Goal: Entertainment & Leisure: Consume media (video, audio)

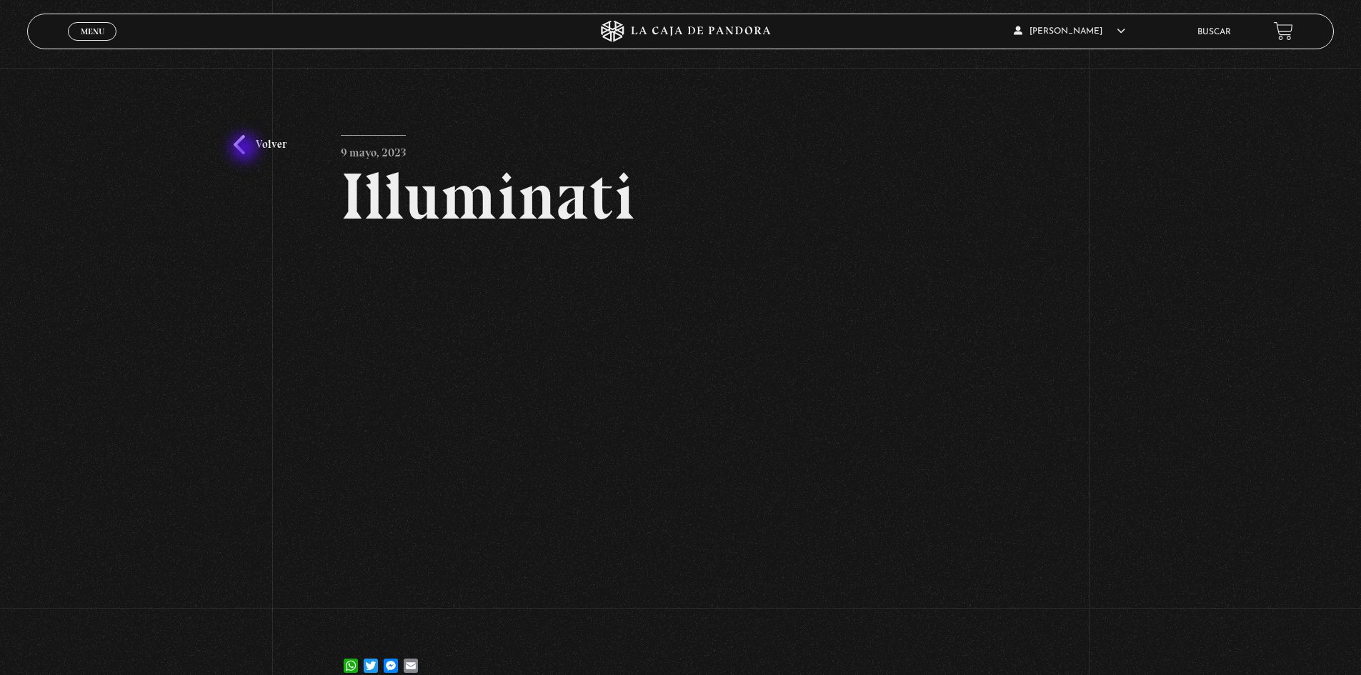
click at [246, 149] on link "Volver" at bounding box center [260, 144] width 53 height 19
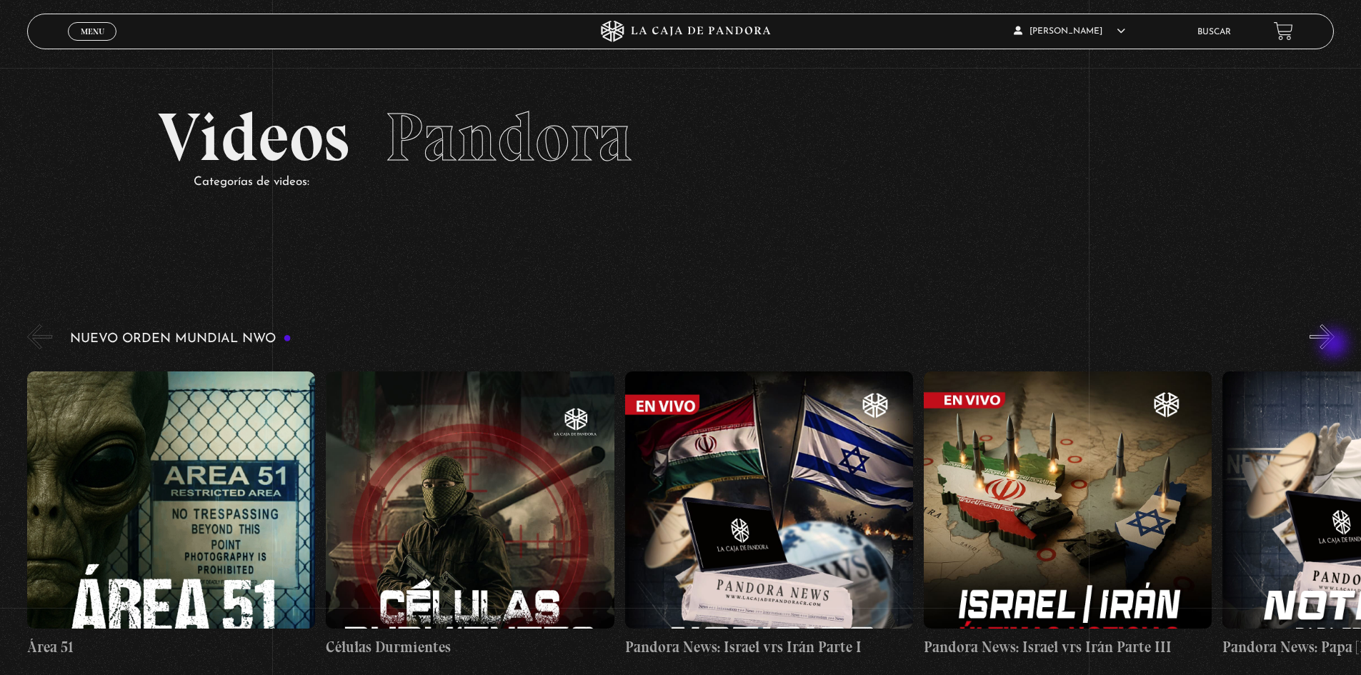
click at [1334, 345] on button "»" at bounding box center [1321, 336] width 25 height 25
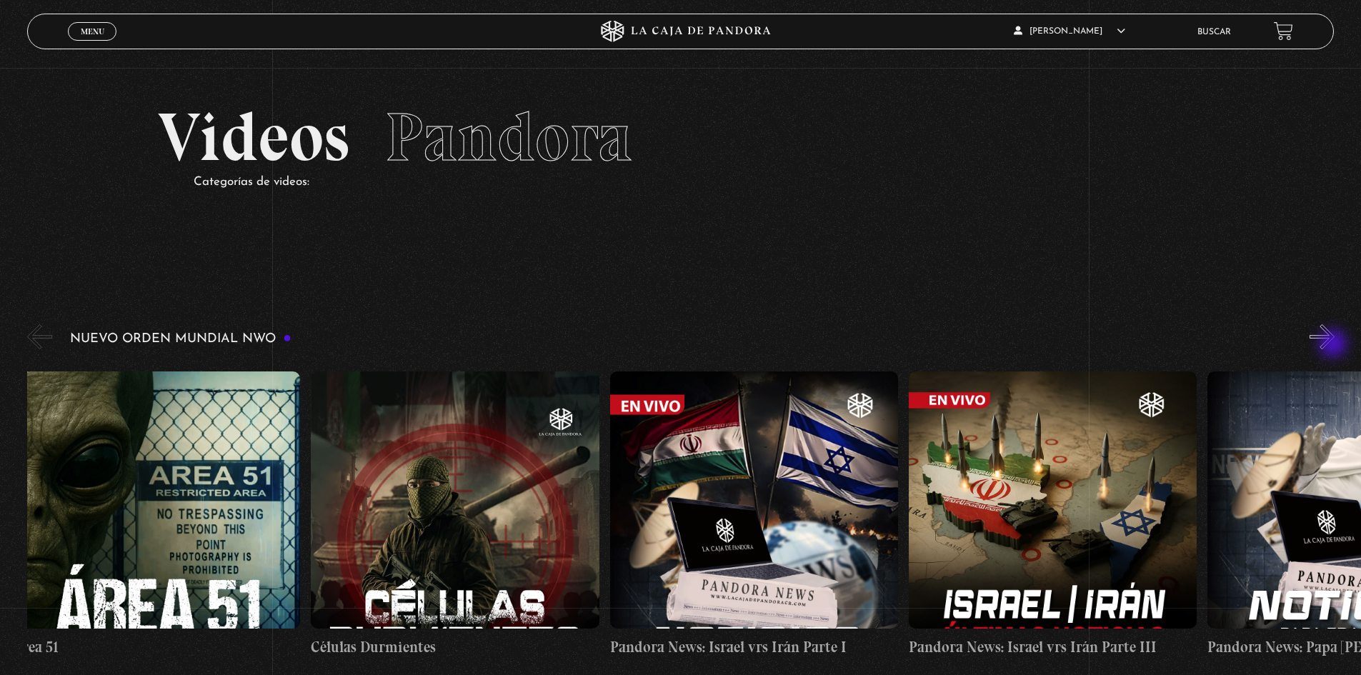
click at [1334, 345] on button "»" at bounding box center [1321, 336] width 25 height 25
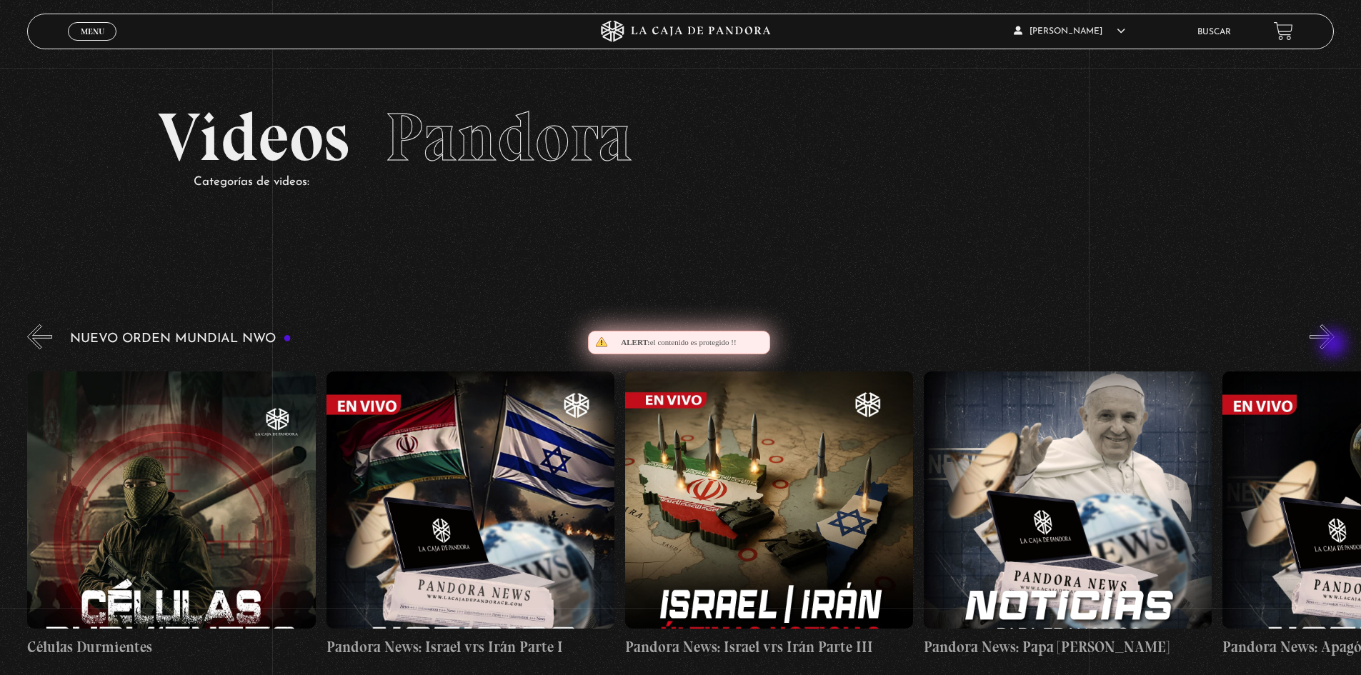
click at [1334, 345] on button "»" at bounding box center [1321, 336] width 25 height 25
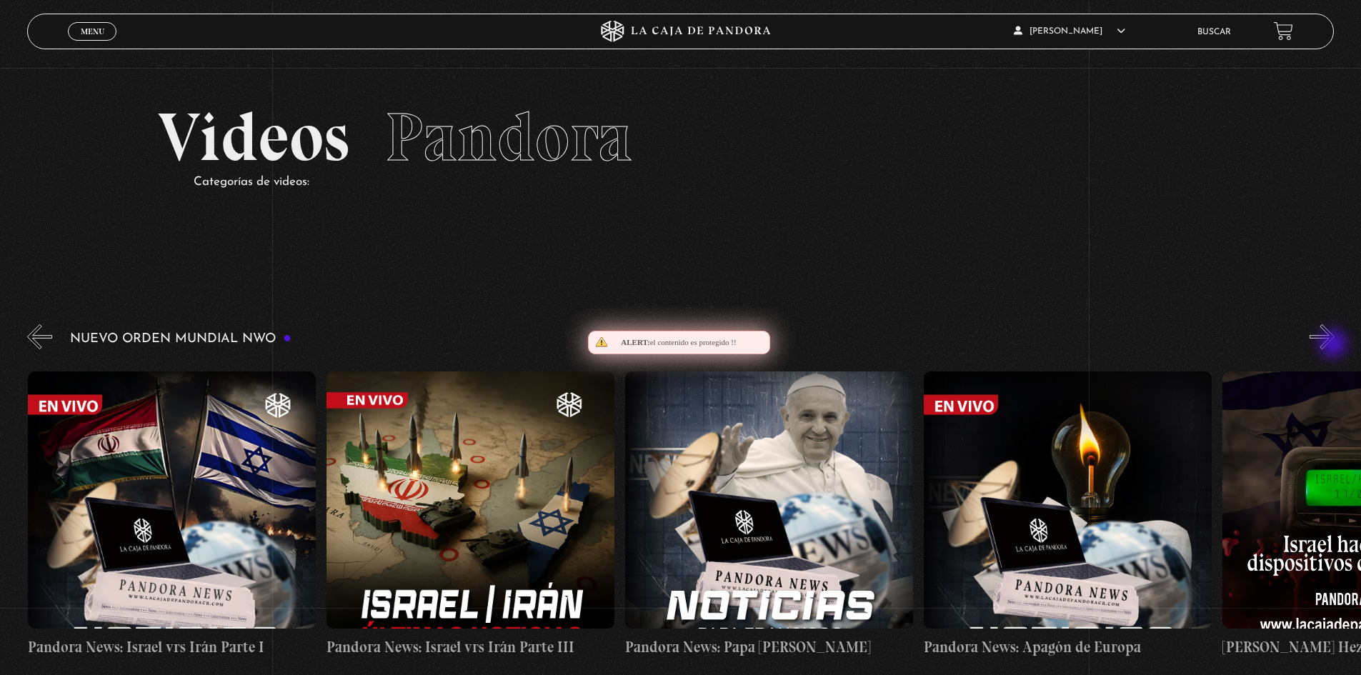
click at [1334, 345] on button "»" at bounding box center [1321, 336] width 25 height 25
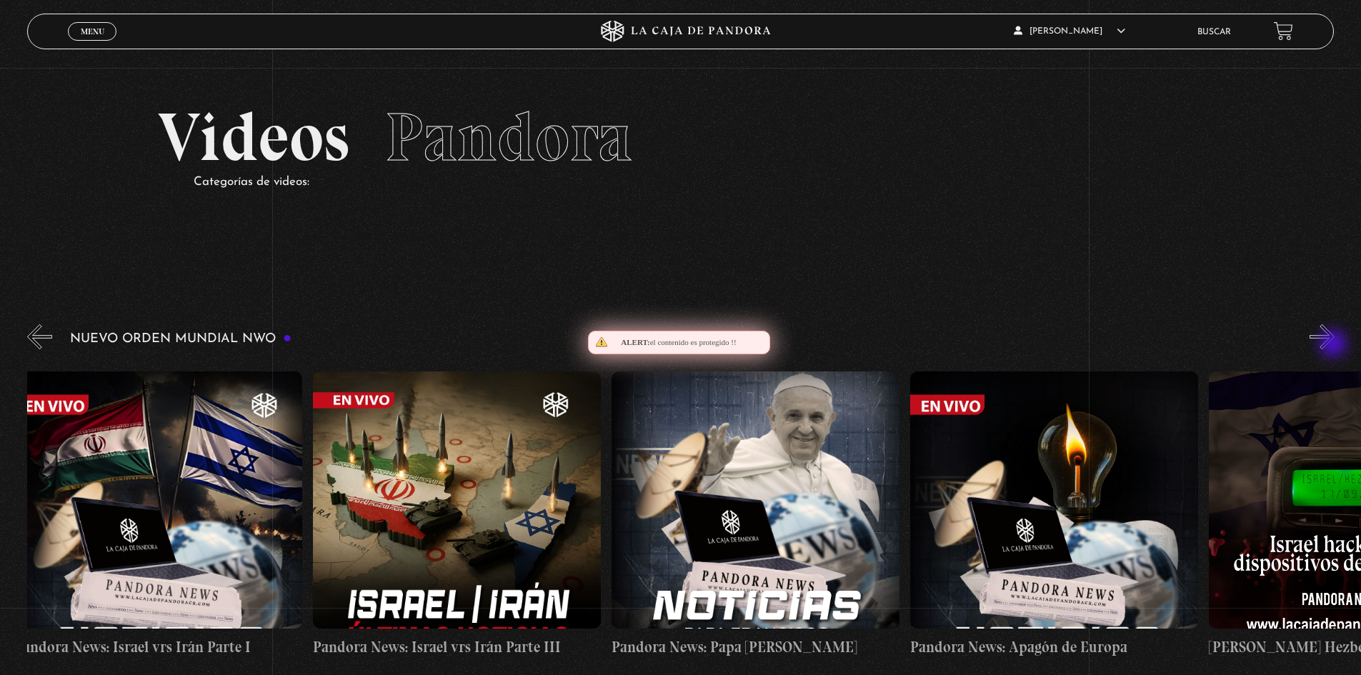
click at [1334, 345] on button "»" at bounding box center [1321, 336] width 25 height 25
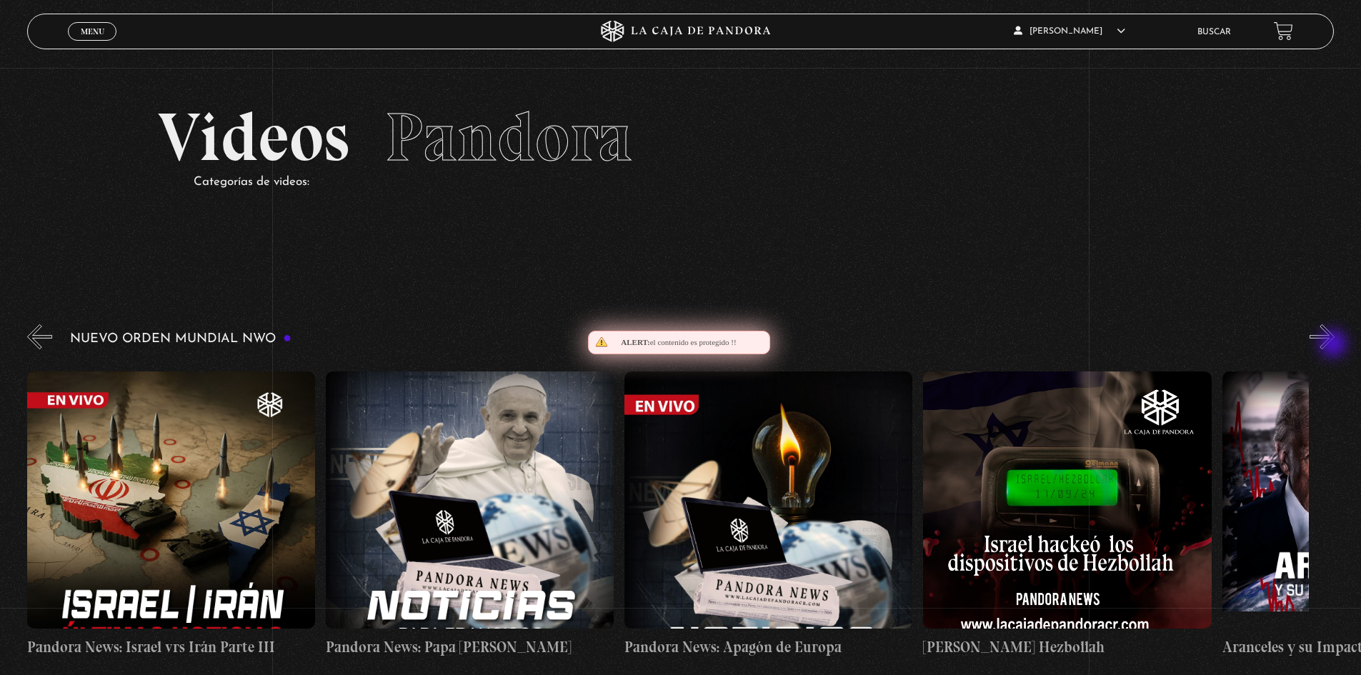
click at [1334, 345] on button "»" at bounding box center [1321, 336] width 25 height 25
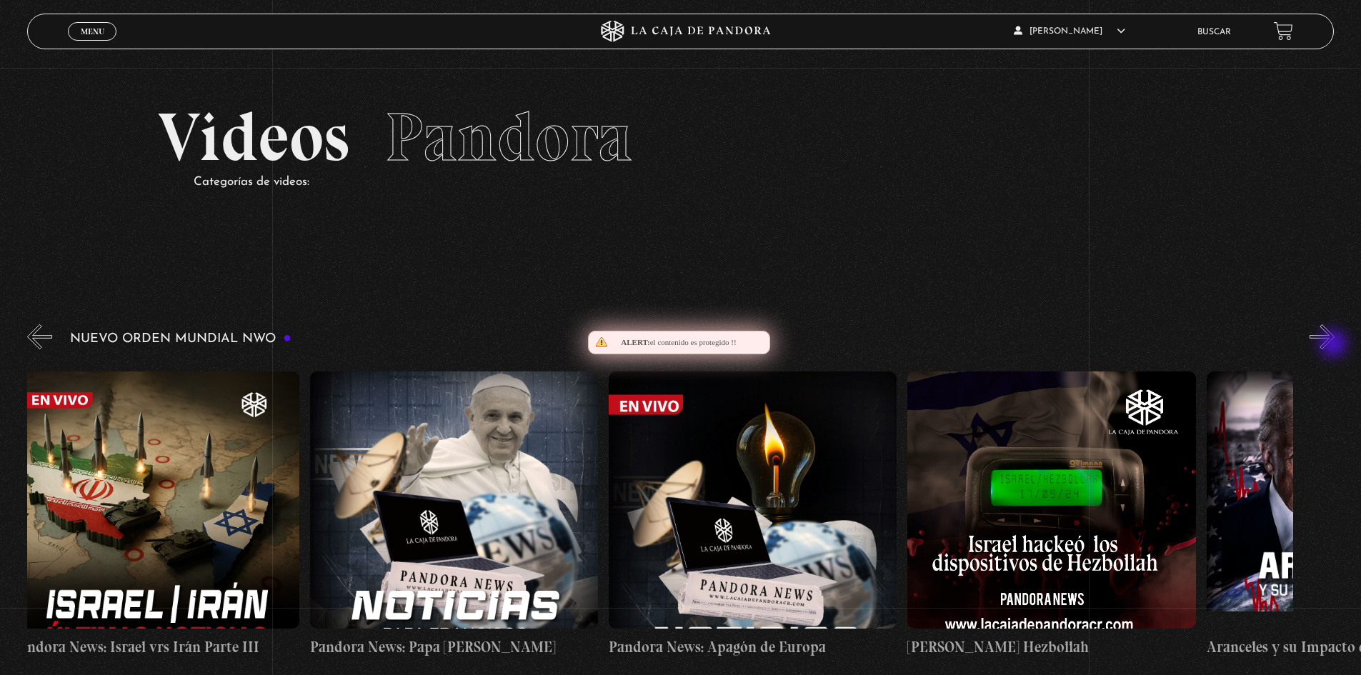
click at [1334, 345] on button "»" at bounding box center [1321, 336] width 25 height 25
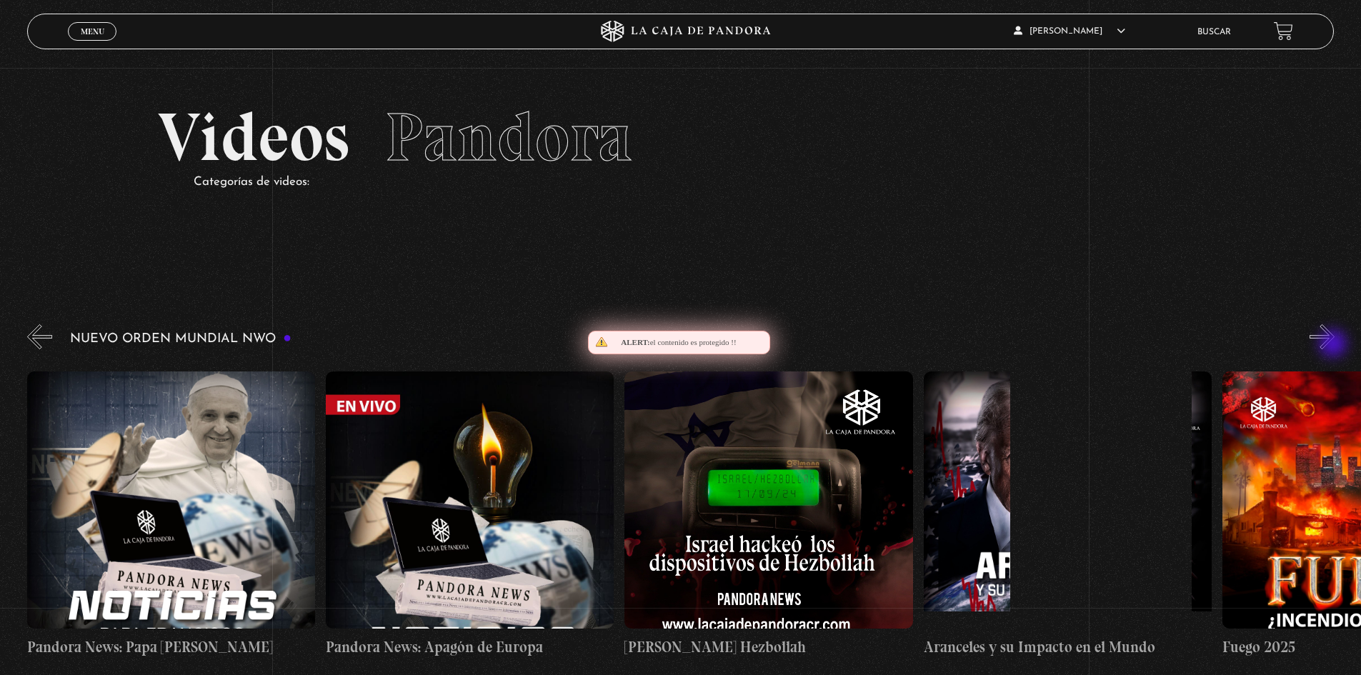
click at [1334, 345] on button "»" at bounding box center [1321, 336] width 25 height 25
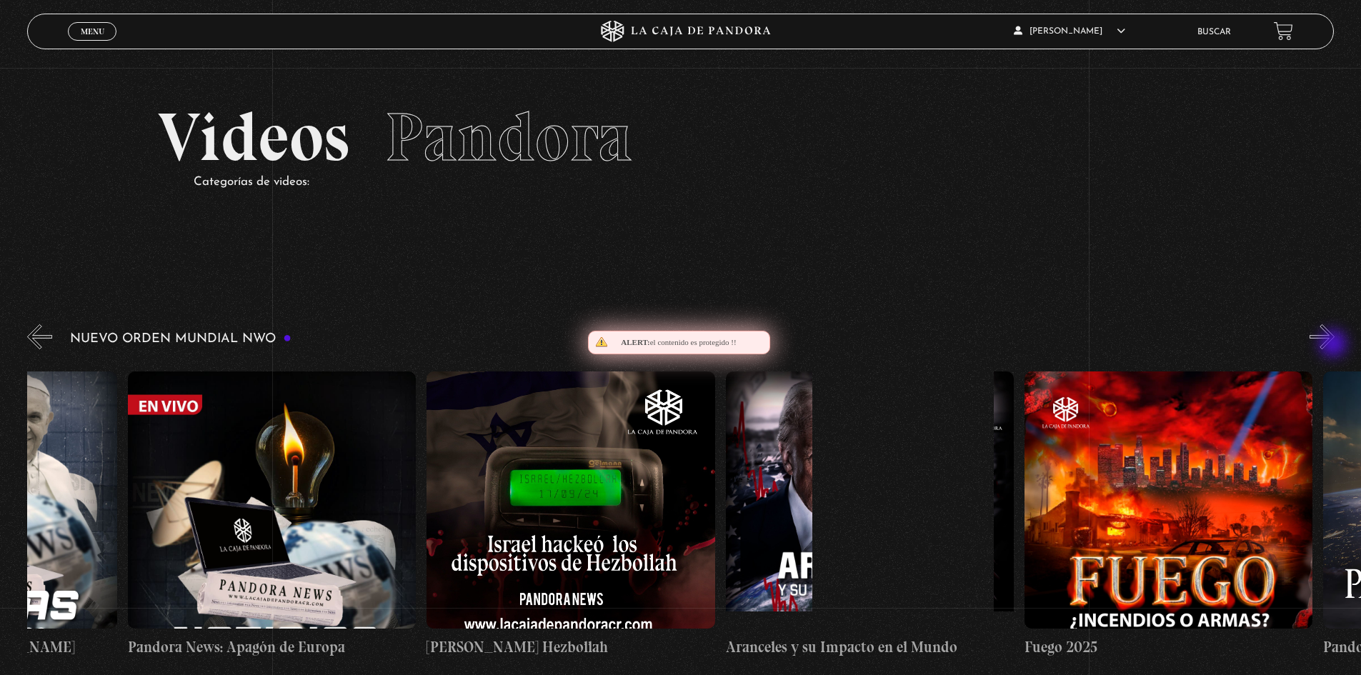
click at [1334, 345] on button "»" at bounding box center [1321, 336] width 25 height 25
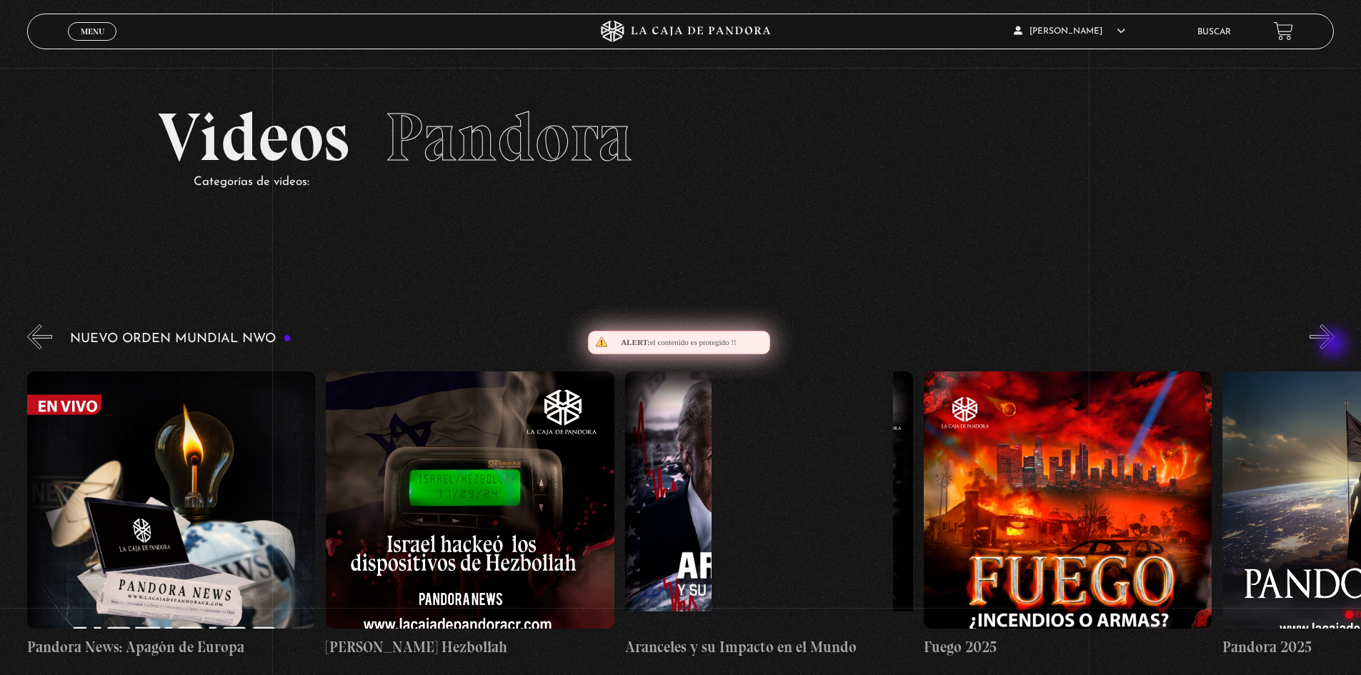
click at [1334, 345] on button "»" at bounding box center [1321, 336] width 25 height 25
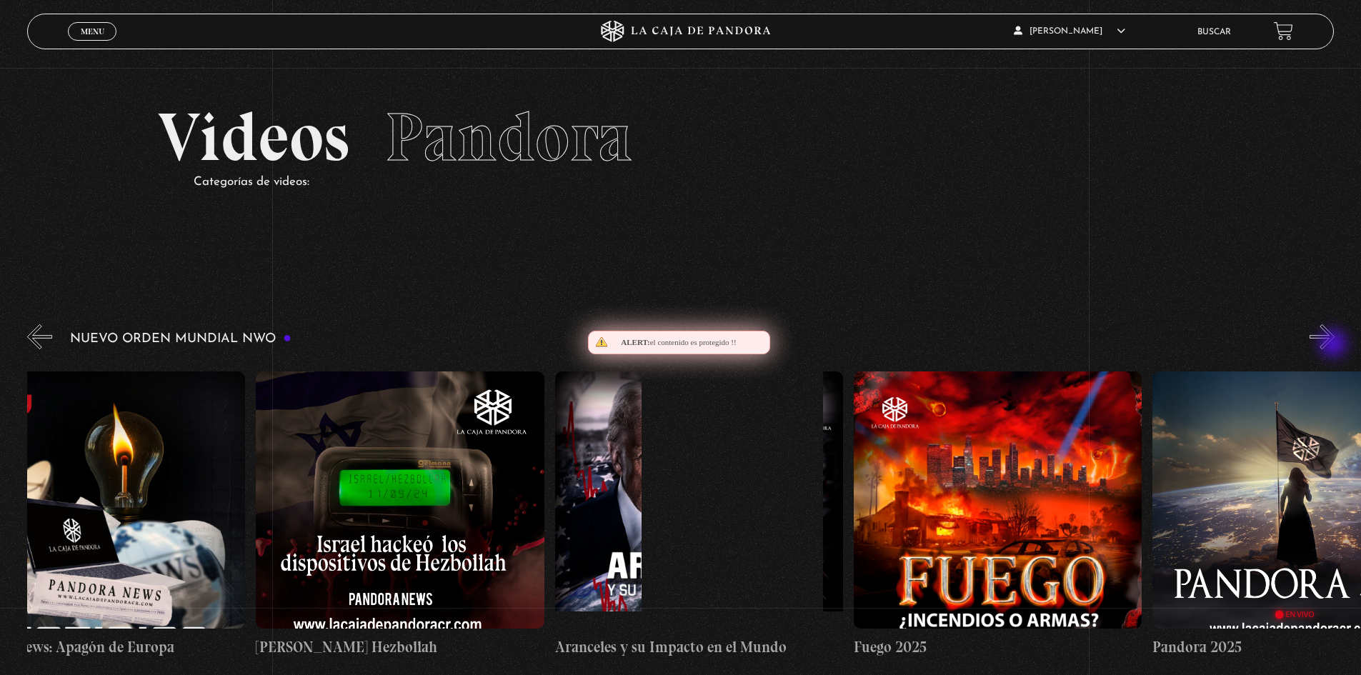
click at [1334, 345] on button "»" at bounding box center [1321, 336] width 25 height 25
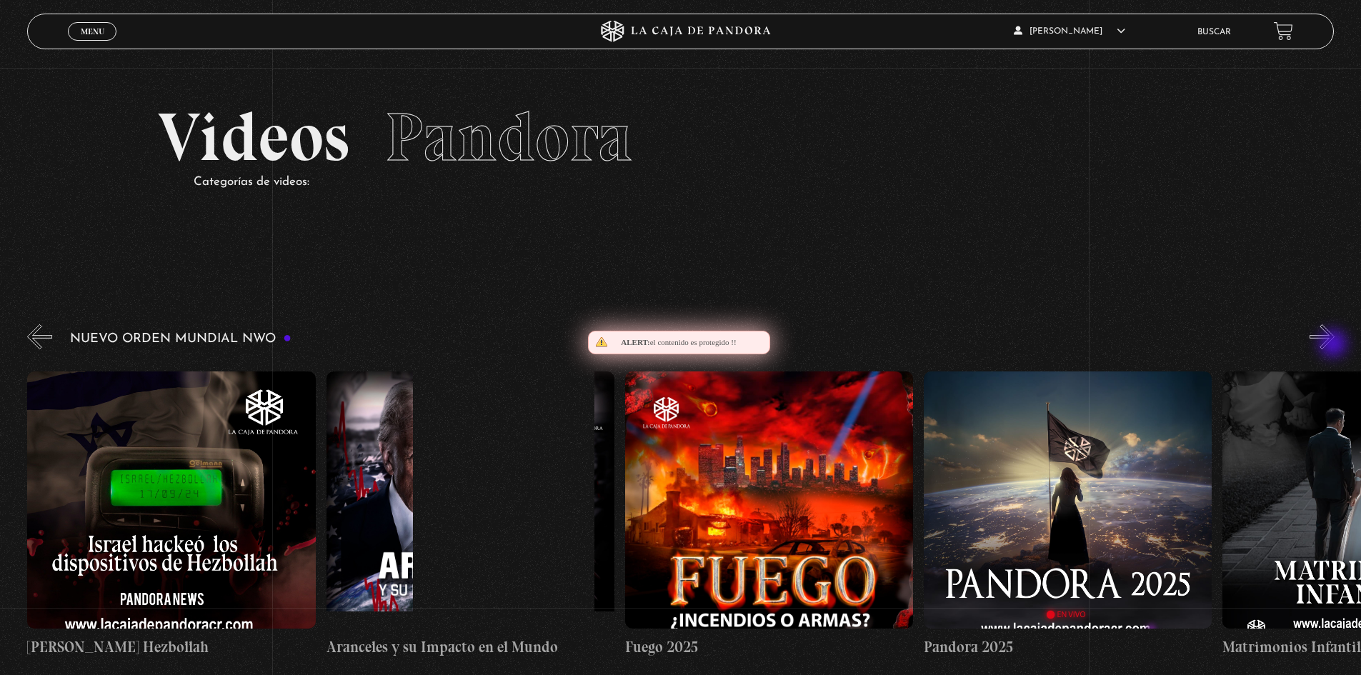
click at [1334, 345] on button "»" at bounding box center [1321, 336] width 25 height 25
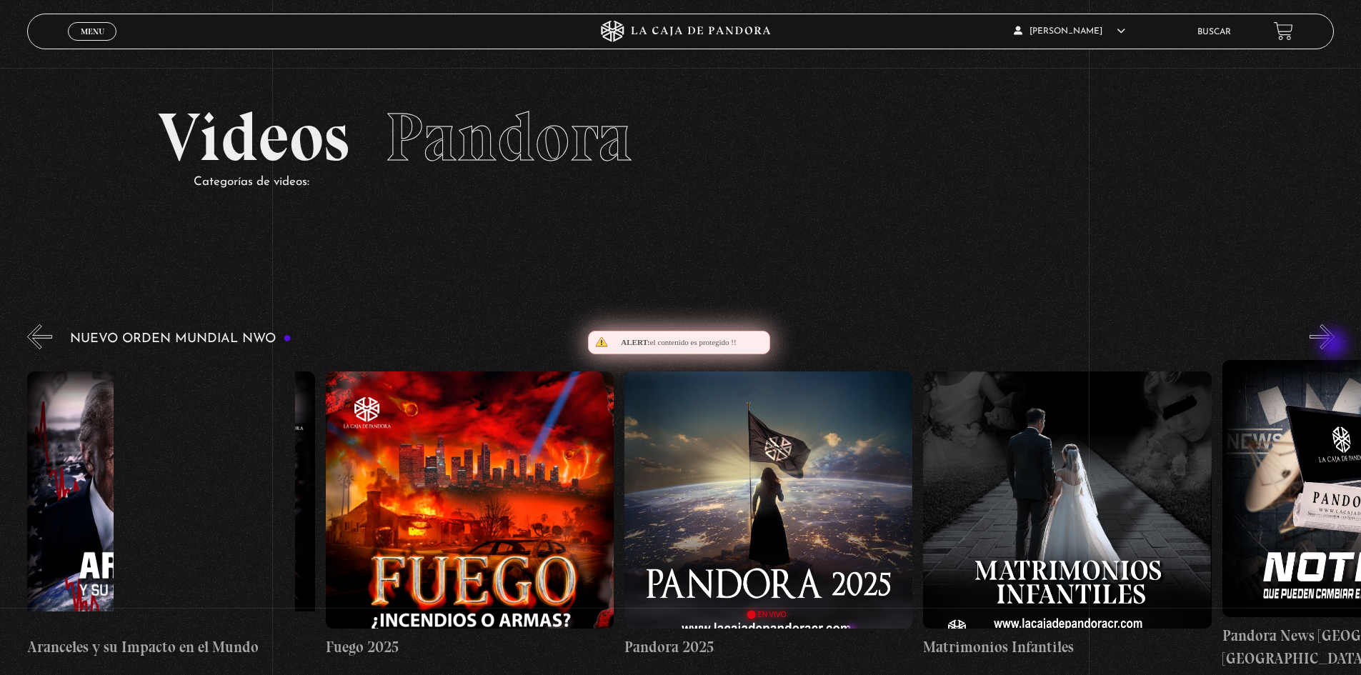
click at [1334, 345] on button "»" at bounding box center [1321, 336] width 25 height 25
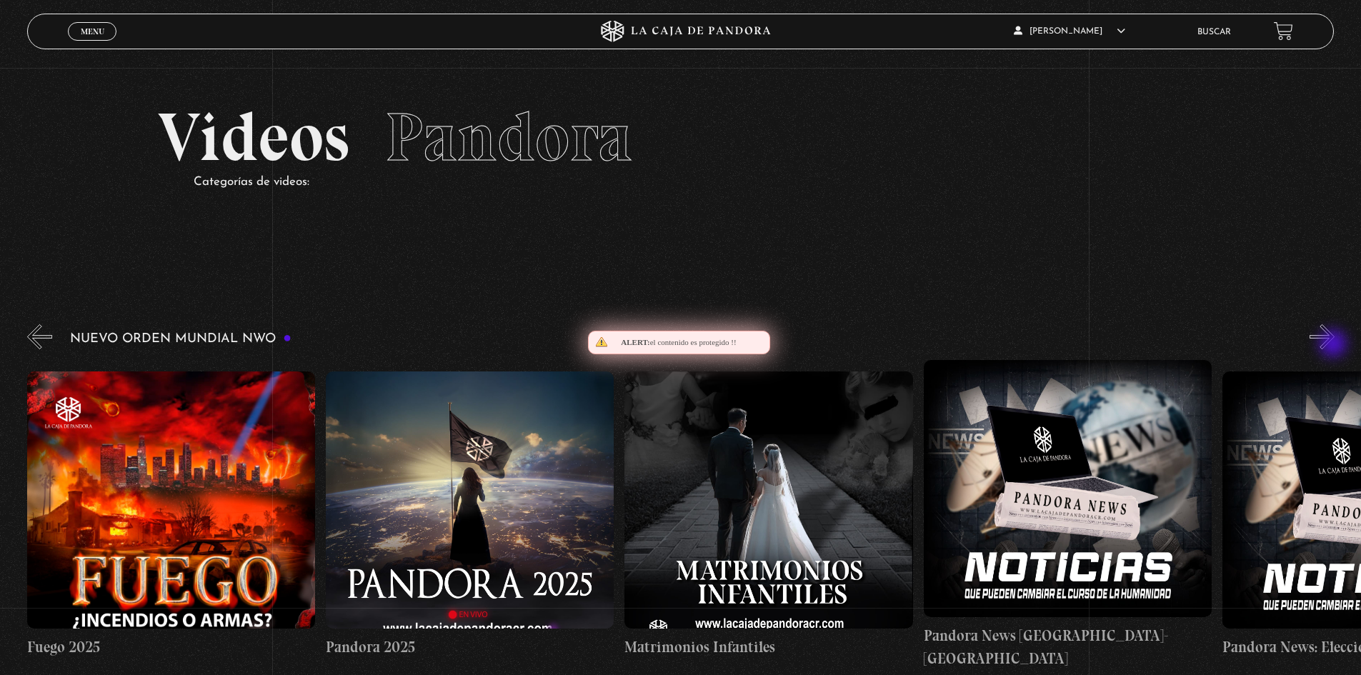
click at [1334, 345] on button "»" at bounding box center [1321, 336] width 25 height 25
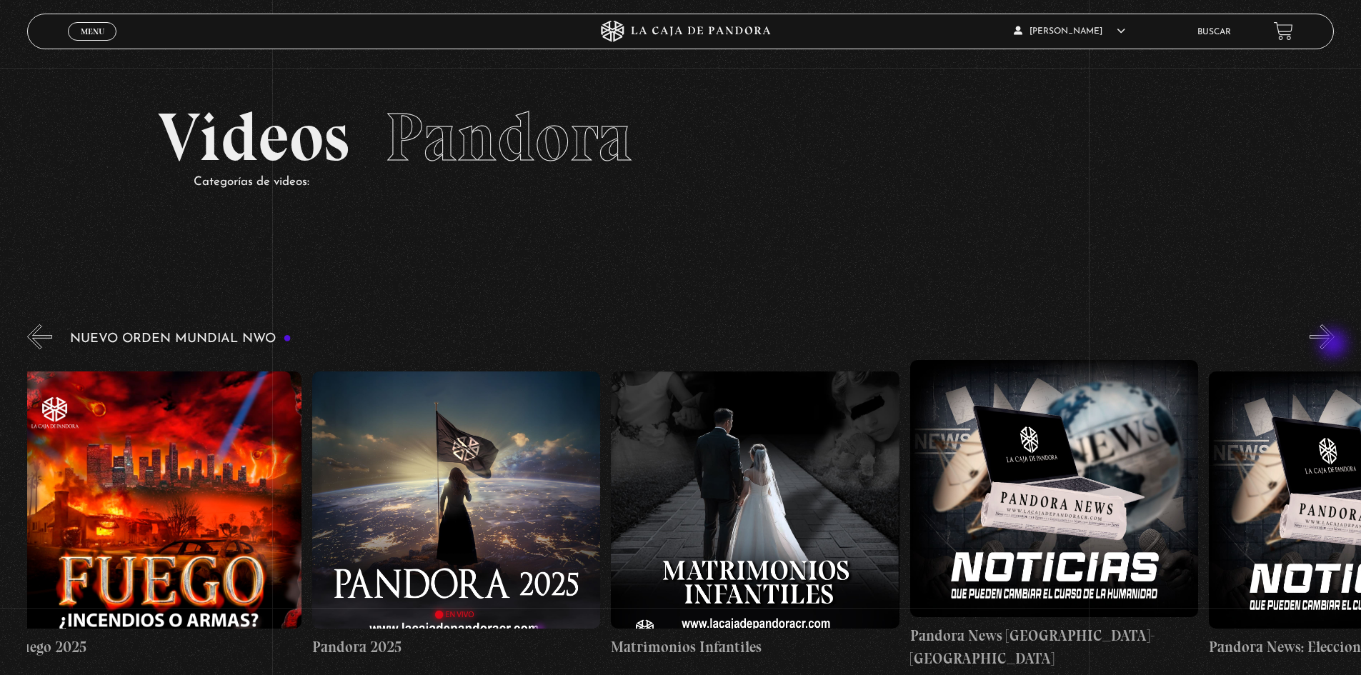
click at [1334, 345] on button "»" at bounding box center [1321, 336] width 25 height 25
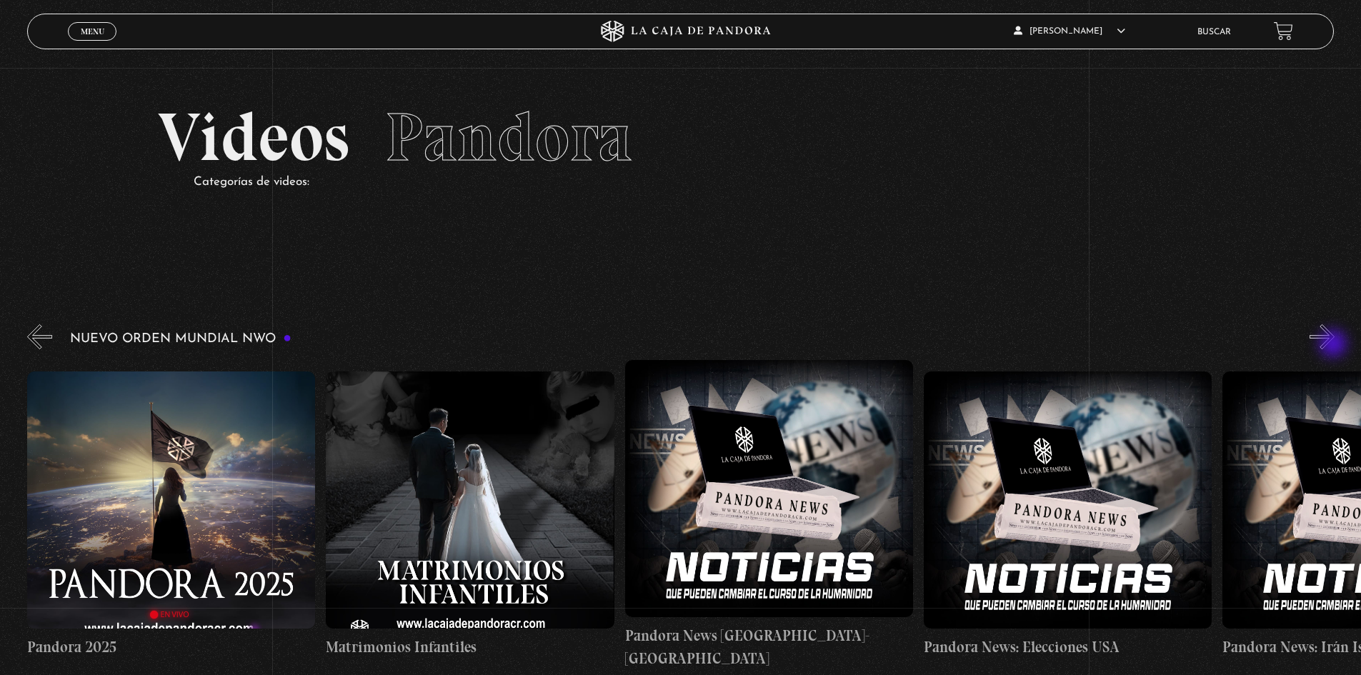
click at [1334, 345] on button "»" at bounding box center [1321, 336] width 25 height 25
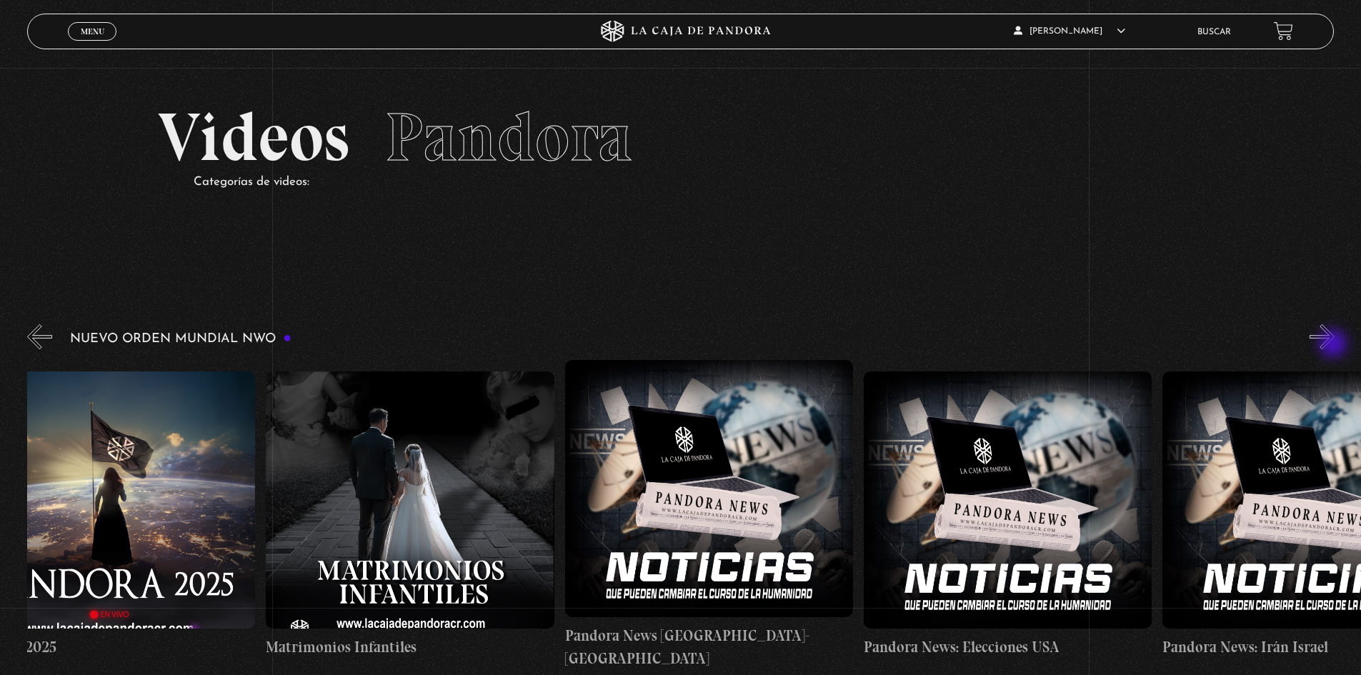
click at [1334, 345] on button "»" at bounding box center [1321, 336] width 25 height 25
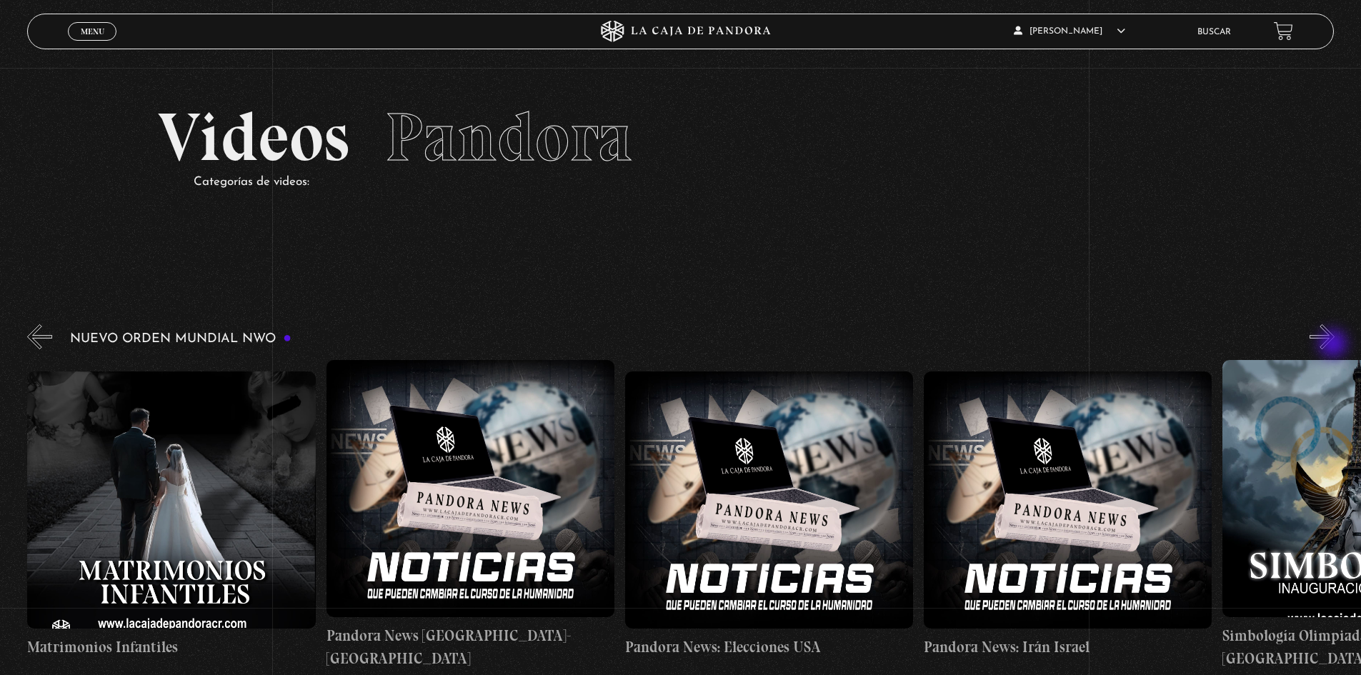
click at [1334, 345] on button "»" at bounding box center [1321, 336] width 25 height 25
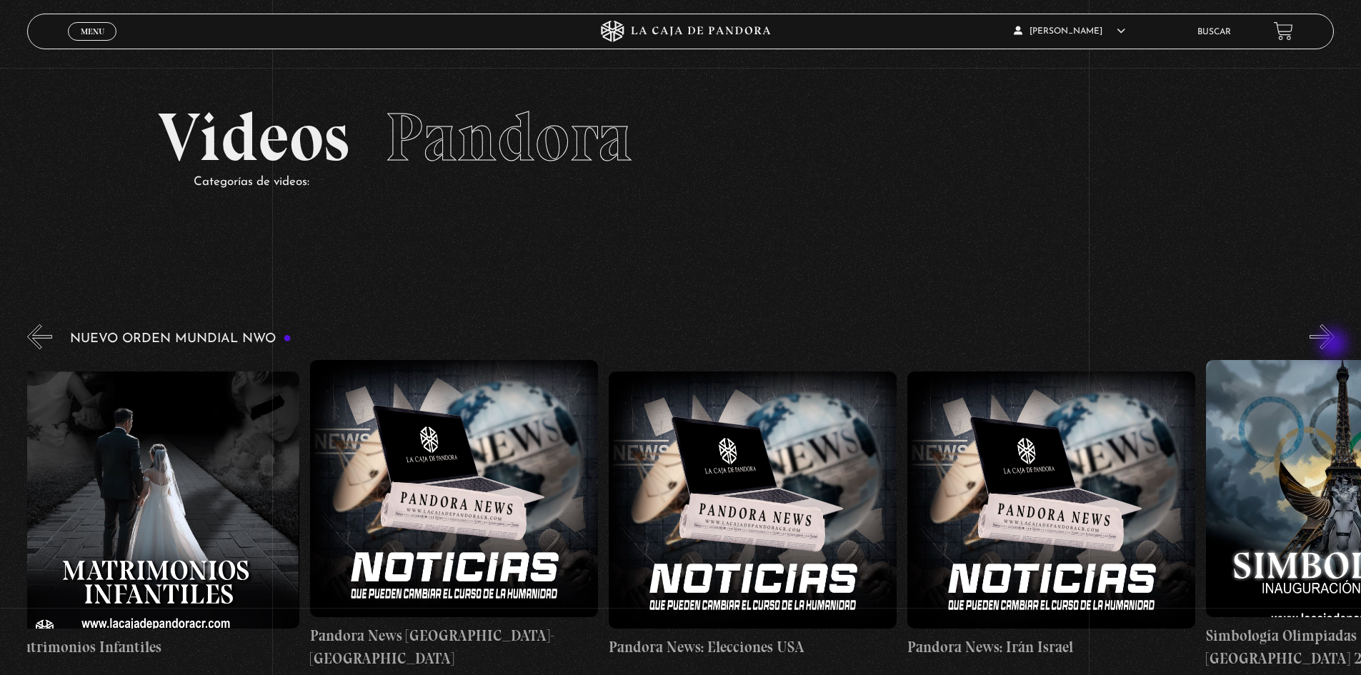
click at [1334, 345] on button "»" at bounding box center [1321, 336] width 25 height 25
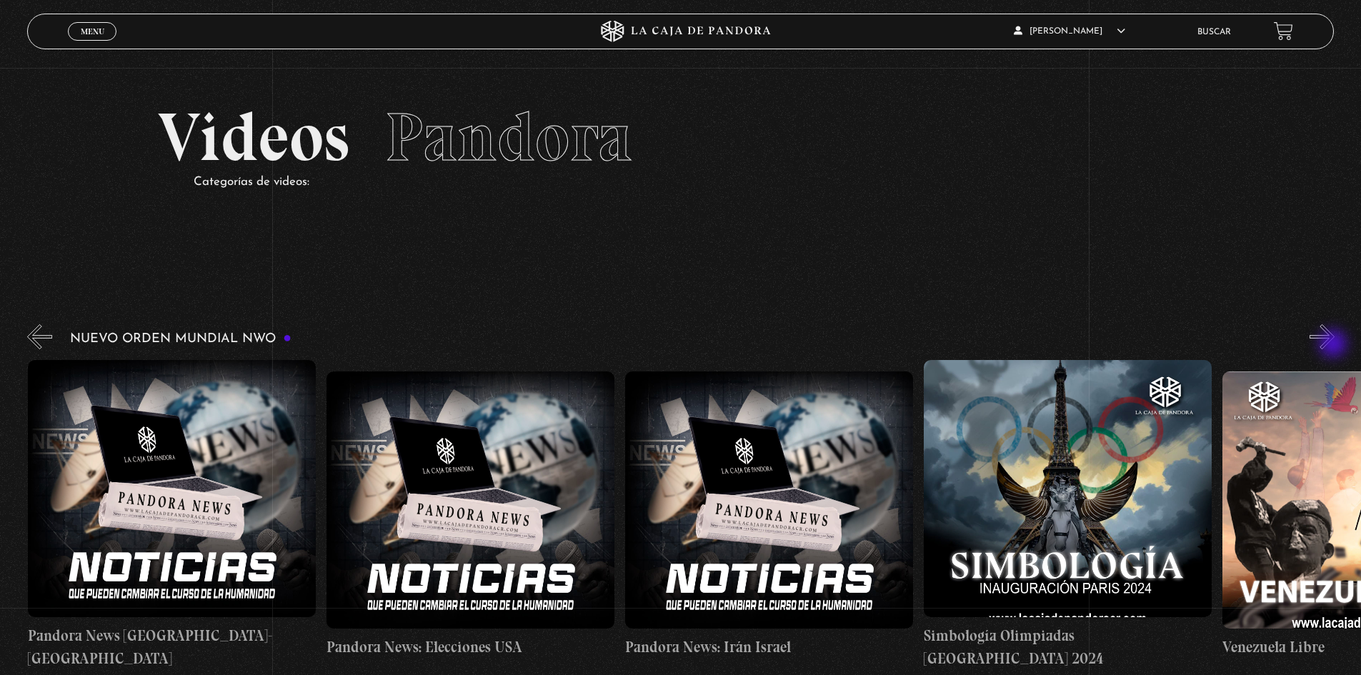
click at [1334, 345] on button "»" at bounding box center [1321, 336] width 25 height 25
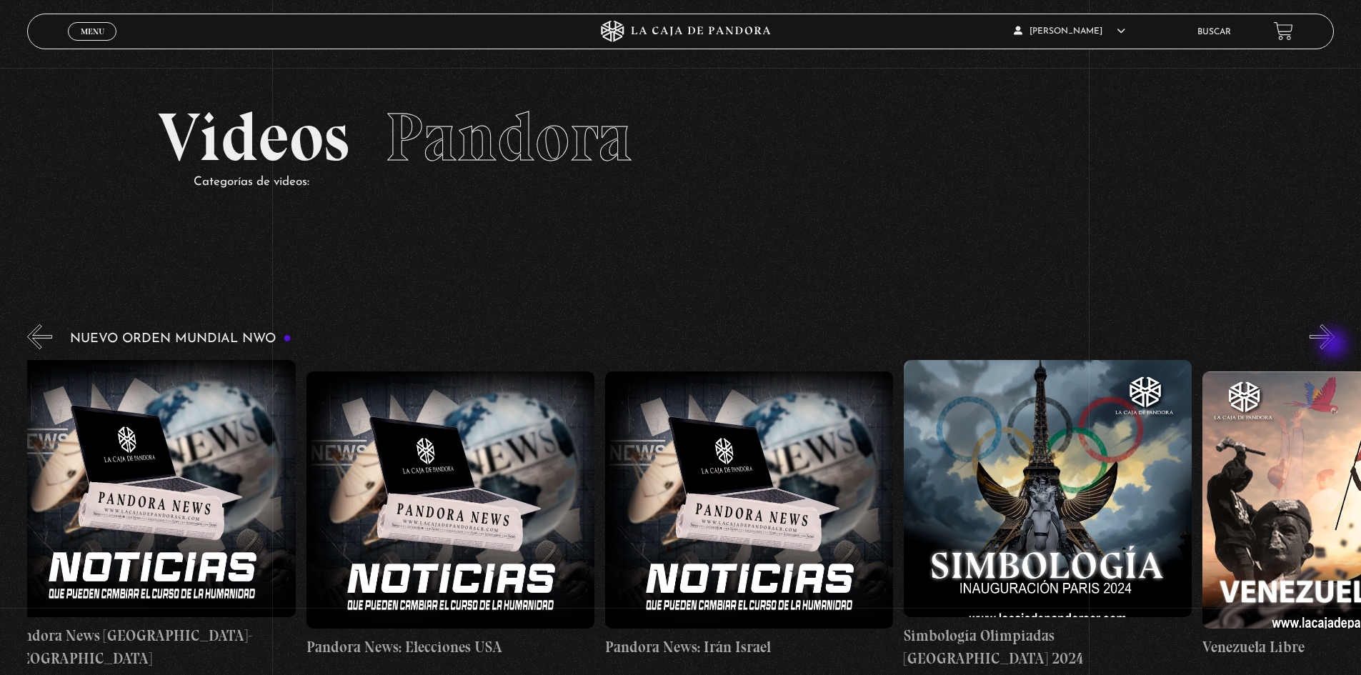
click at [1334, 345] on button "»" at bounding box center [1321, 336] width 25 height 25
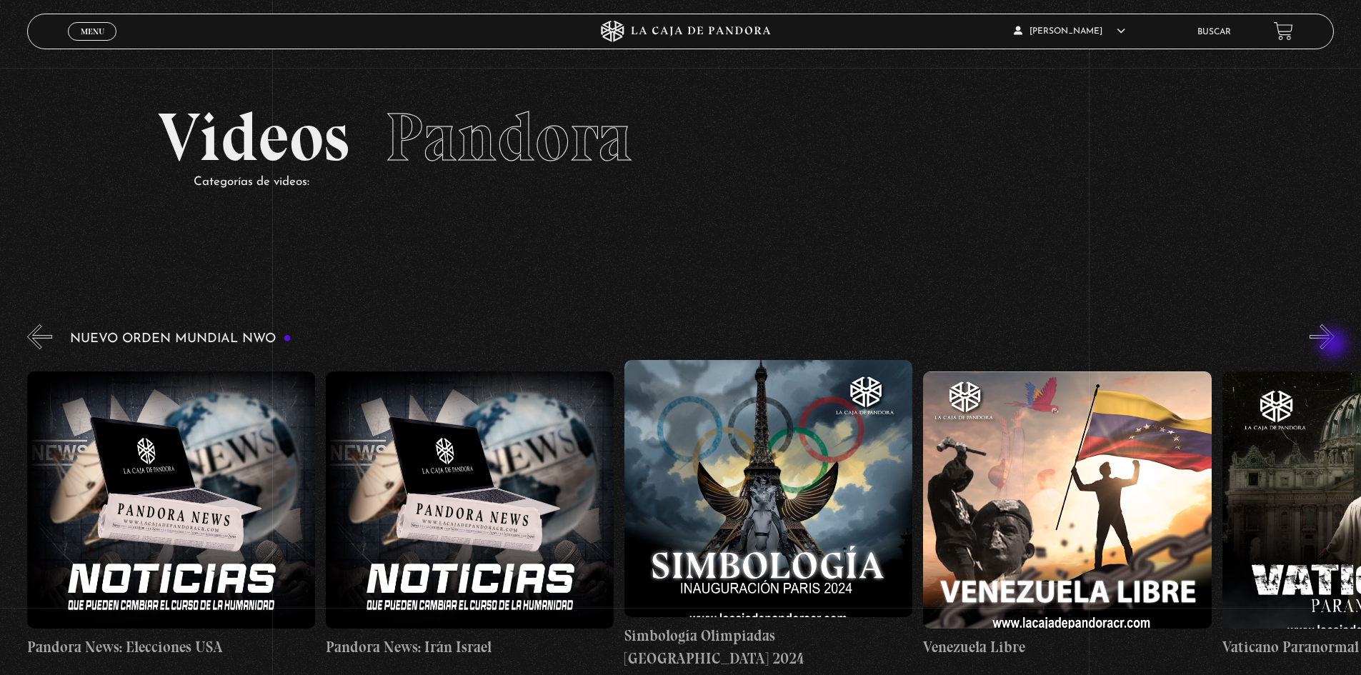
click at [1334, 345] on button "»" at bounding box center [1321, 336] width 25 height 25
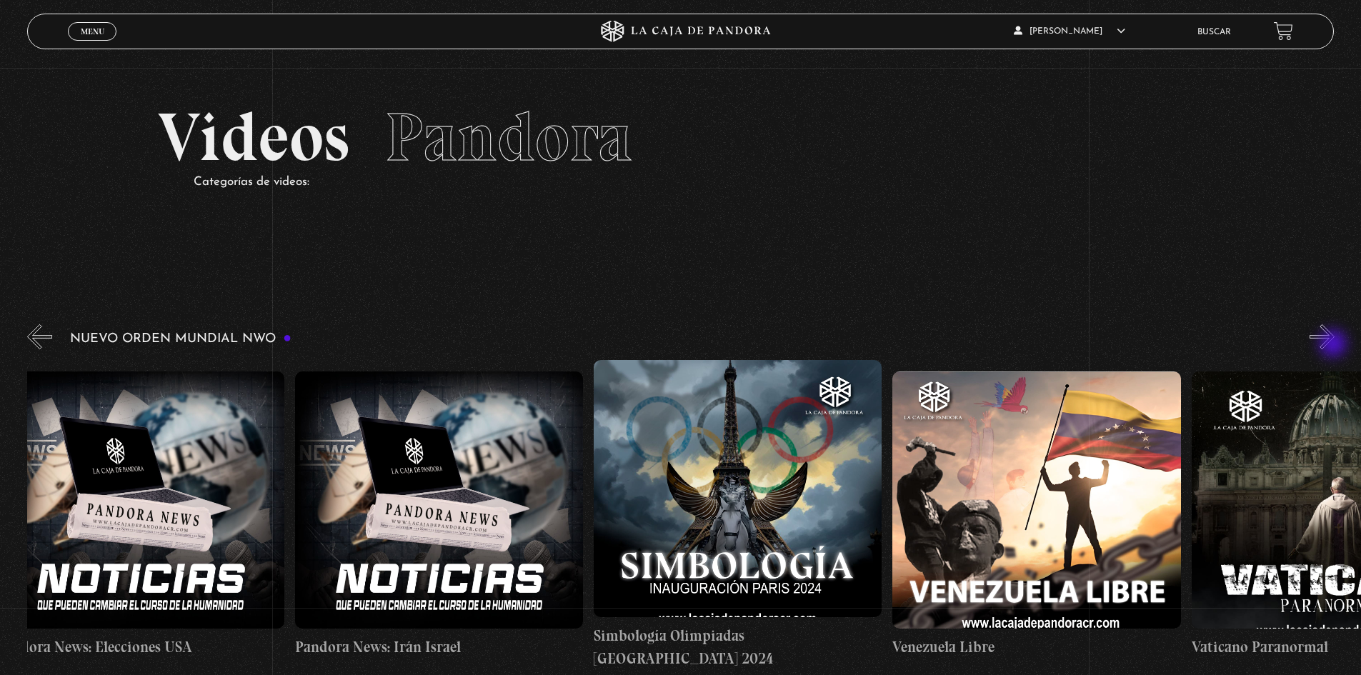
click at [1334, 345] on button "»" at bounding box center [1321, 336] width 25 height 25
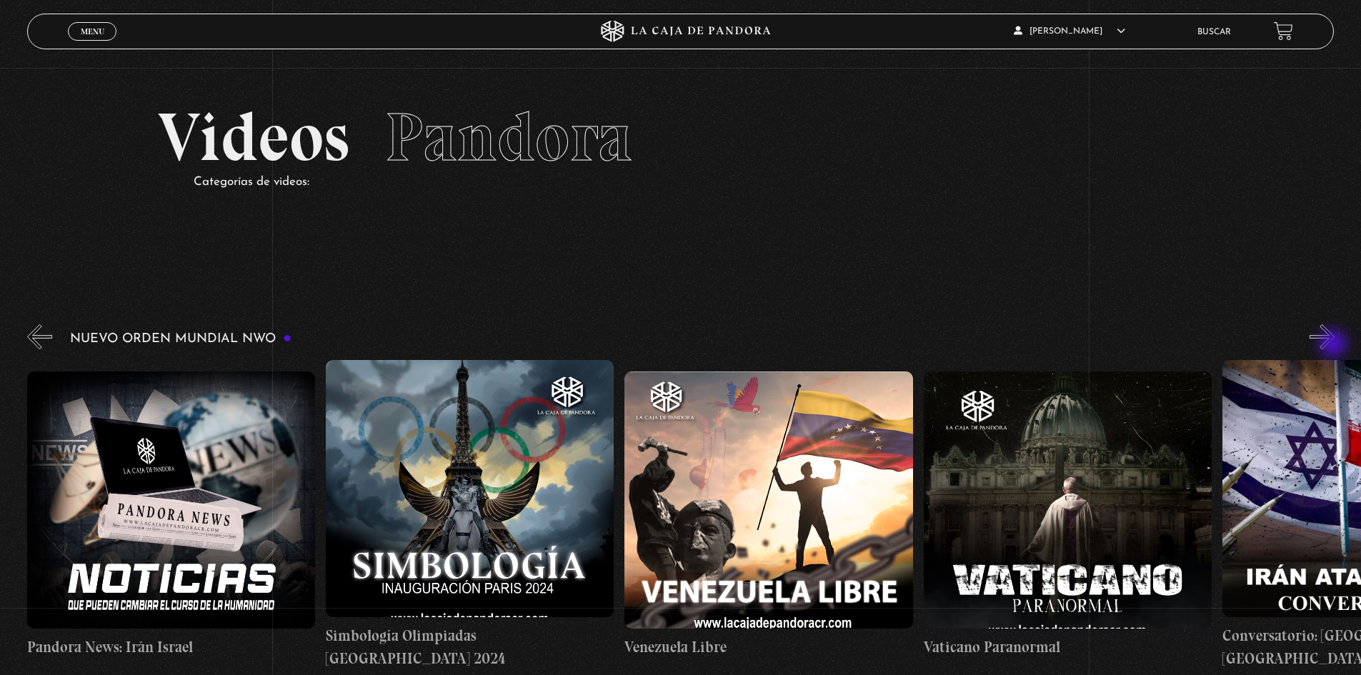
click at [1334, 345] on button "»" at bounding box center [1321, 336] width 25 height 25
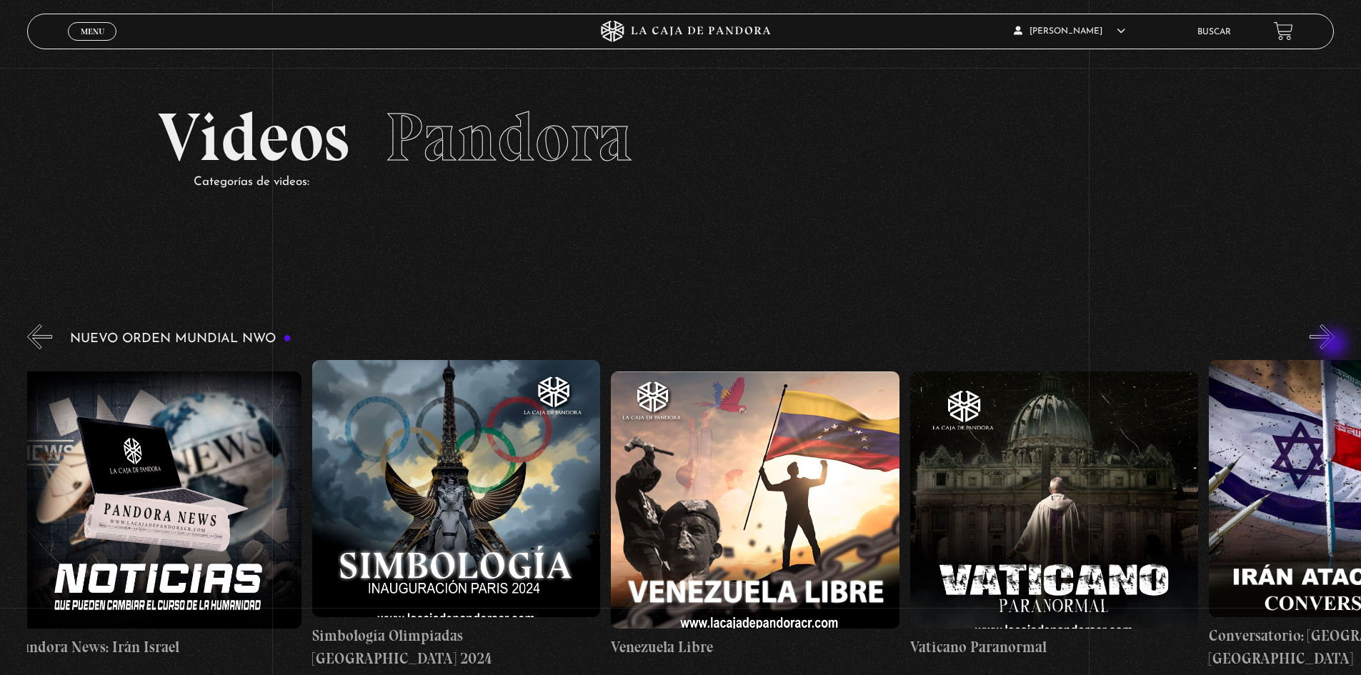
click at [1334, 345] on button "»" at bounding box center [1321, 336] width 25 height 25
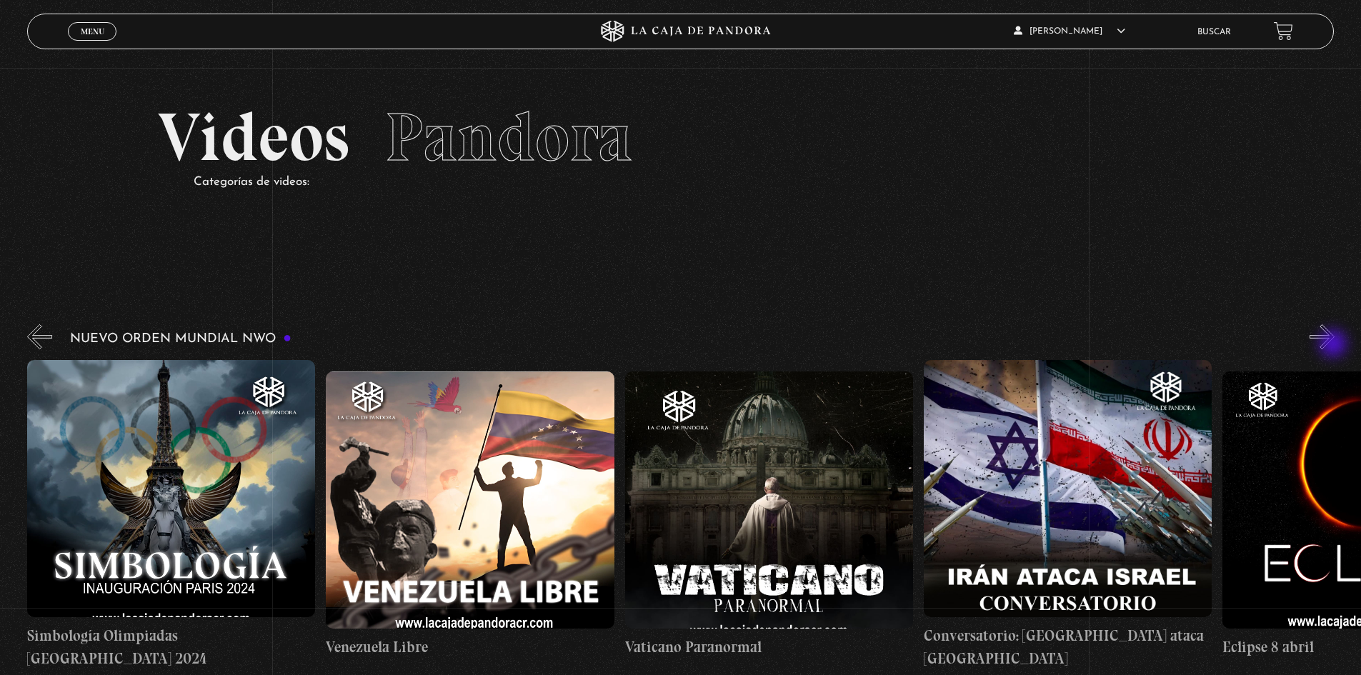
click at [1334, 345] on button "»" at bounding box center [1321, 336] width 25 height 25
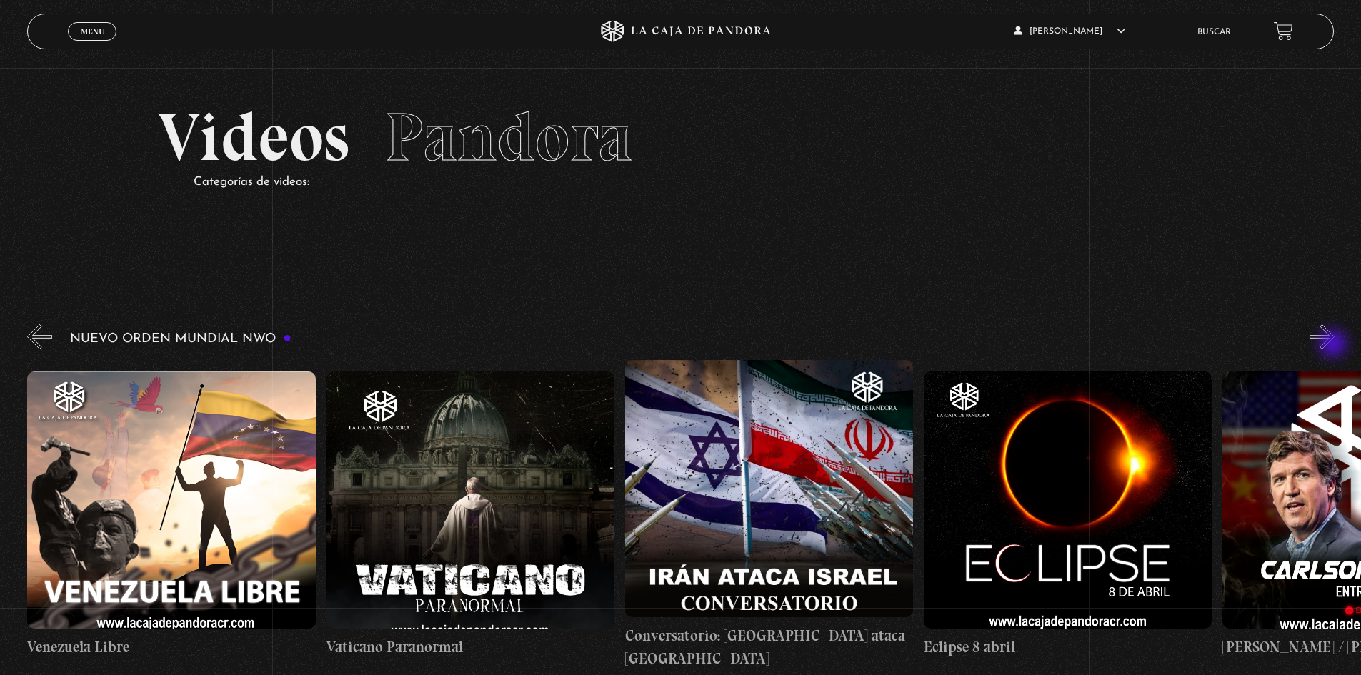
click at [1334, 345] on button "»" at bounding box center [1321, 336] width 25 height 25
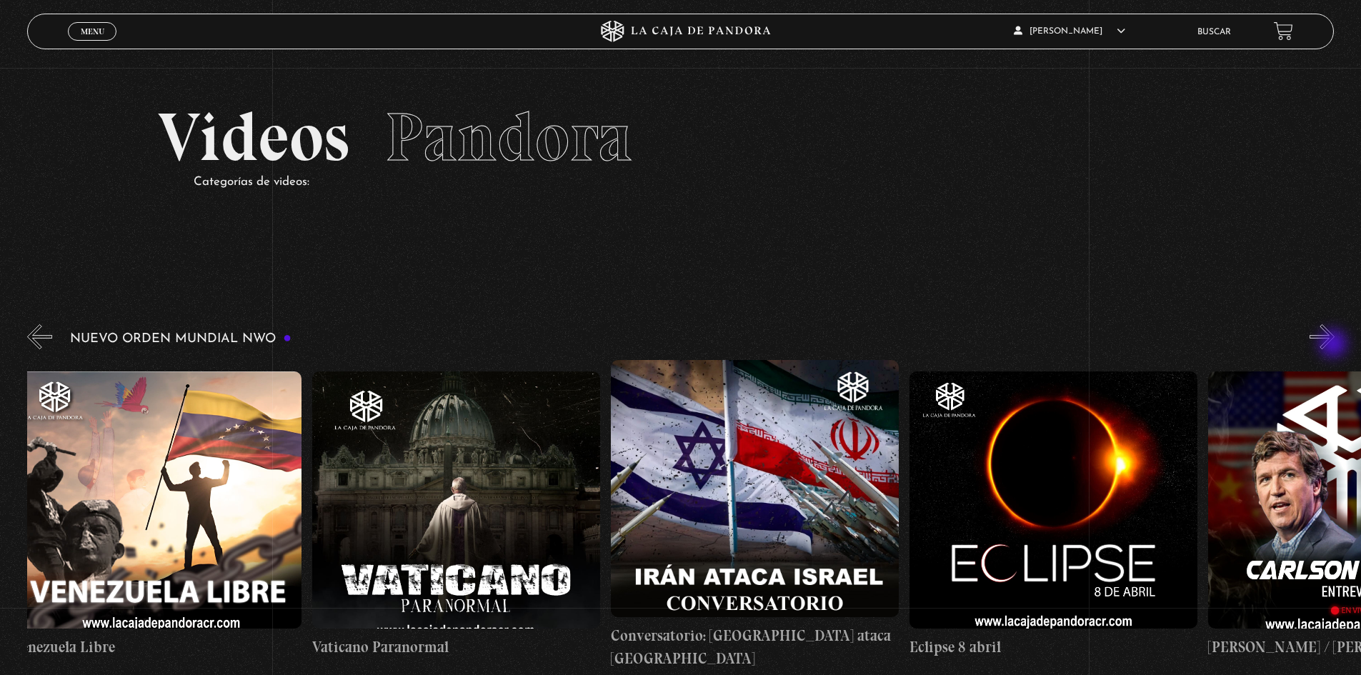
click at [1334, 345] on button "»" at bounding box center [1321, 336] width 25 height 25
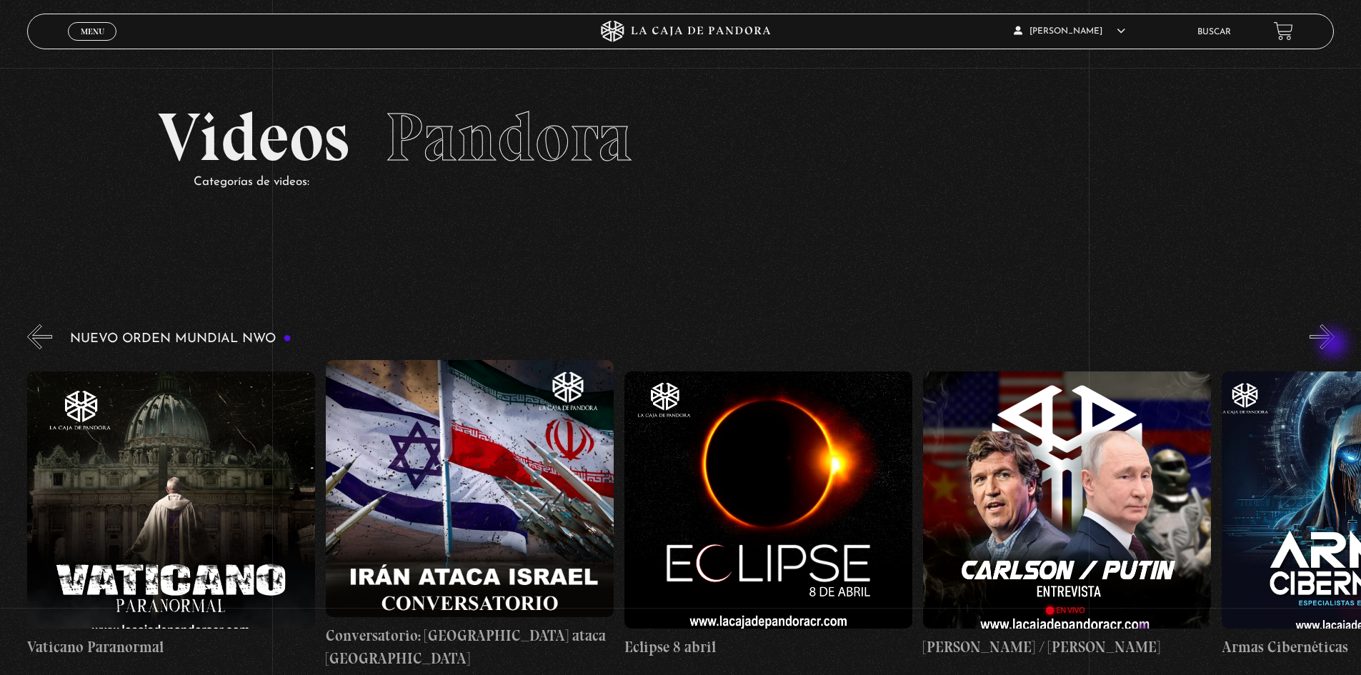
click at [1334, 345] on button "»" at bounding box center [1321, 336] width 25 height 25
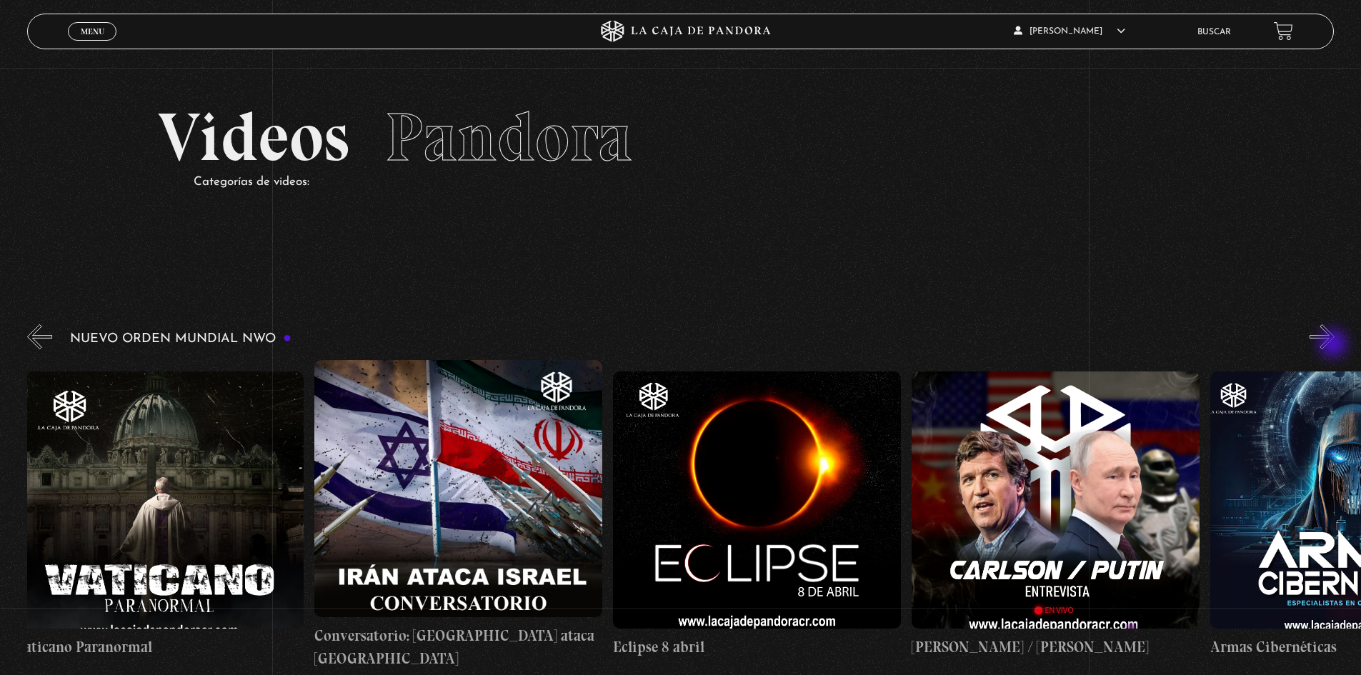
click at [1334, 345] on button "»" at bounding box center [1321, 336] width 25 height 25
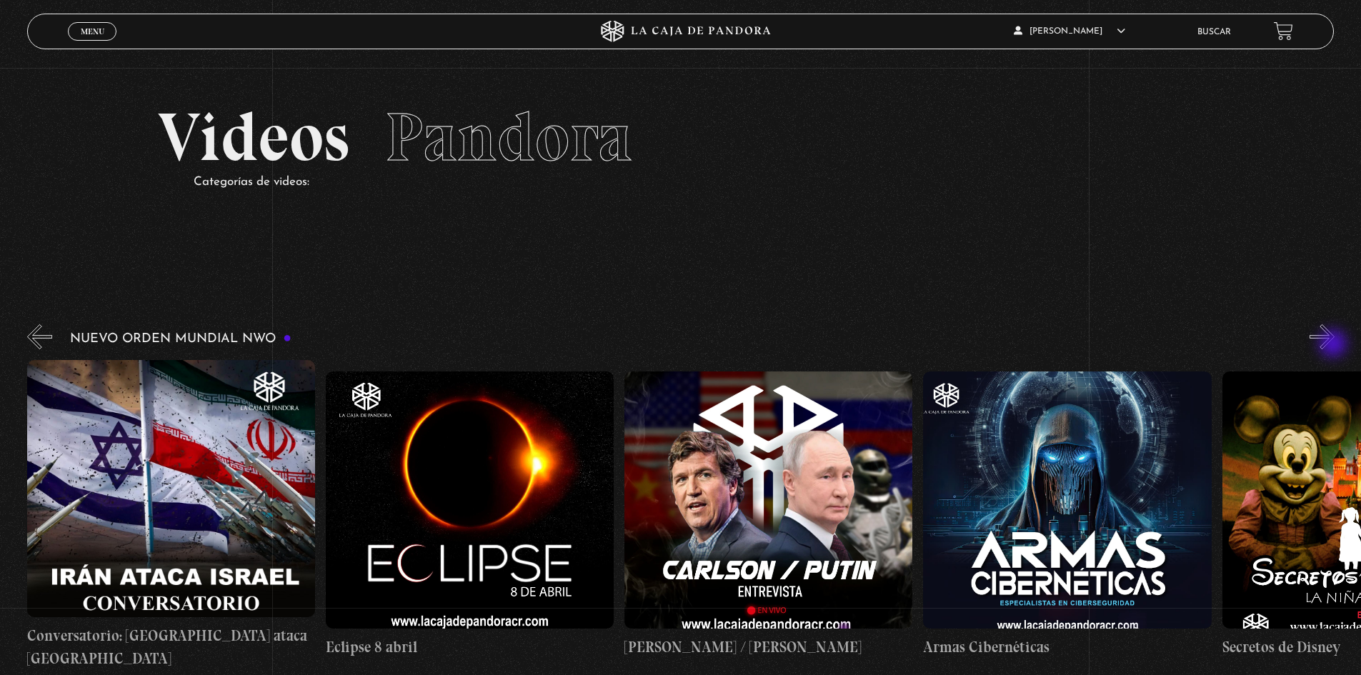
click at [1334, 345] on button "»" at bounding box center [1321, 336] width 25 height 25
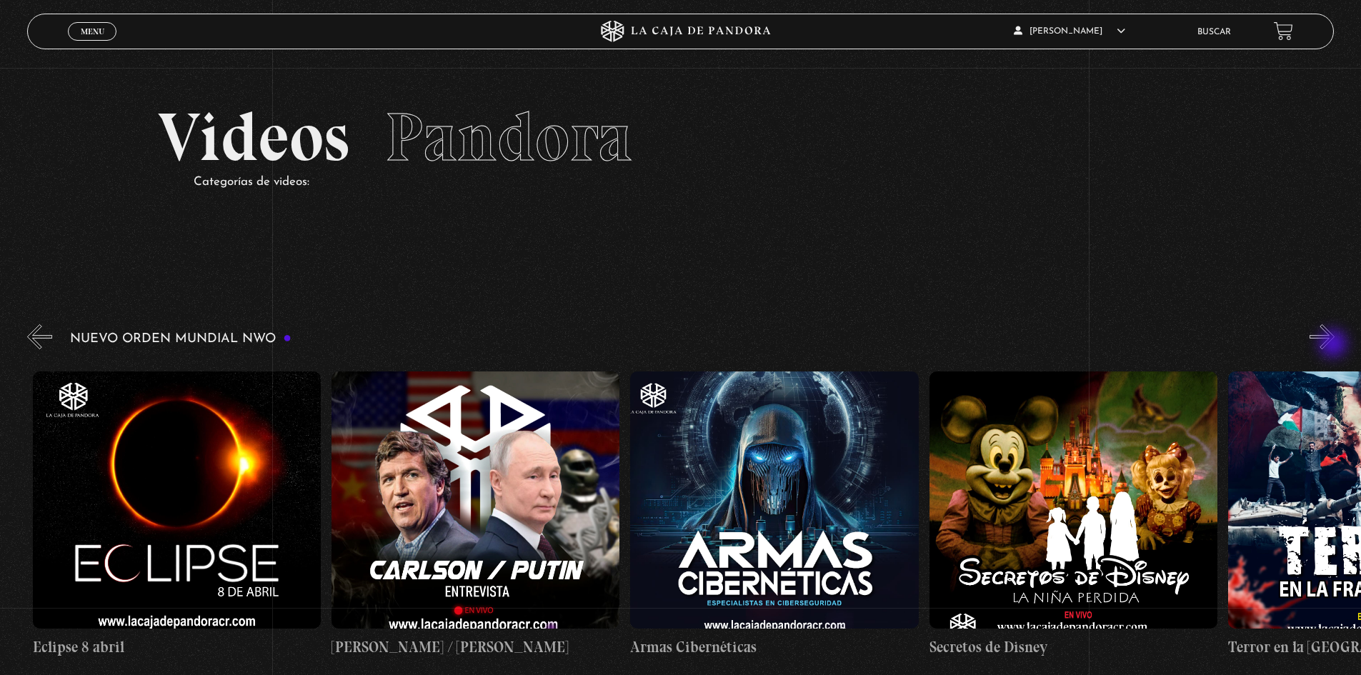
click at [1334, 345] on button "»" at bounding box center [1321, 336] width 25 height 25
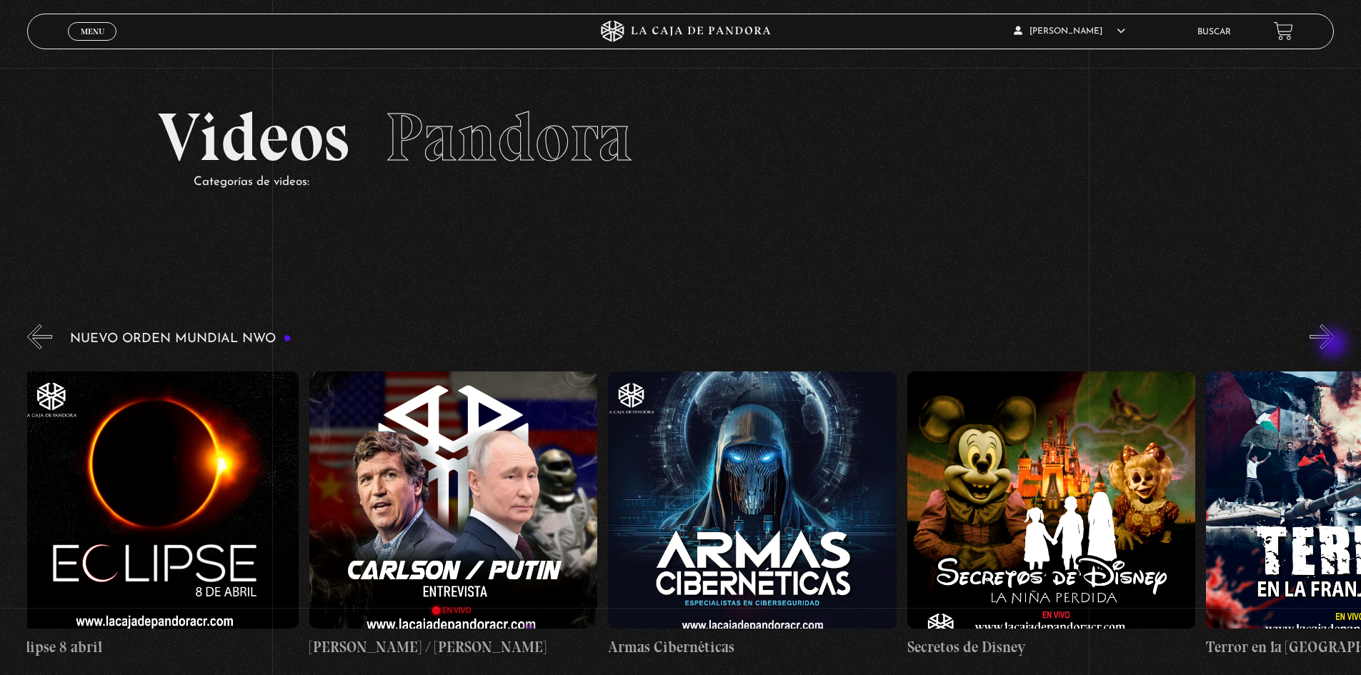
click at [1334, 345] on button "»" at bounding box center [1321, 336] width 25 height 25
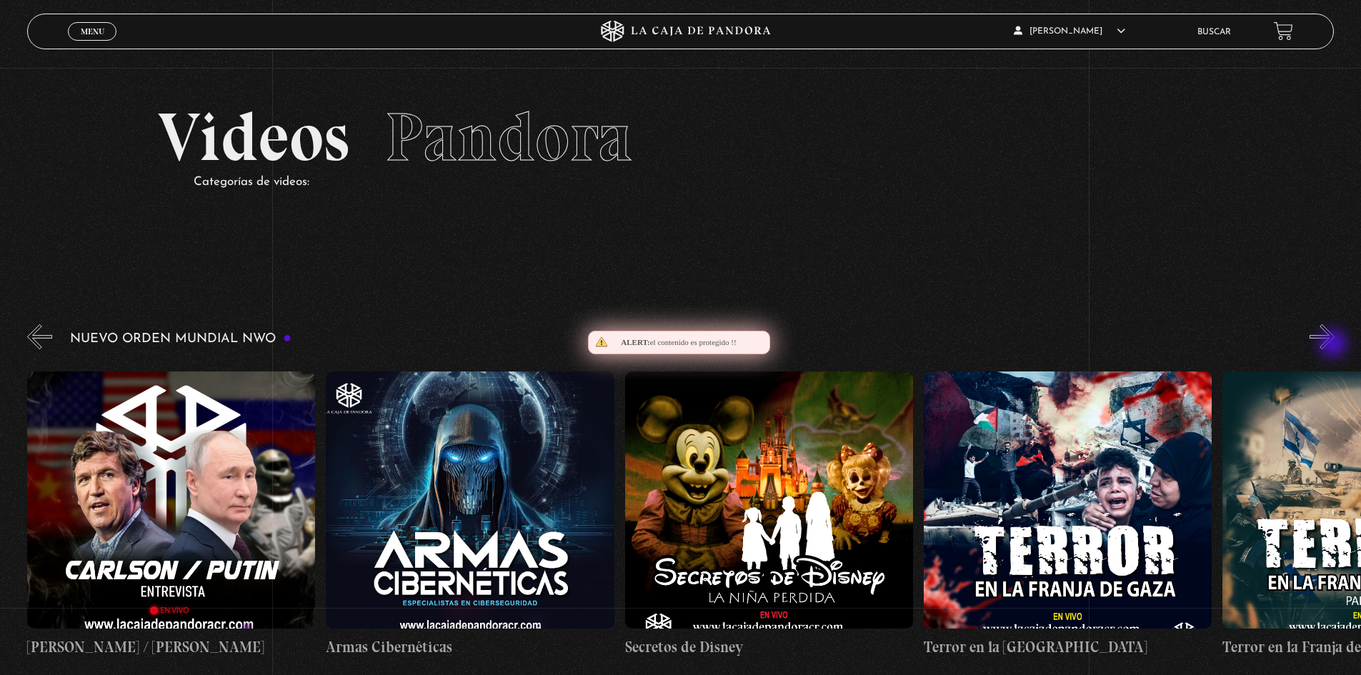
click at [1334, 345] on button "»" at bounding box center [1321, 336] width 25 height 25
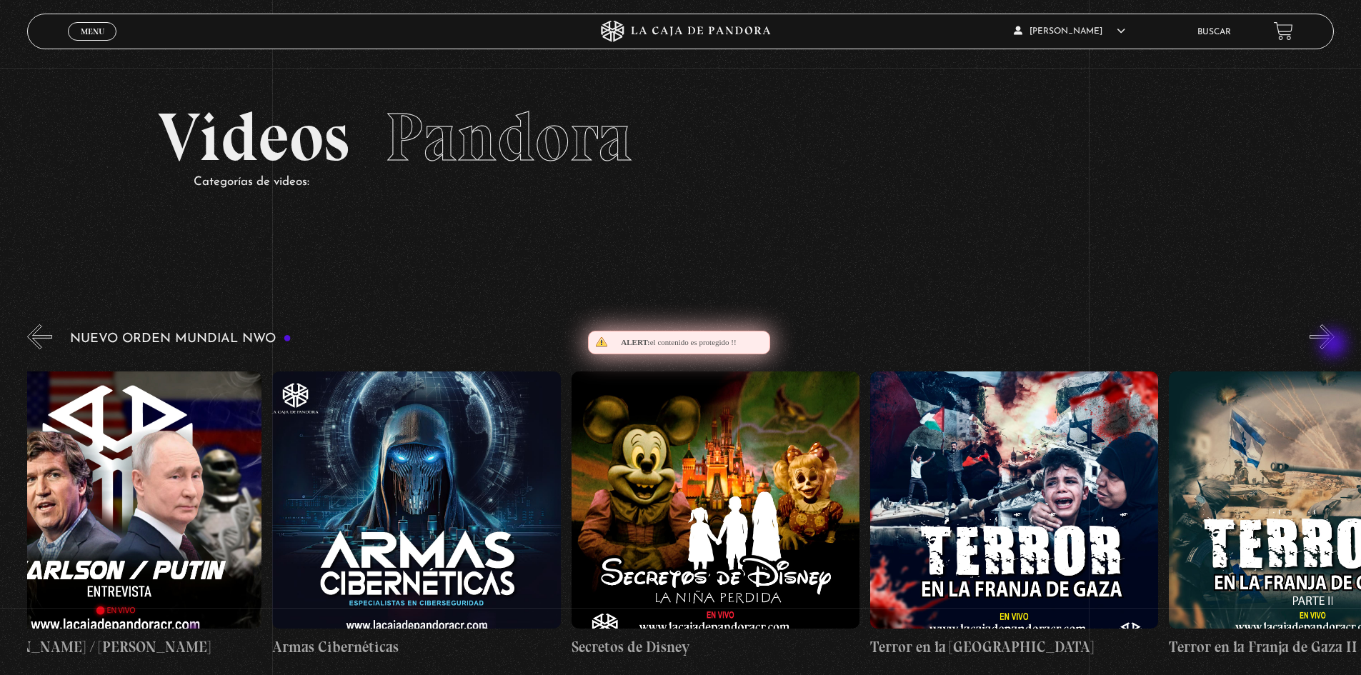
click at [1334, 345] on button "»" at bounding box center [1321, 336] width 25 height 25
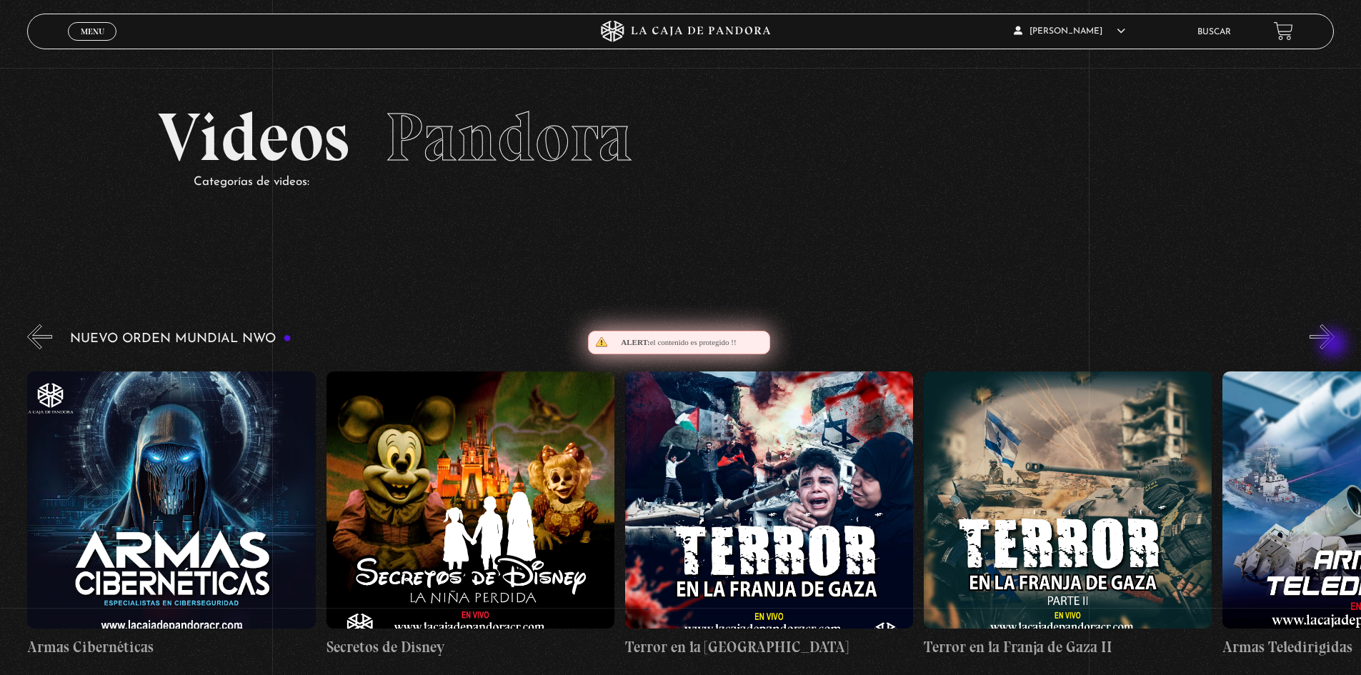
click at [1334, 345] on button "»" at bounding box center [1321, 336] width 25 height 25
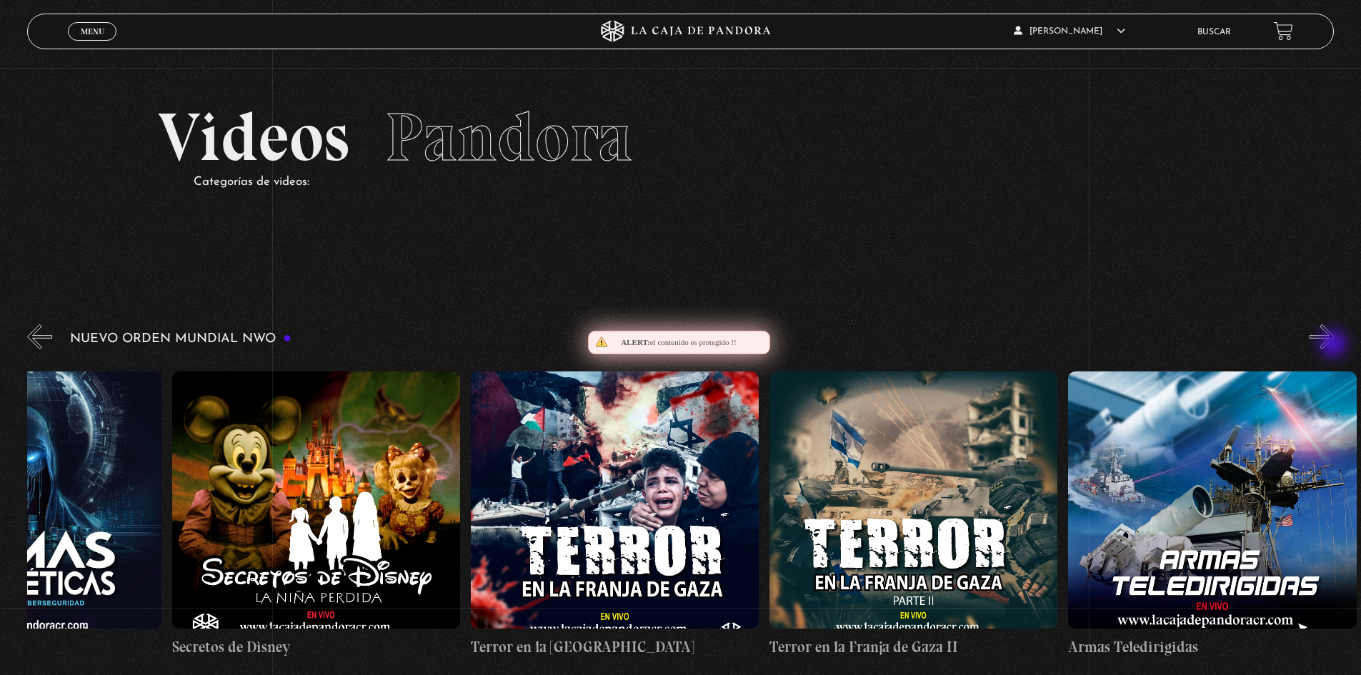
click at [1334, 345] on button "»" at bounding box center [1321, 336] width 25 height 25
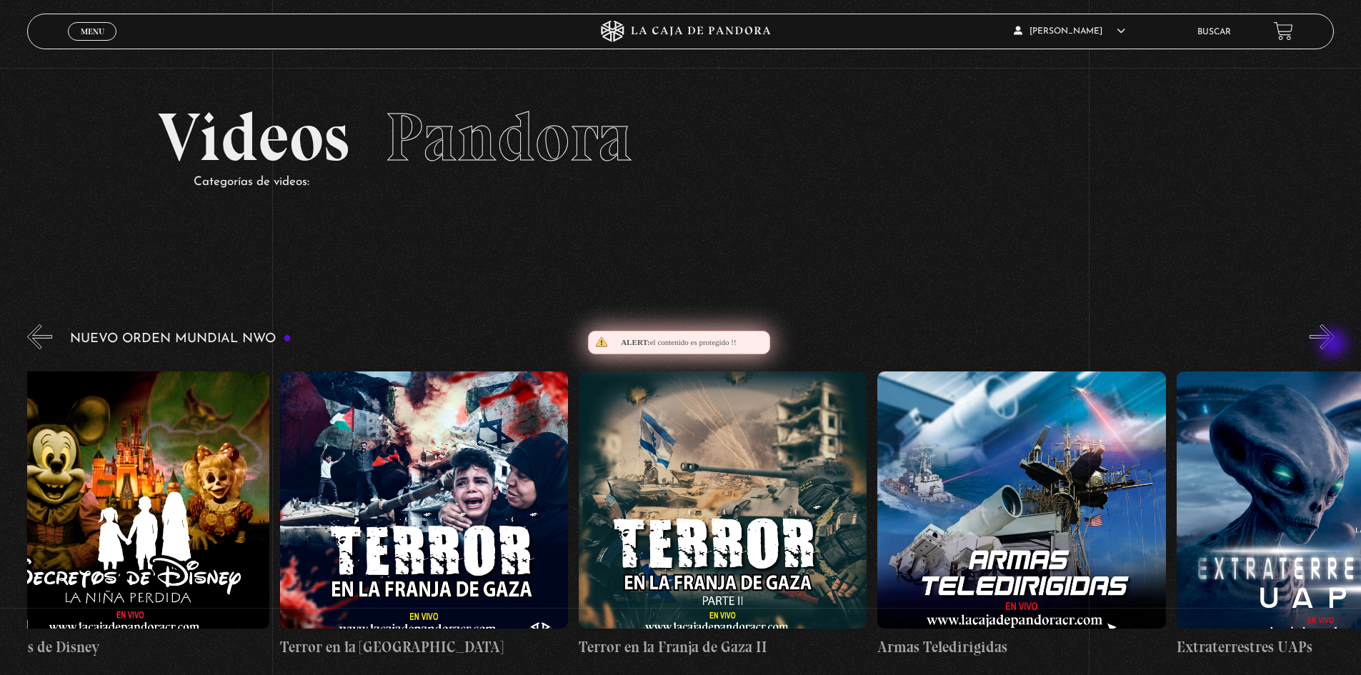
click at [1334, 345] on button "»" at bounding box center [1321, 336] width 25 height 25
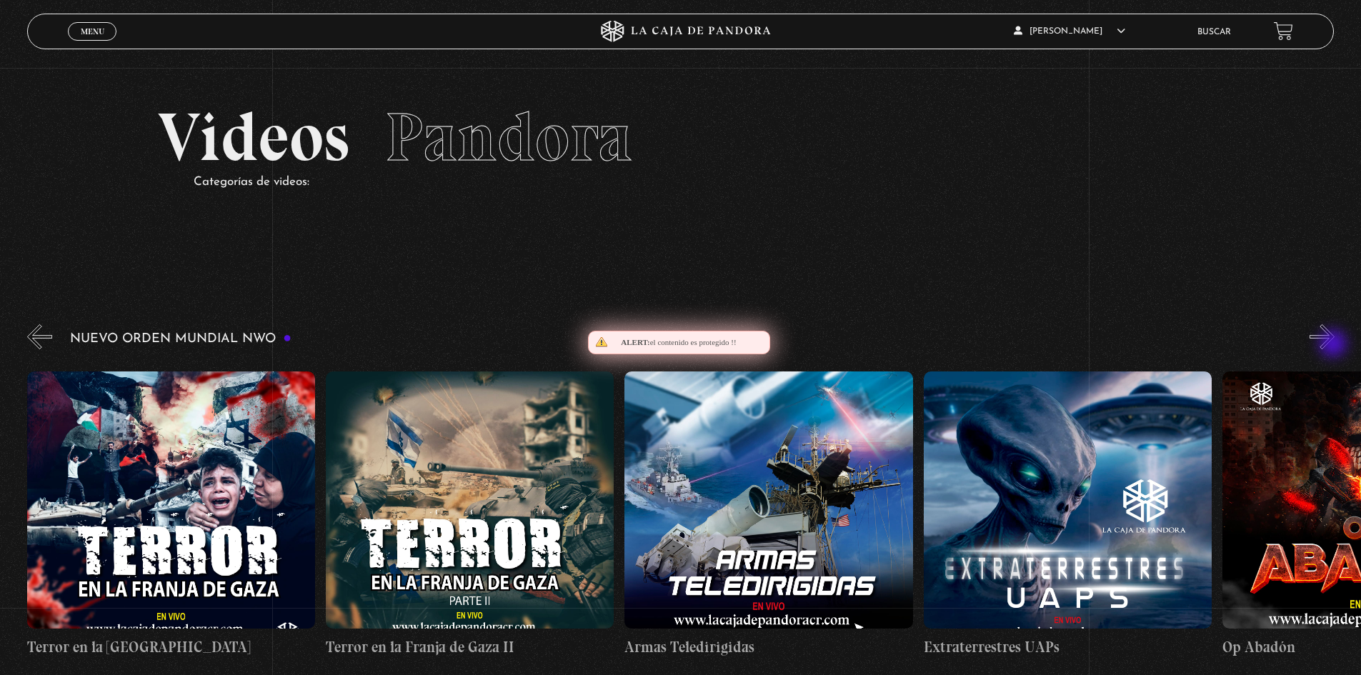
click at [1334, 345] on button "»" at bounding box center [1321, 336] width 25 height 25
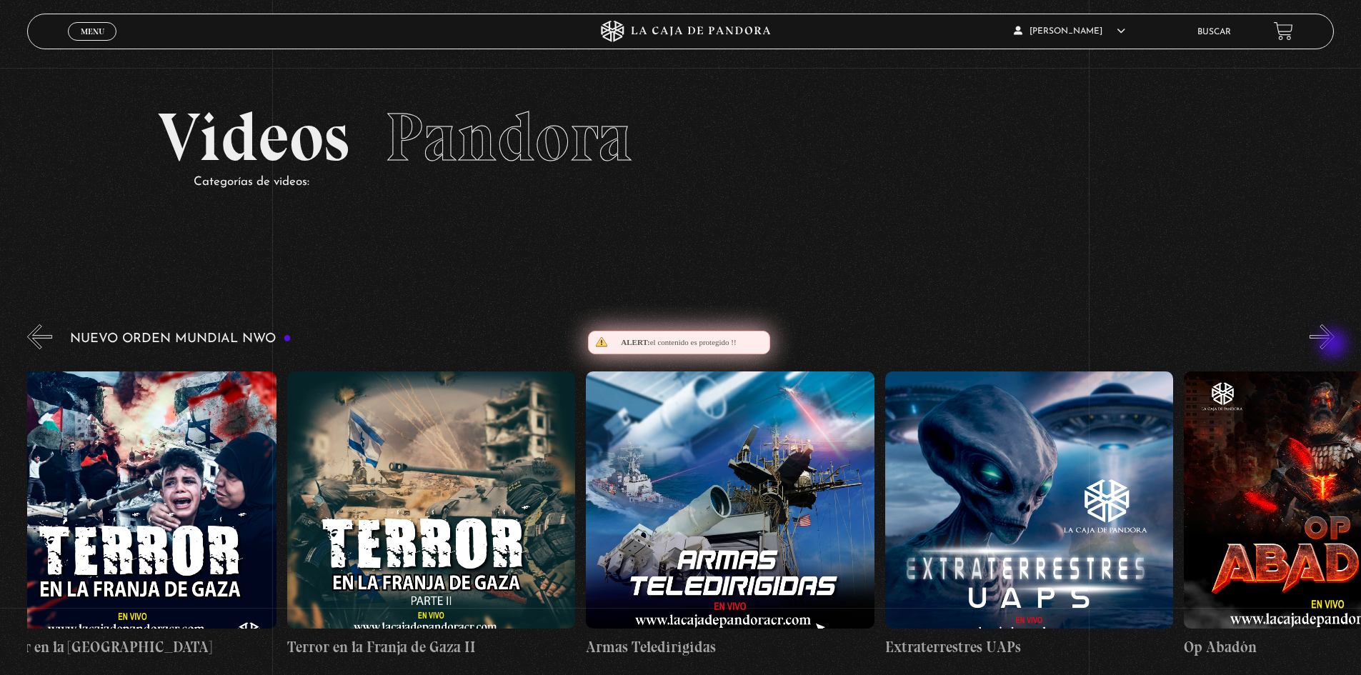
click at [1334, 345] on button "»" at bounding box center [1321, 336] width 25 height 25
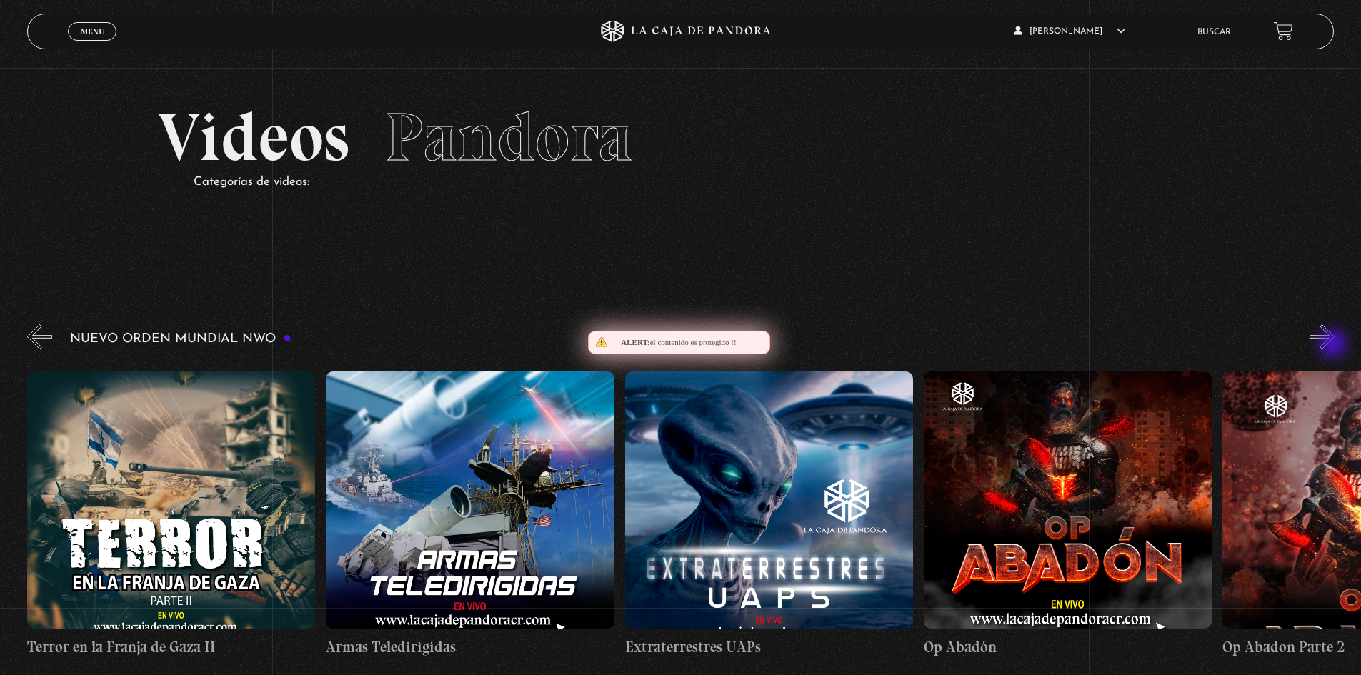
click at [1334, 345] on button "»" at bounding box center [1321, 336] width 25 height 25
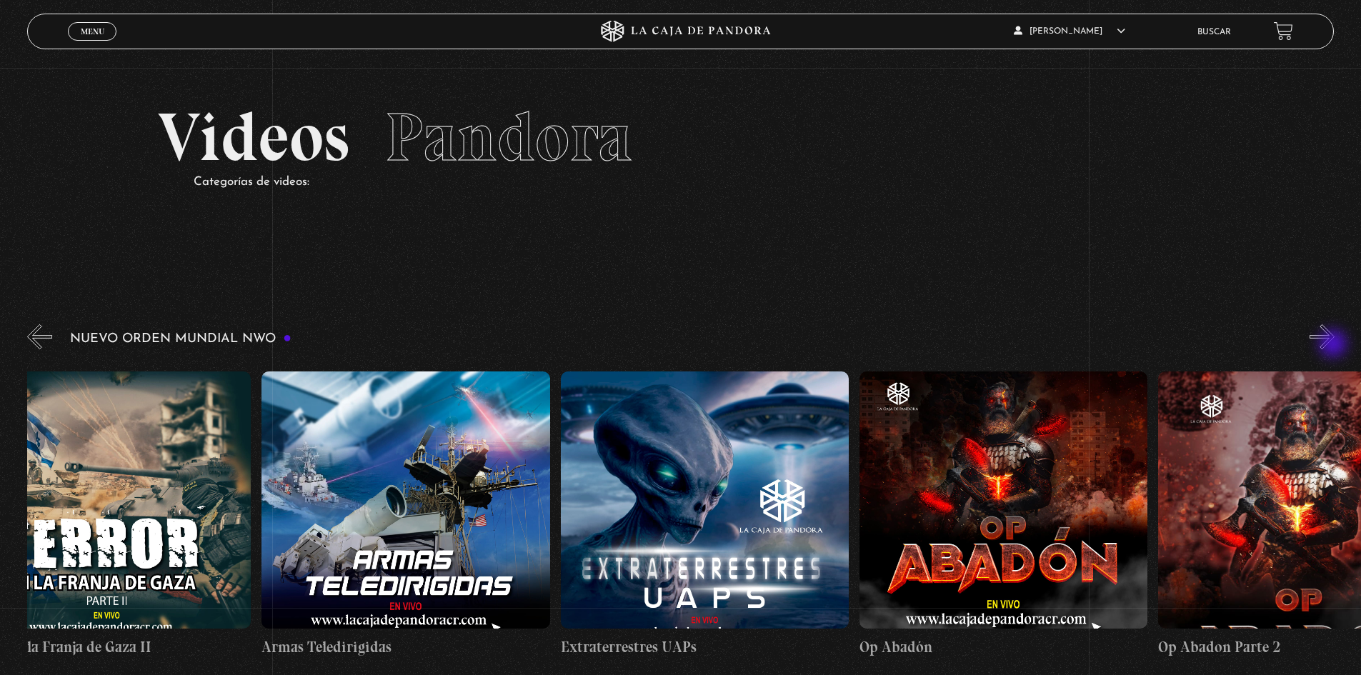
click at [1334, 345] on button "»" at bounding box center [1321, 336] width 25 height 25
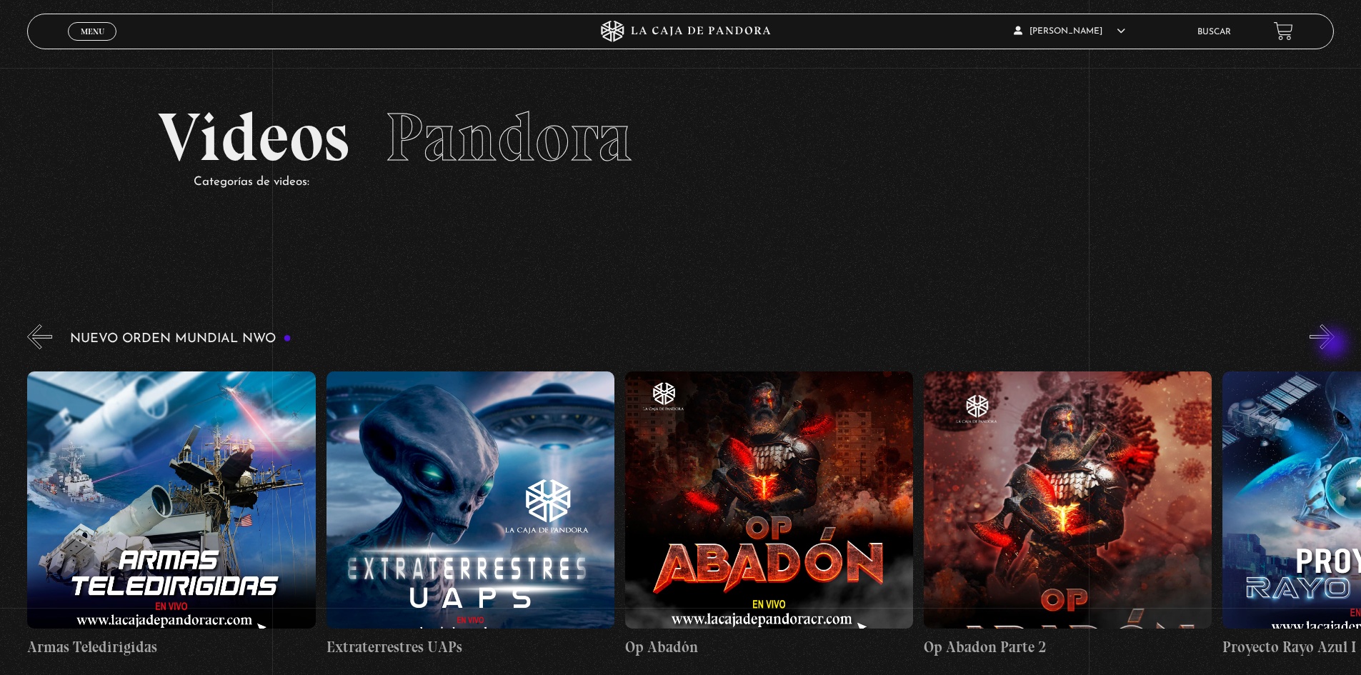
click at [1334, 345] on button "»" at bounding box center [1321, 336] width 25 height 25
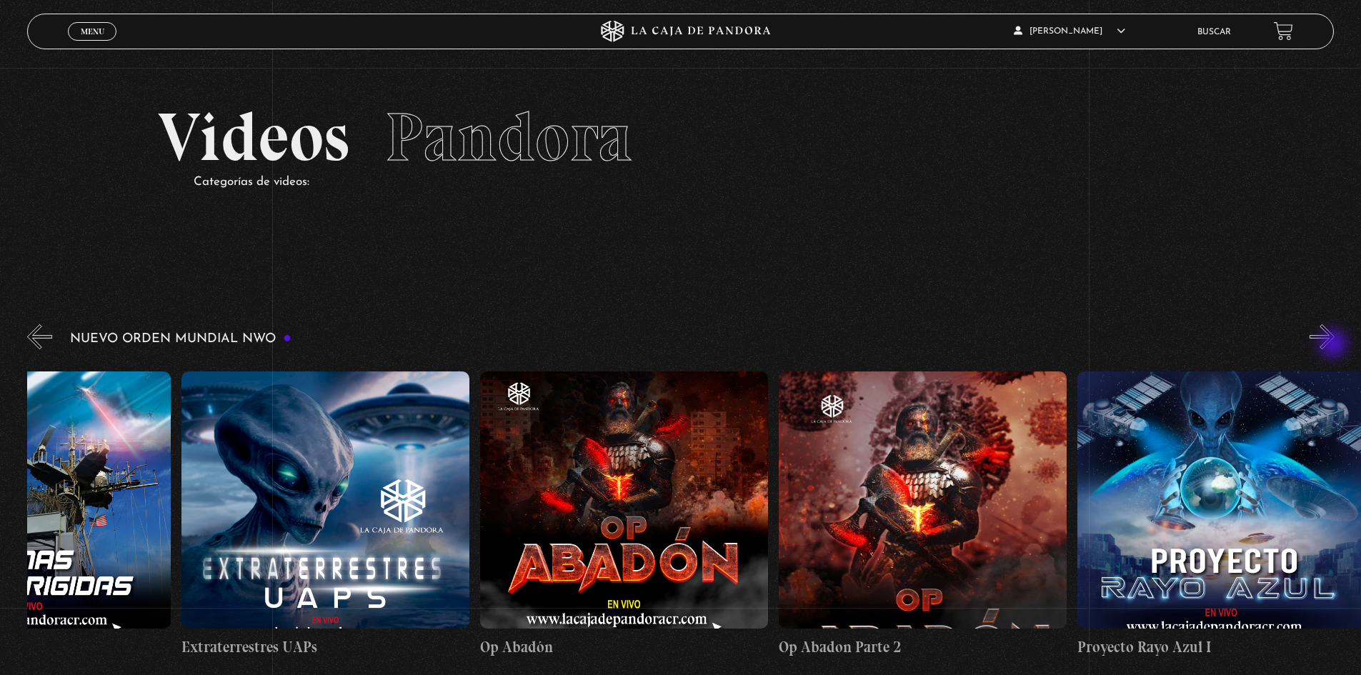
click at [1334, 345] on button "»" at bounding box center [1321, 336] width 25 height 25
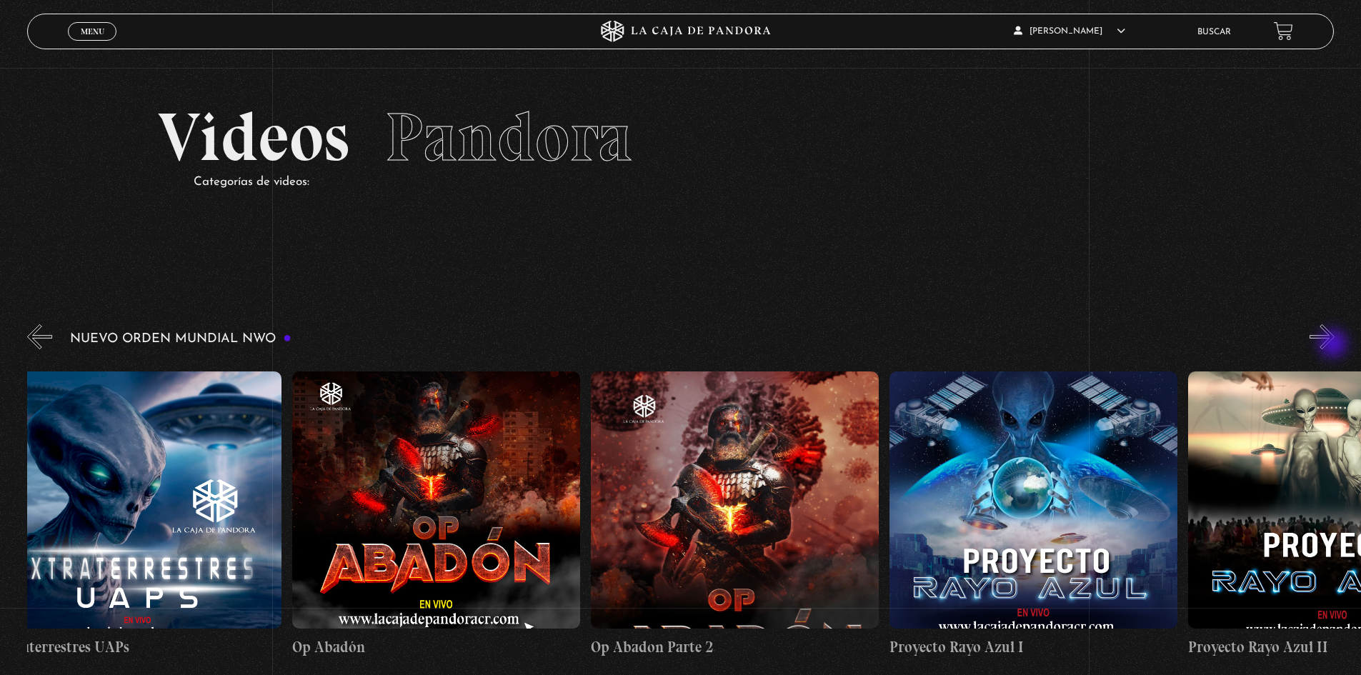
click at [1334, 345] on button "»" at bounding box center [1321, 336] width 25 height 25
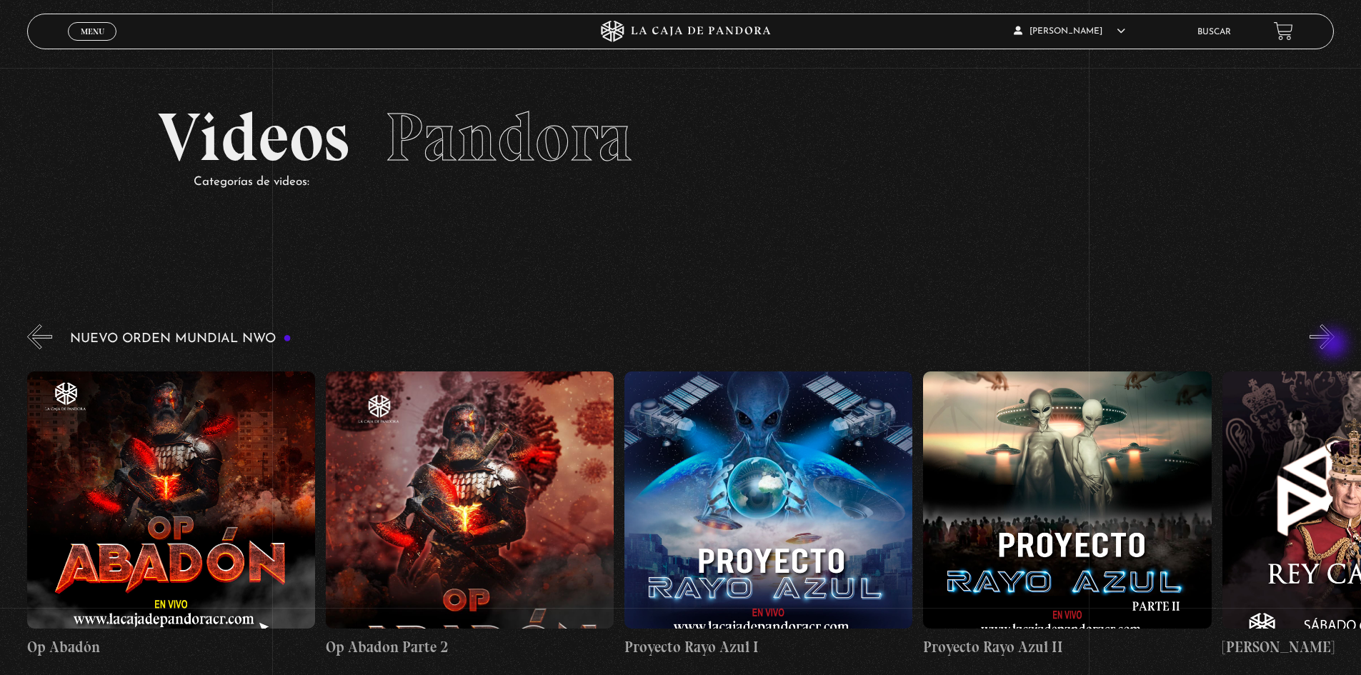
click at [1334, 345] on button "»" at bounding box center [1321, 336] width 25 height 25
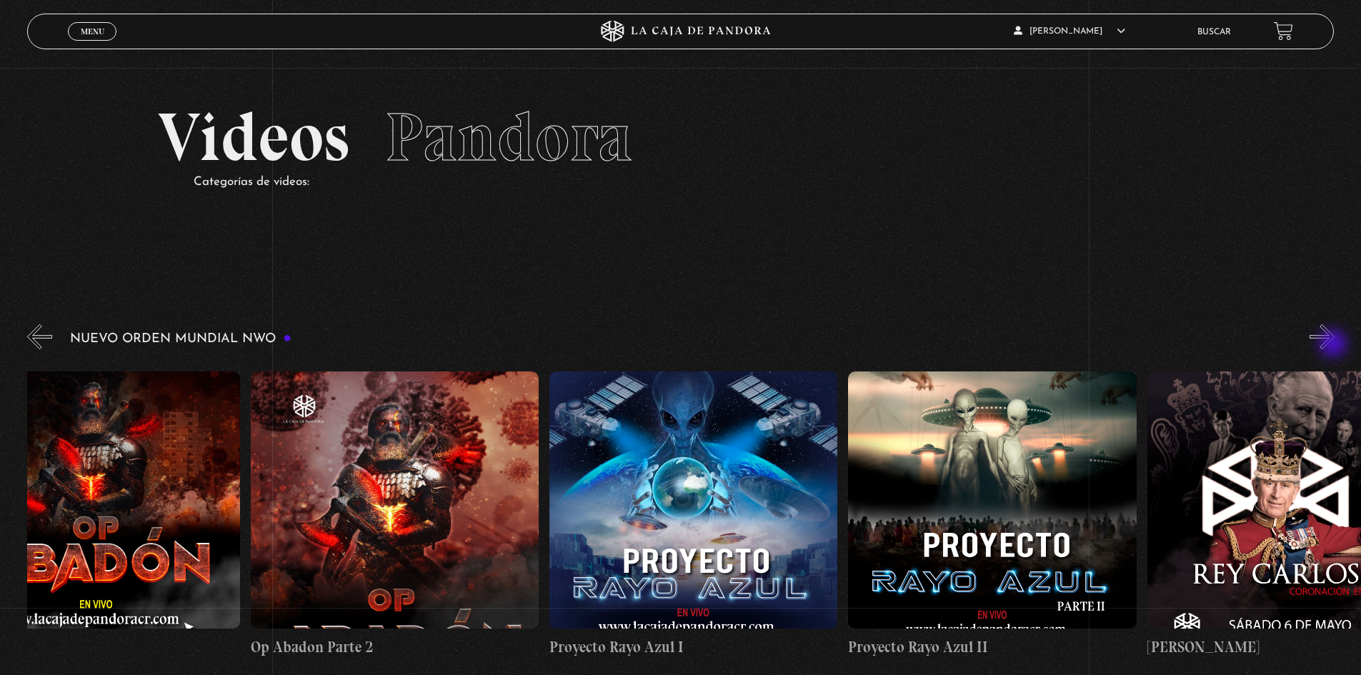
click at [1334, 345] on button "»" at bounding box center [1321, 336] width 25 height 25
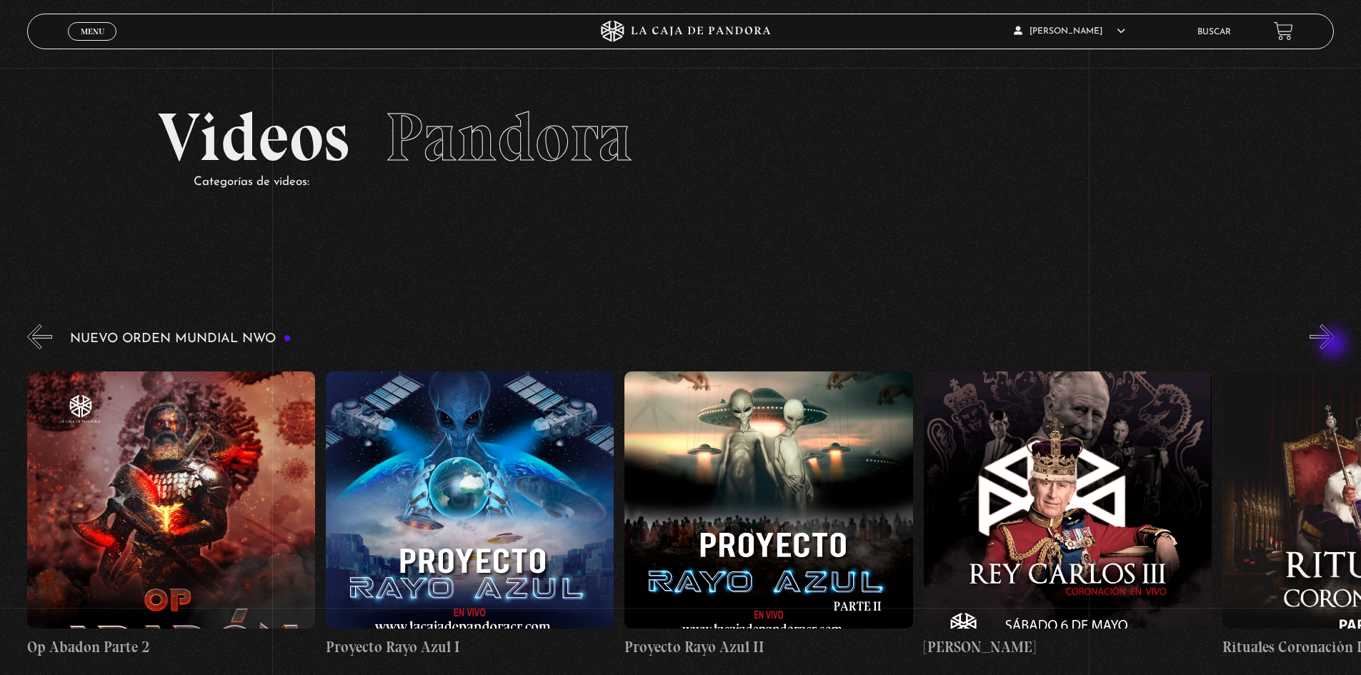
click at [1334, 345] on button "»" at bounding box center [1321, 336] width 25 height 25
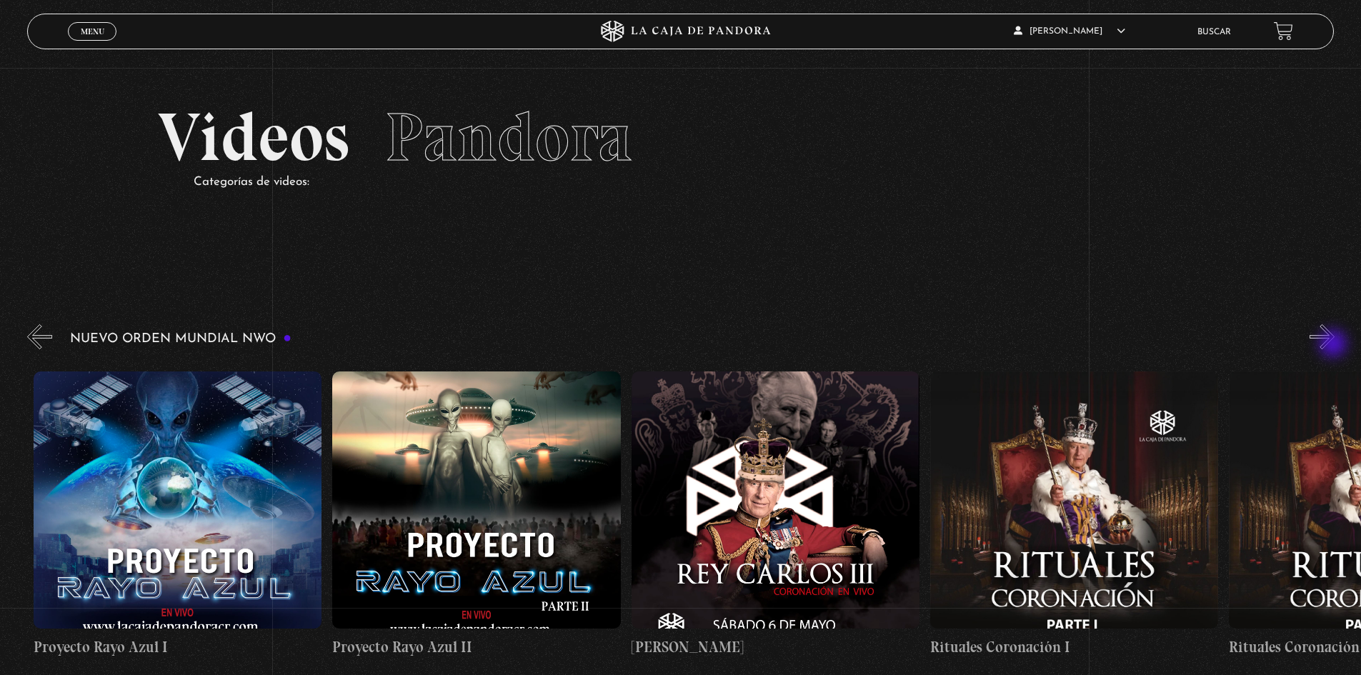
click at [1334, 345] on button "»" at bounding box center [1321, 336] width 25 height 25
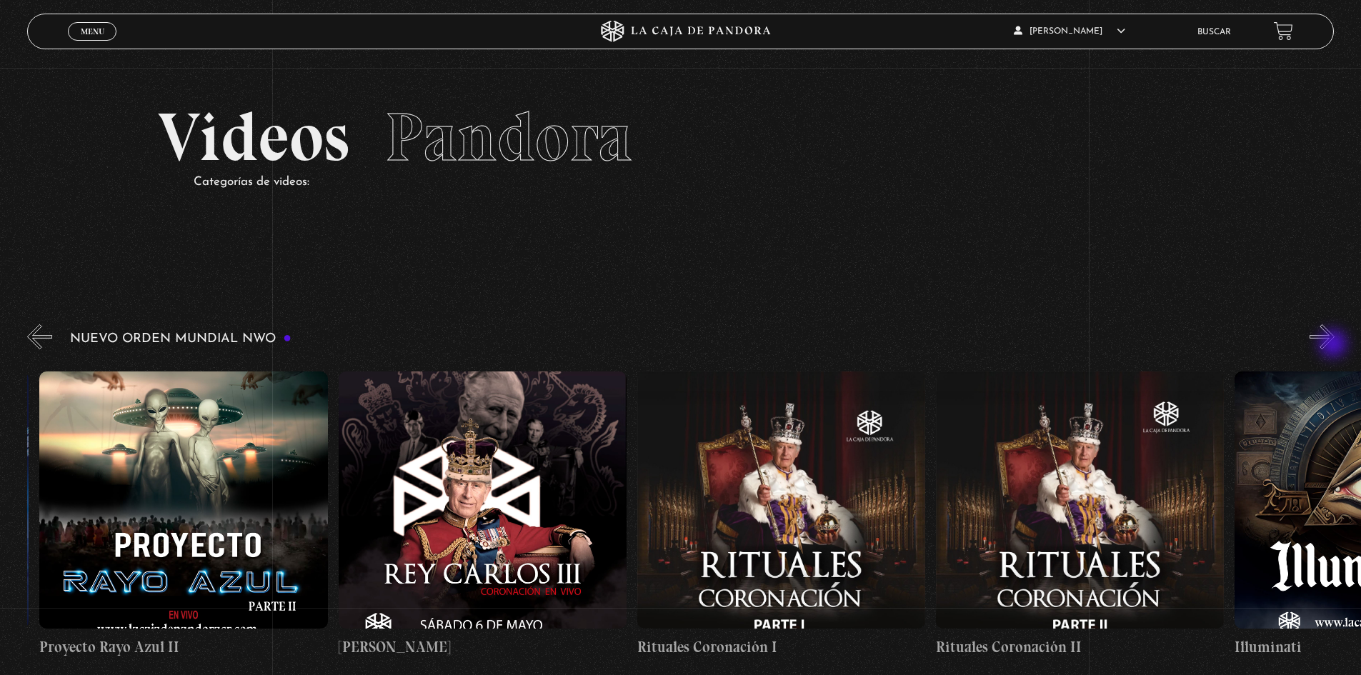
click at [1334, 345] on button "»" at bounding box center [1321, 336] width 25 height 25
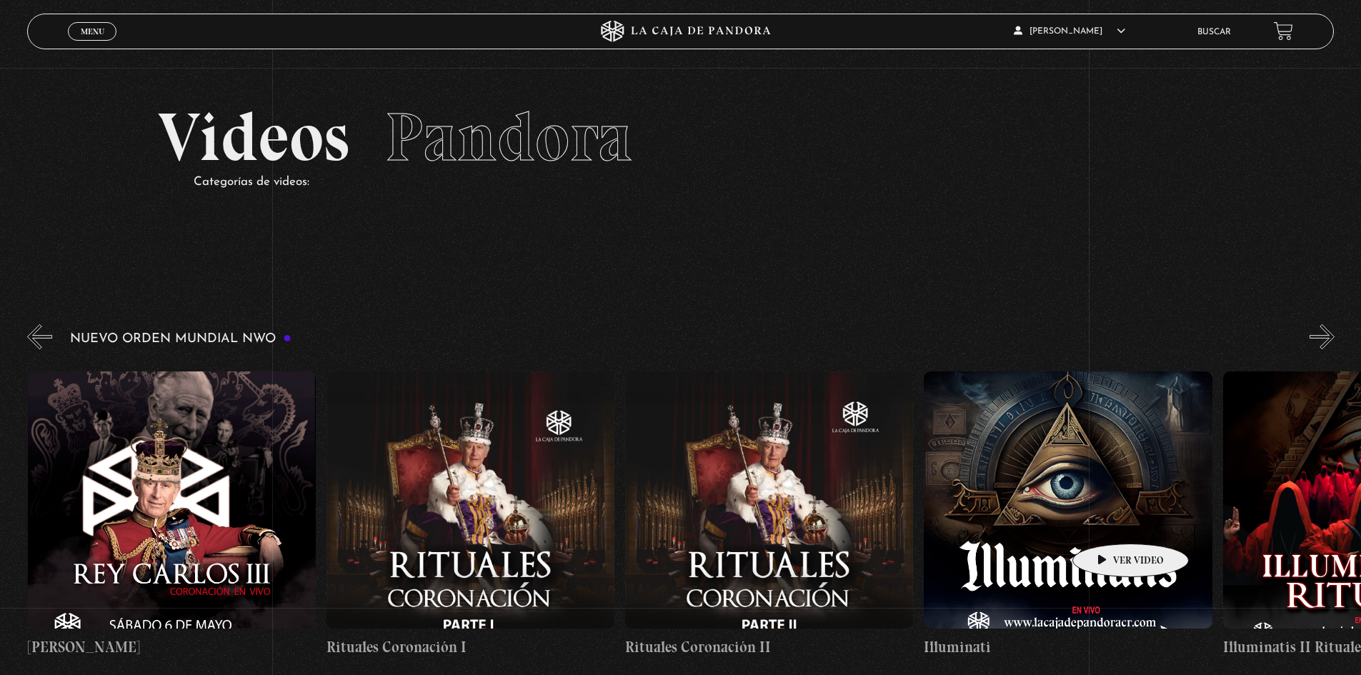
scroll to position [0, 8963]
click at [1085, 504] on figure at bounding box center [1067, 499] width 288 height 257
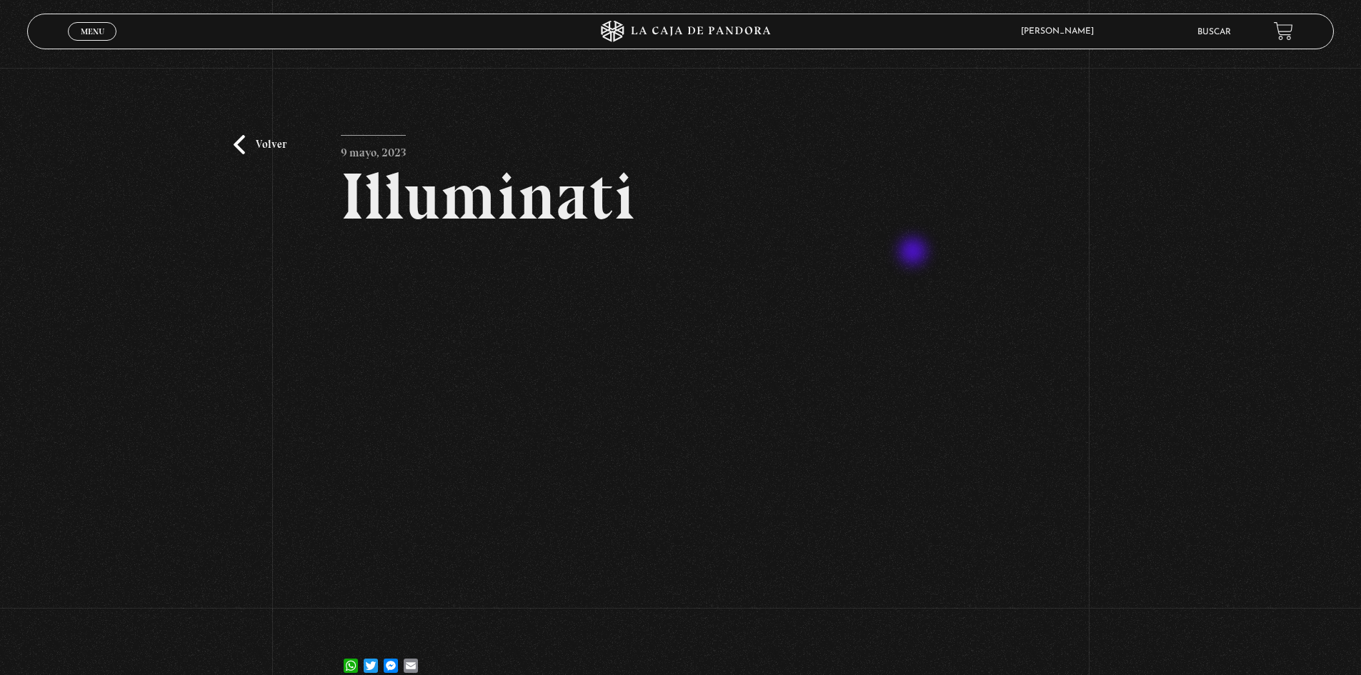
scroll to position [71, 0]
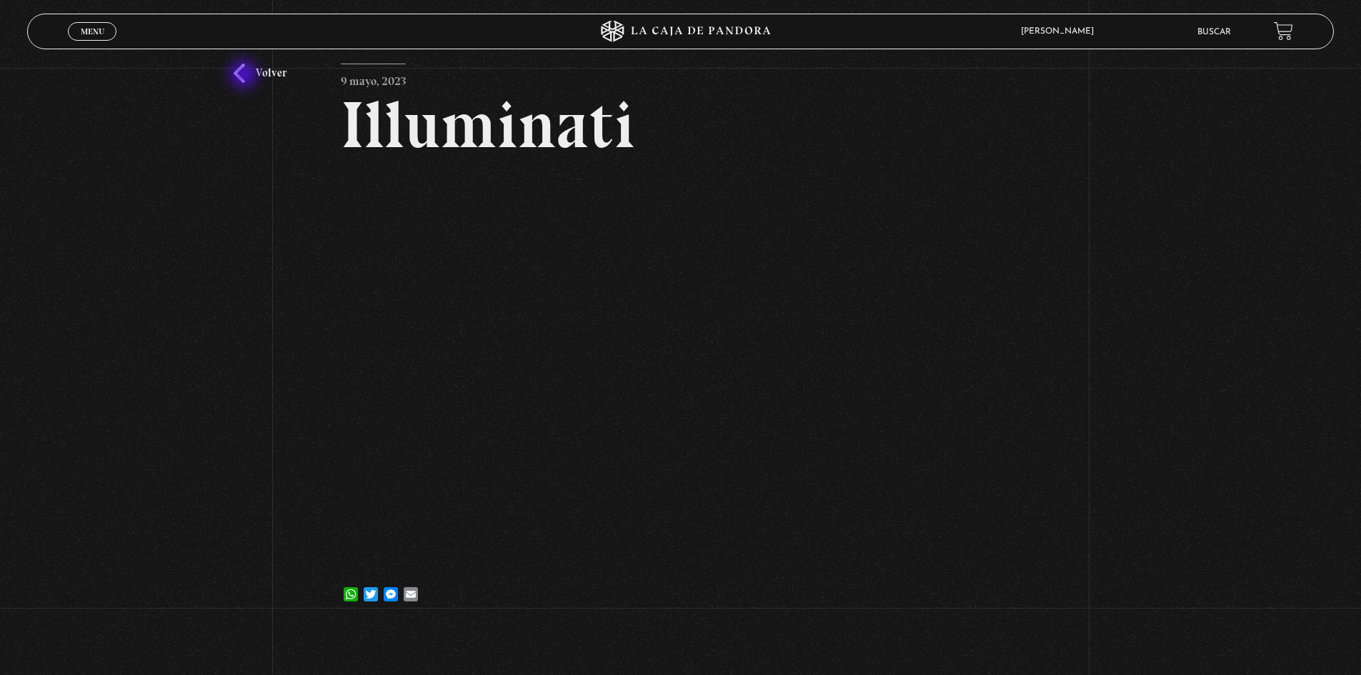
click at [245, 76] on link "Volver" at bounding box center [260, 73] width 53 height 19
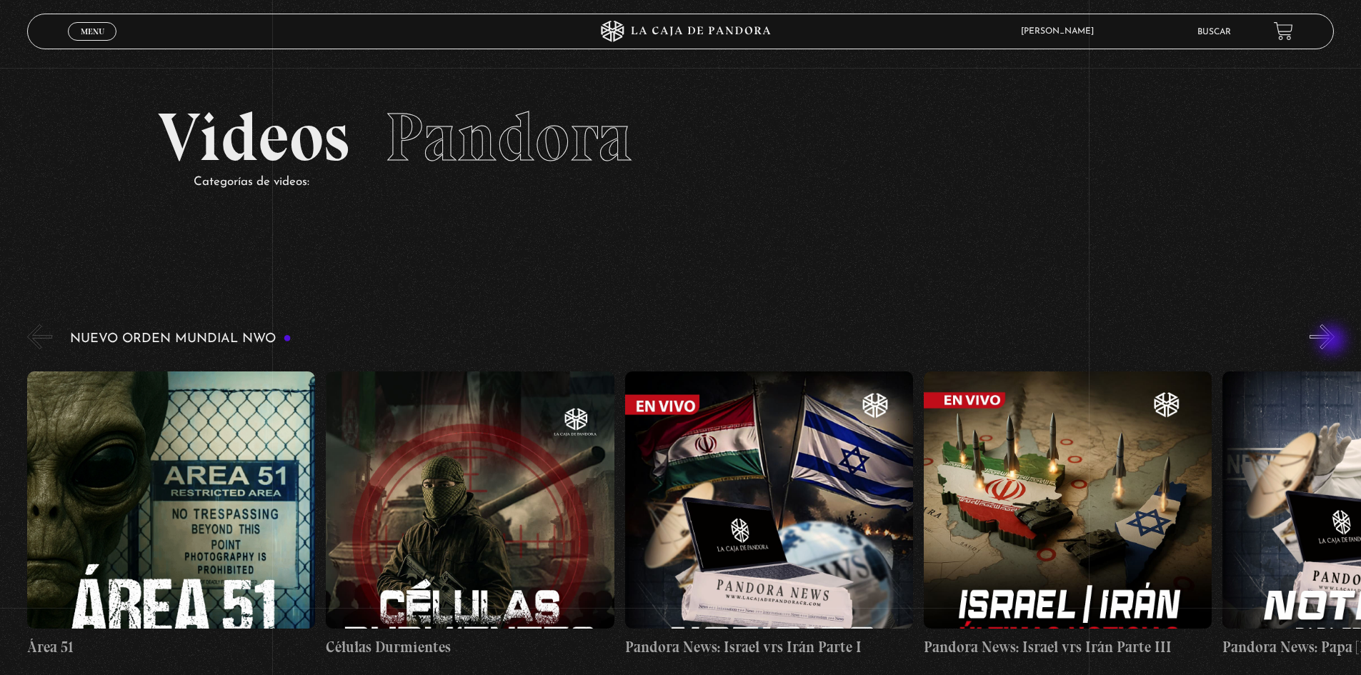
click at [1333, 341] on button "»" at bounding box center [1321, 336] width 25 height 25
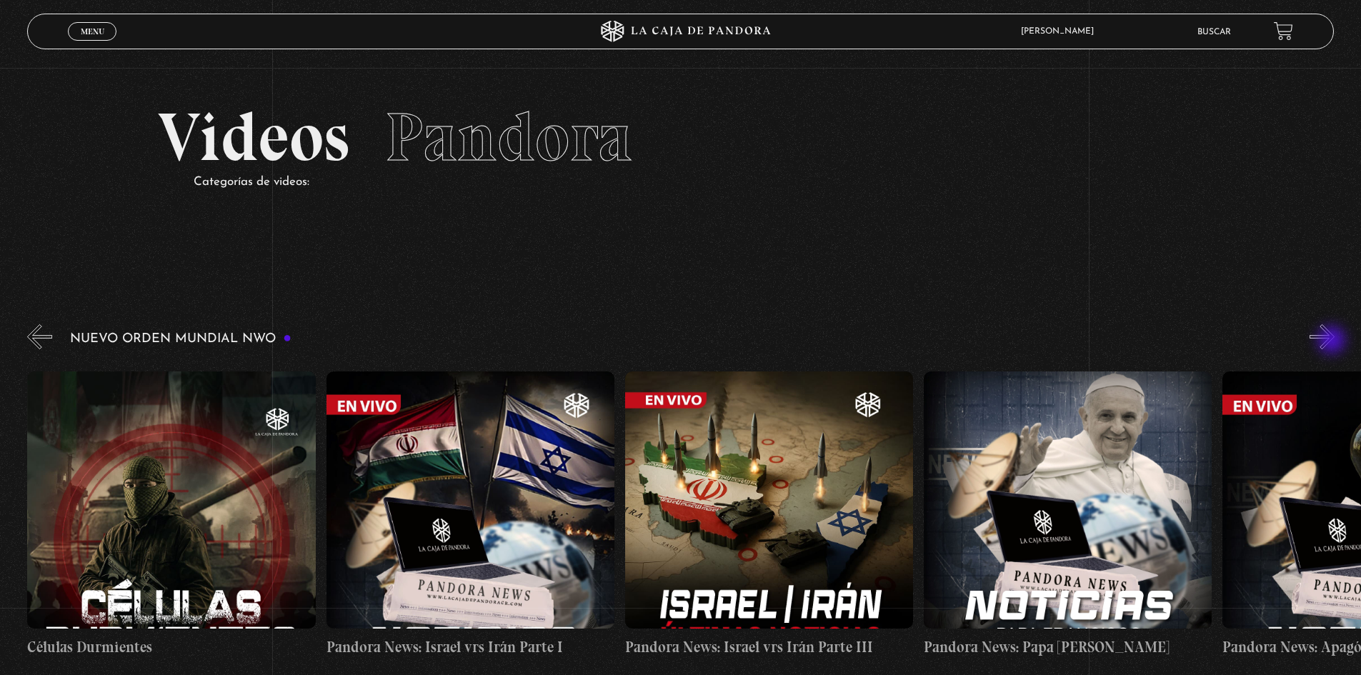
click at [1333, 341] on button "»" at bounding box center [1321, 336] width 25 height 25
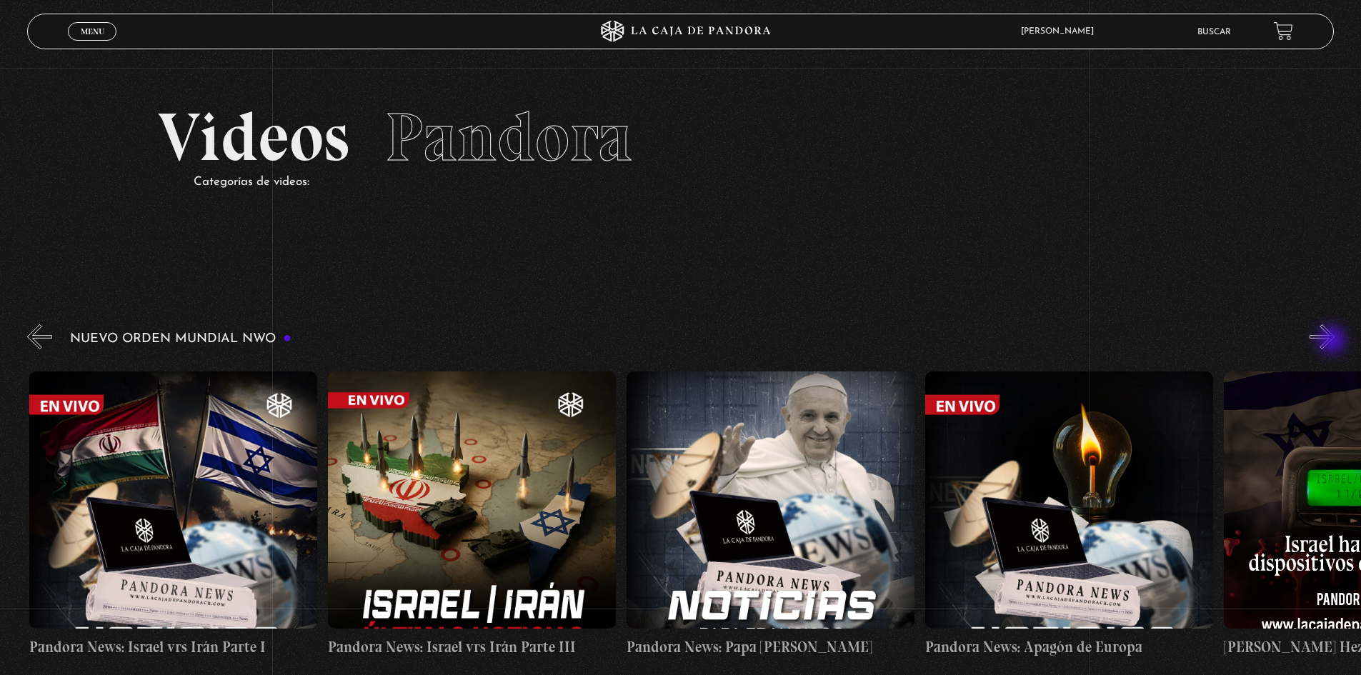
click at [1333, 341] on button "»" at bounding box center [1321, 336] width 25 height 25
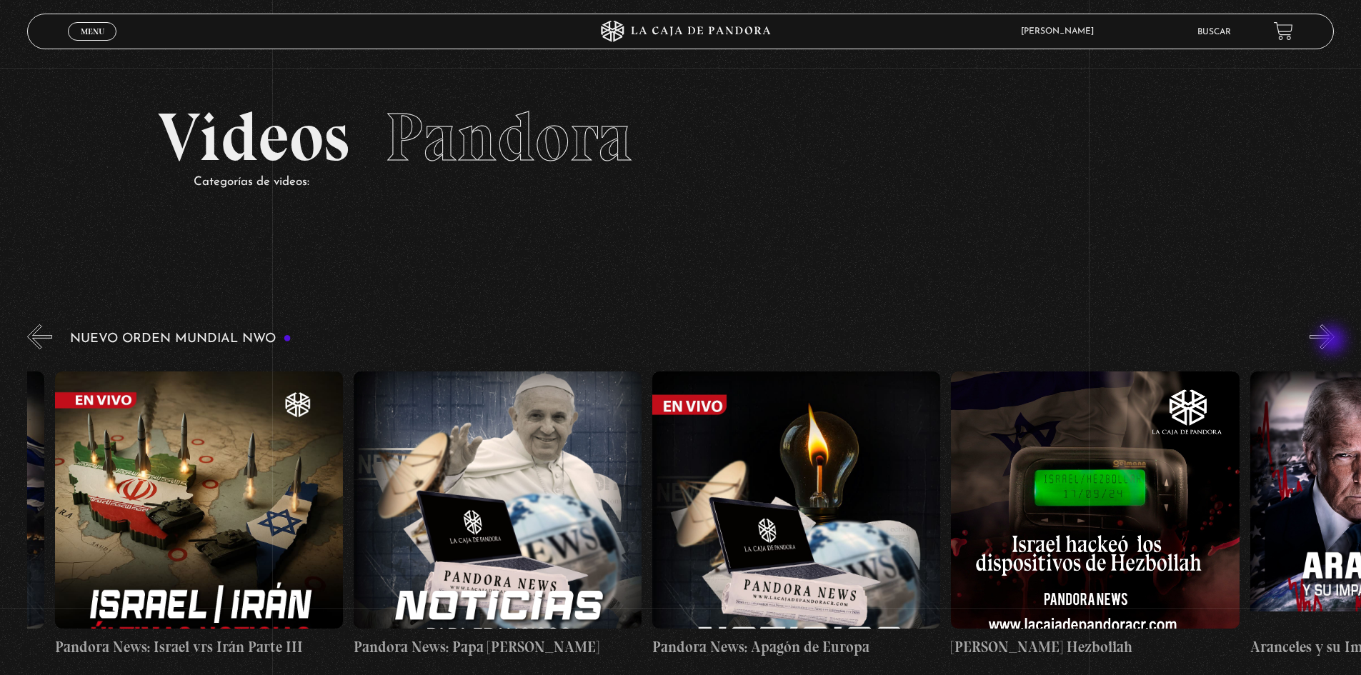
click at [1333, 341] on button "»" at bounding box center [1321, 336] width 25 height 25
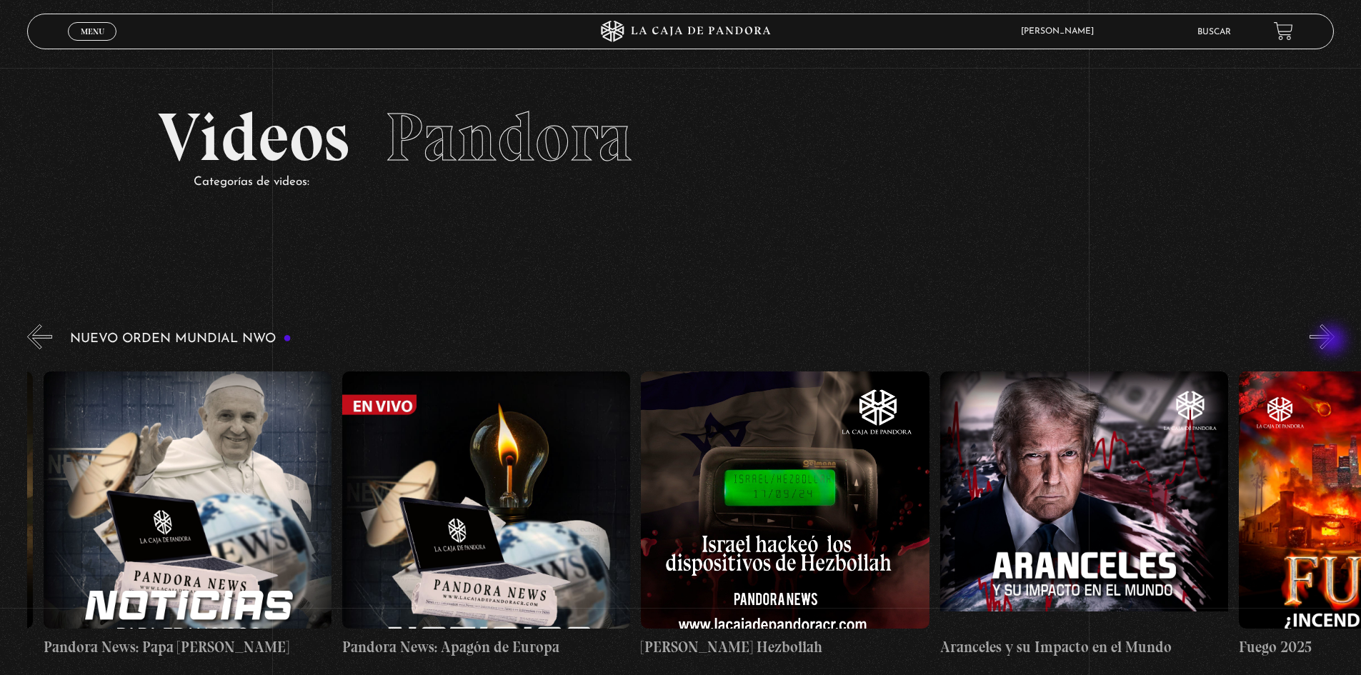
click at [1333, 341] on button "»" at bounding box center [1321, 336] width 25 height 25
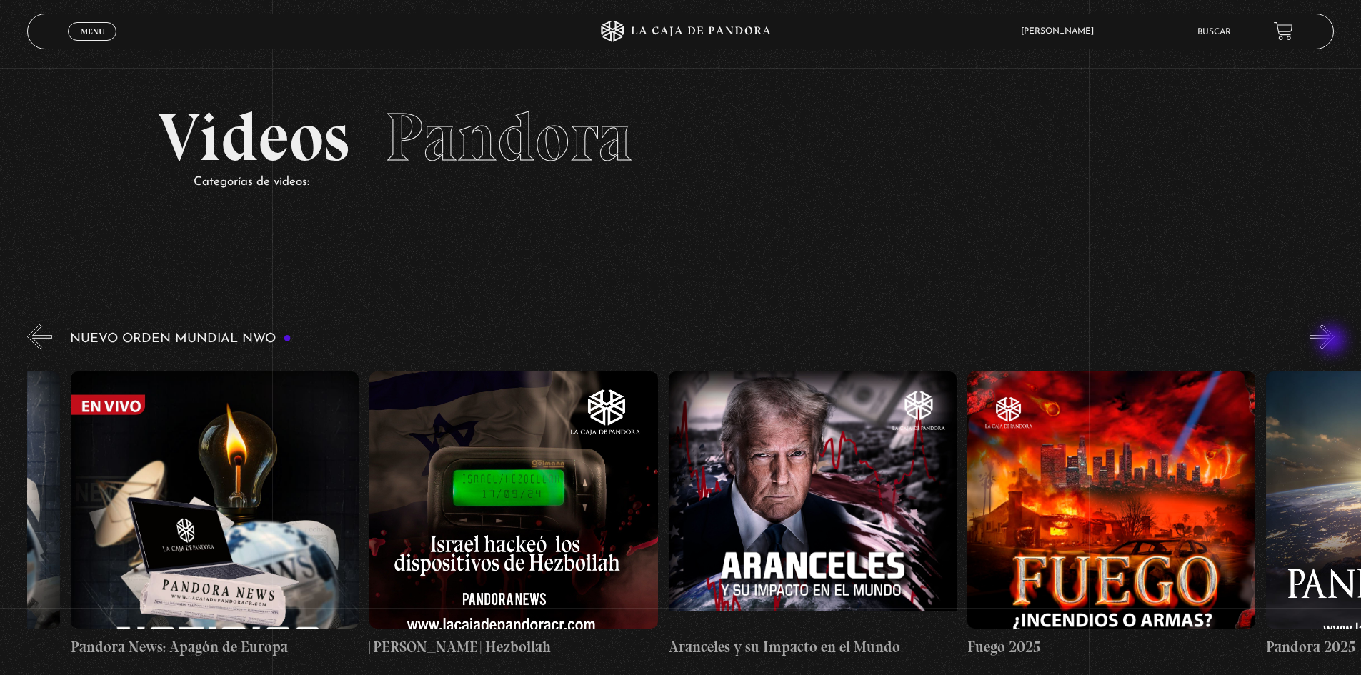
click at [1333, 341] on button "»" at bounding box center [1321, 336] width 25 height 25
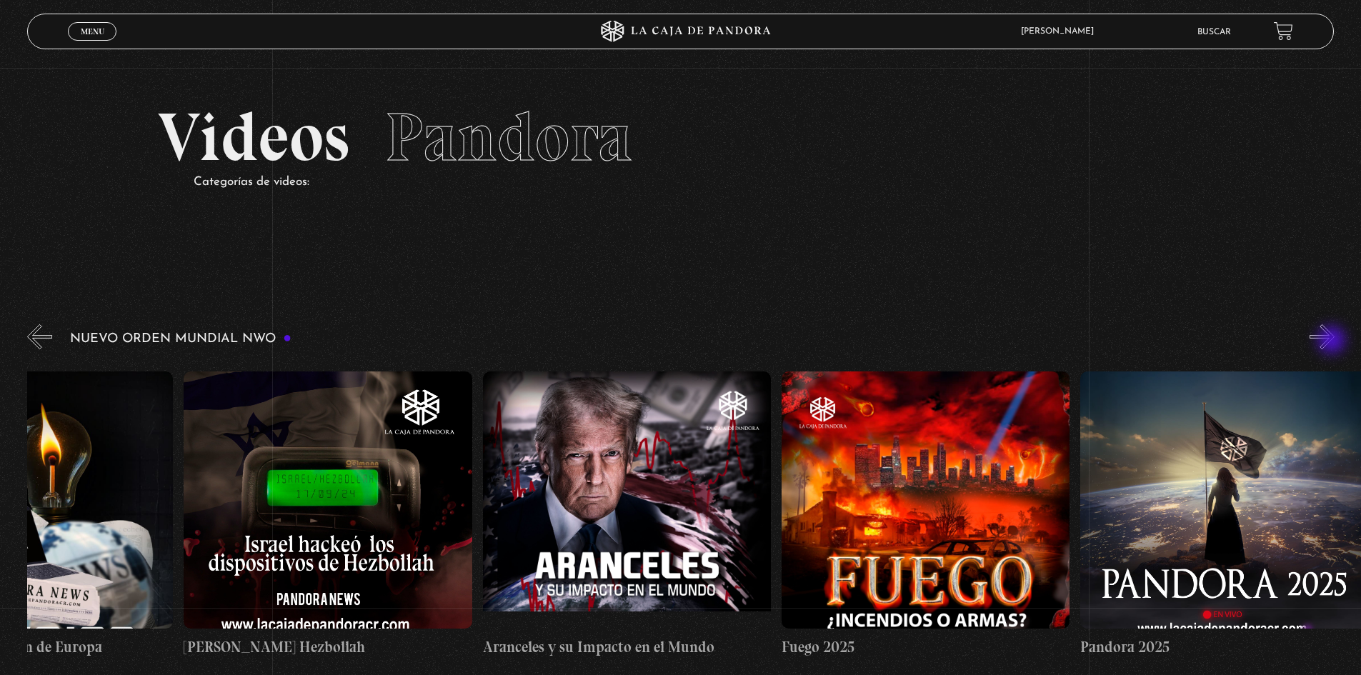
click at [1333, 341] on button "»" at bounding box center [1321, 336] width 25 height 25
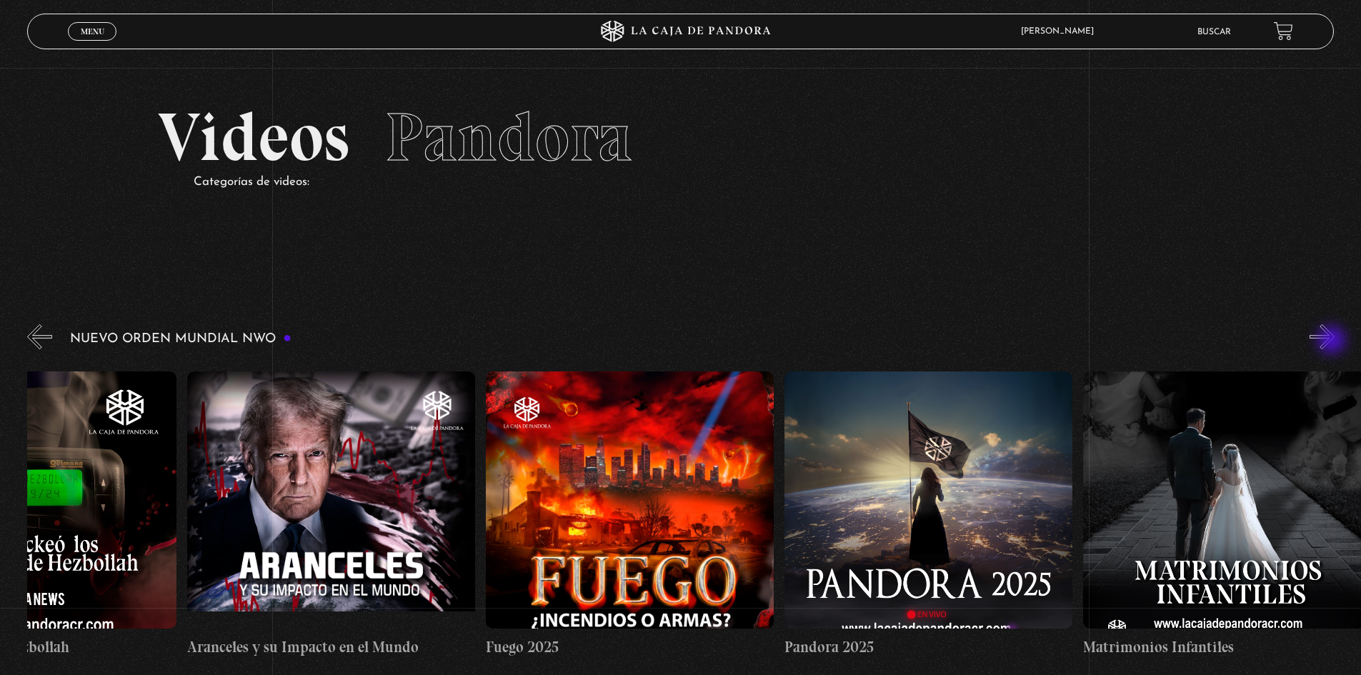
click at [1333, 341] on button "»" at bounding box center [1321, 336] width 25 height 25
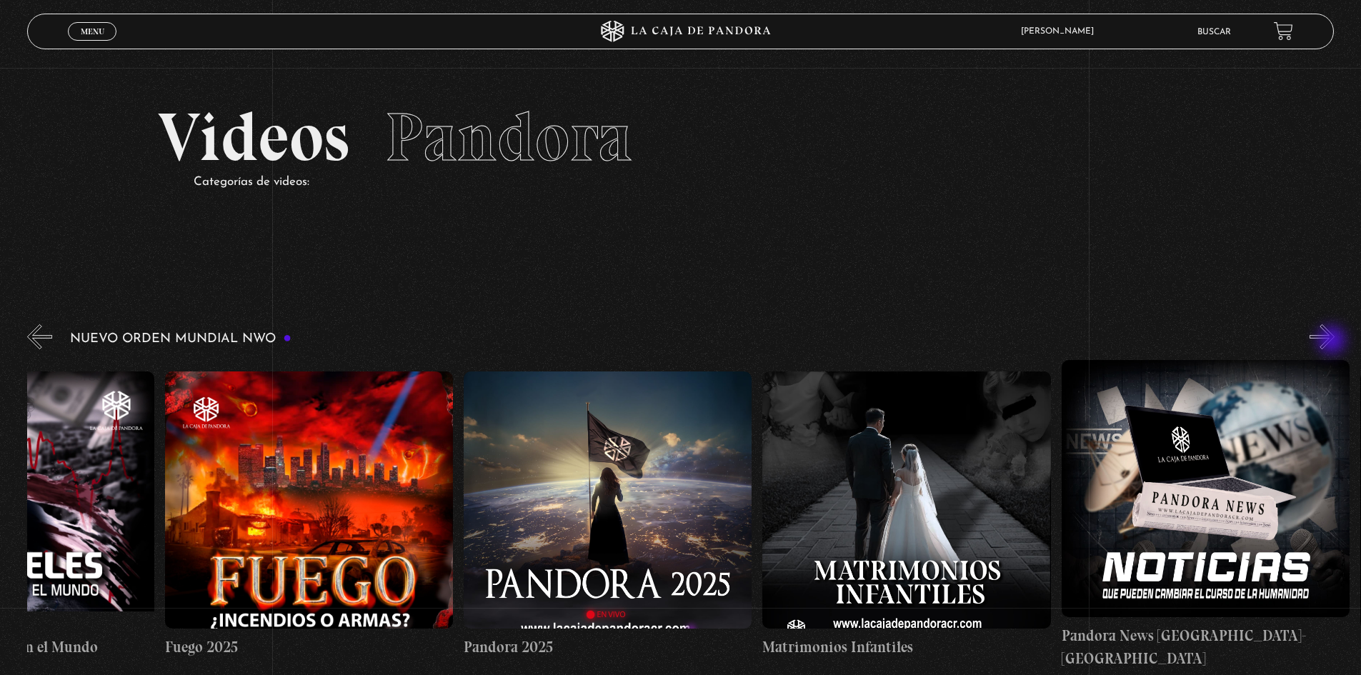
click at [1333, 341] on button "»" at bounding box center [1321, 336] width 25 height 25
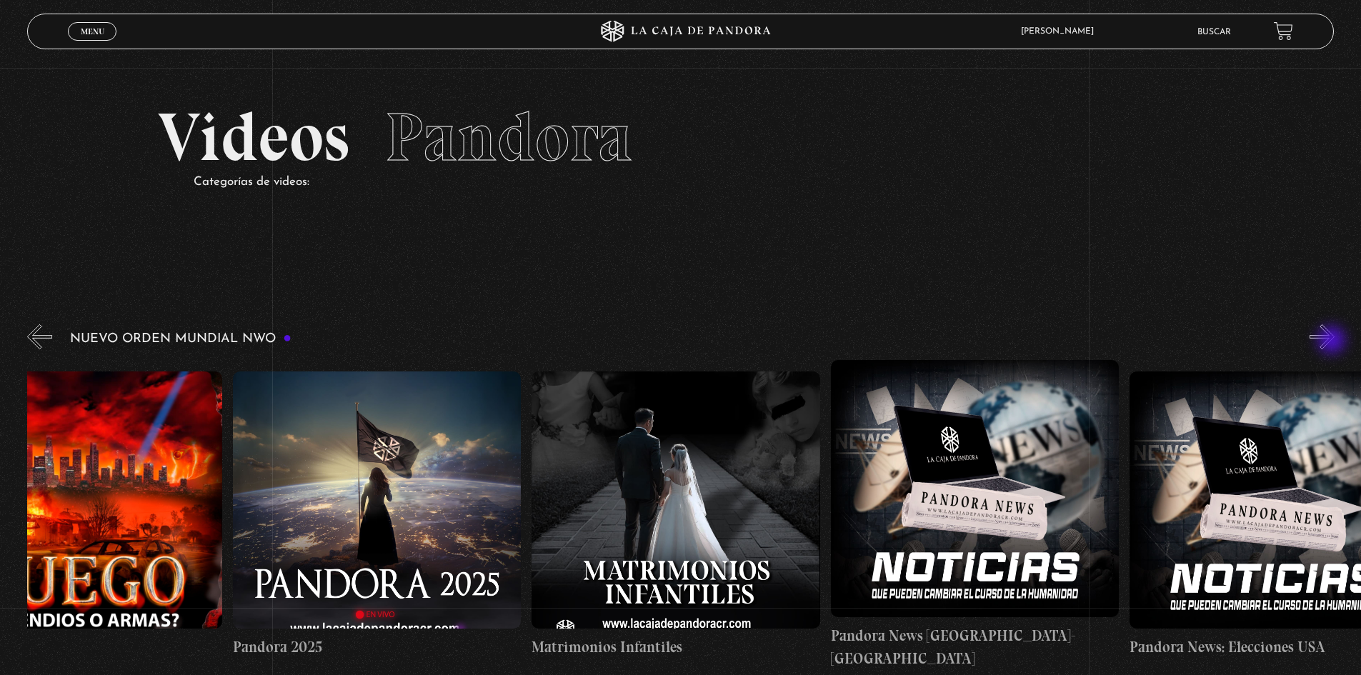
click at [1333, 341] on button "»" at bounding box center [1321, 336] width 25 height 25
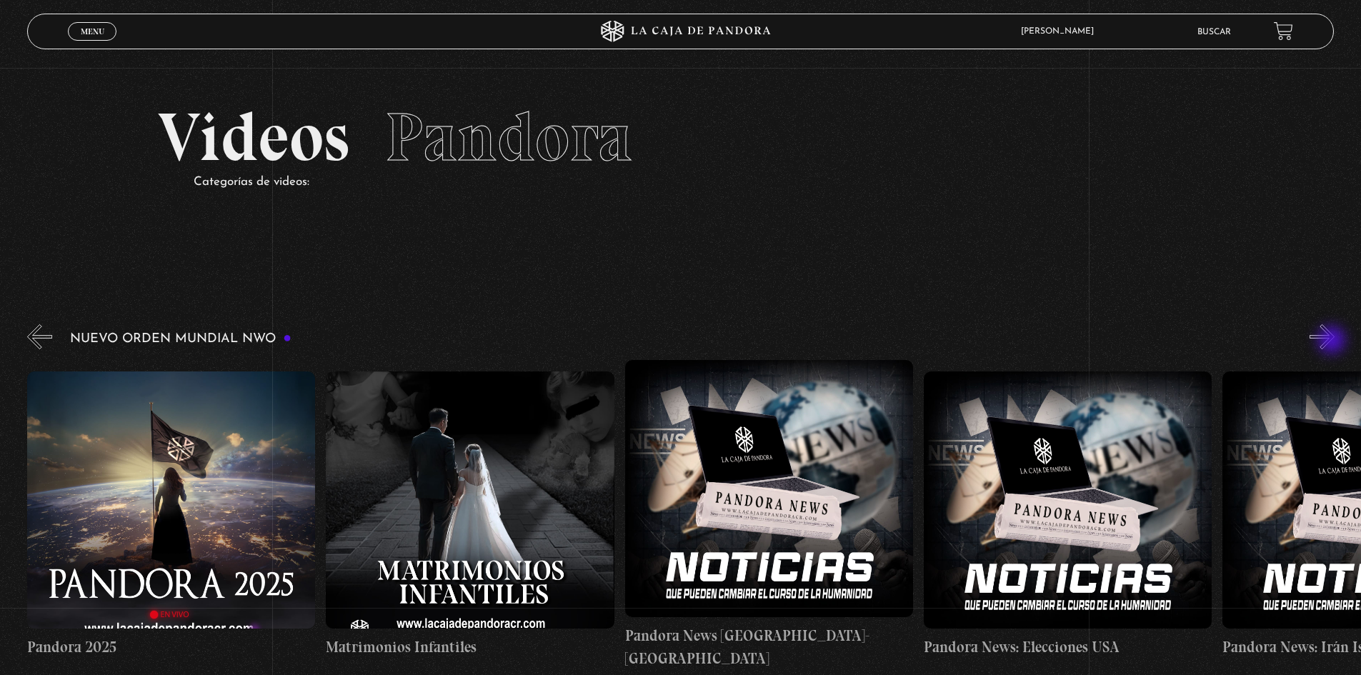
click at [1333, 341] on button "»" at bounding box center [1321, 336] width 25 height 25
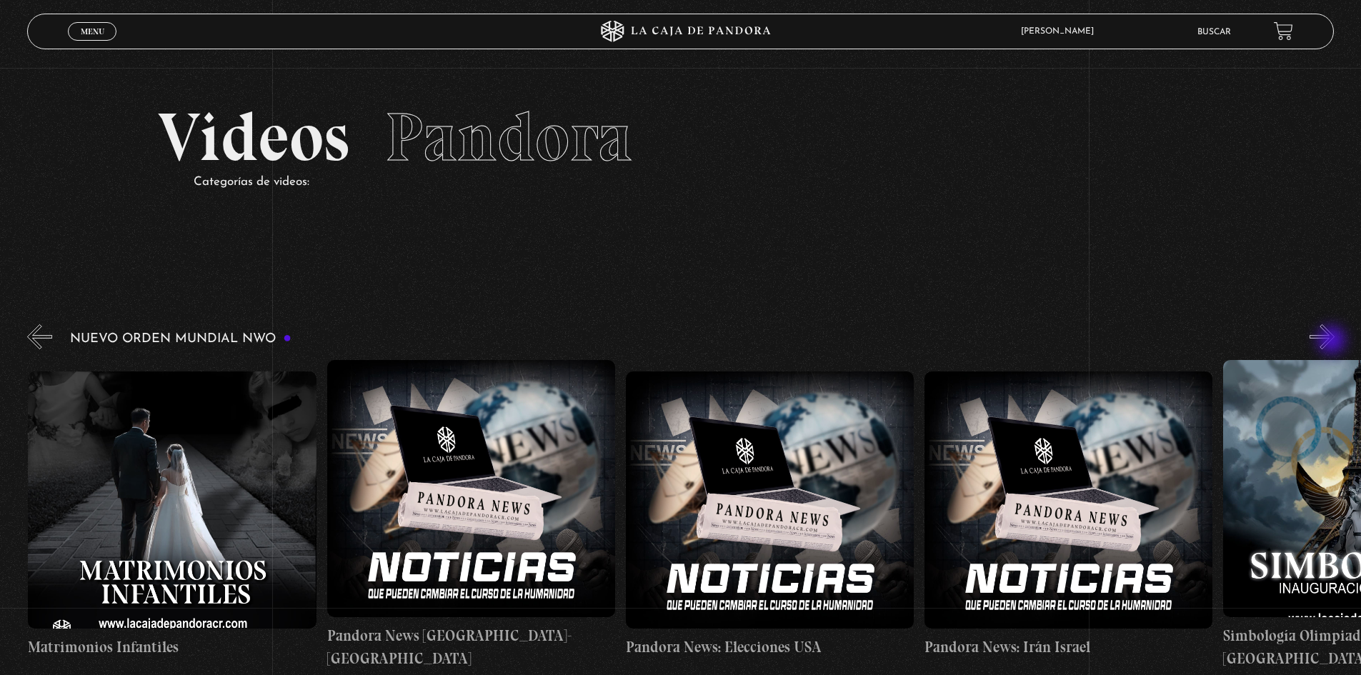
click at [1333, 341] on button "»" at bounding box center [1321, 336] width 25 height 25
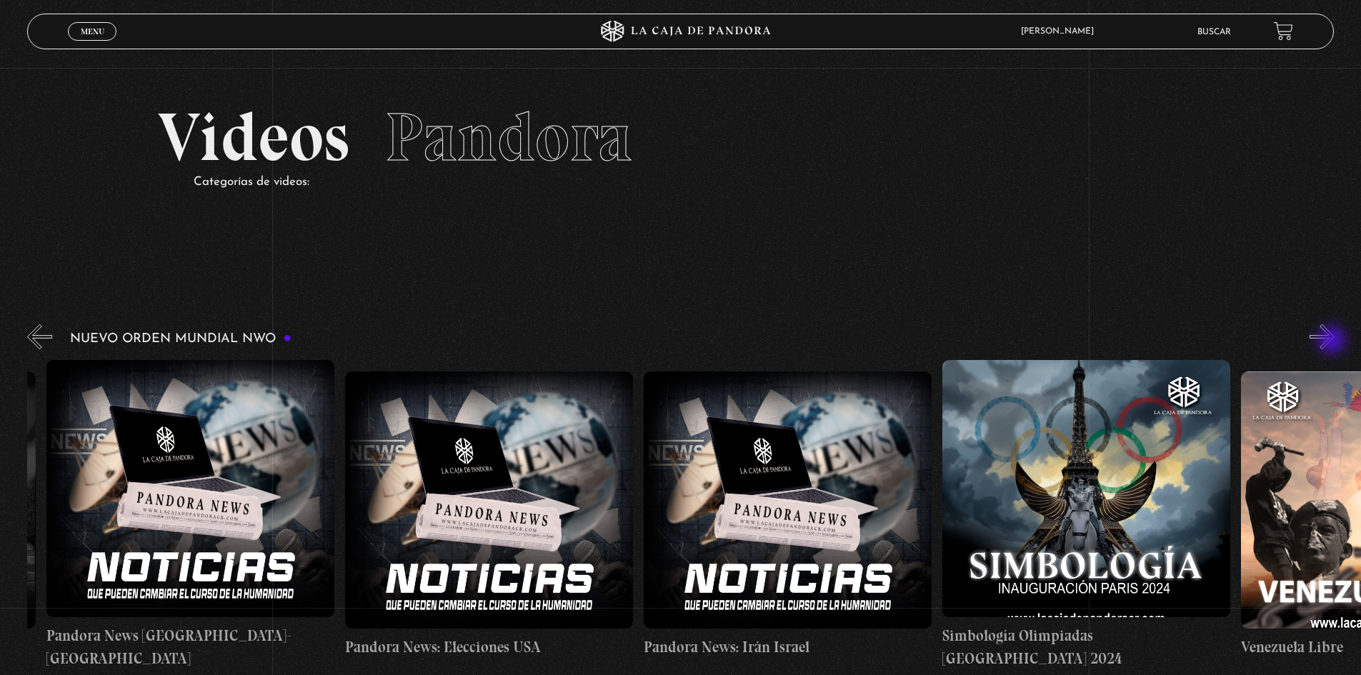
click at [1333, 341] on button "»" at bounding box center [1321, 336] width 25 height 25
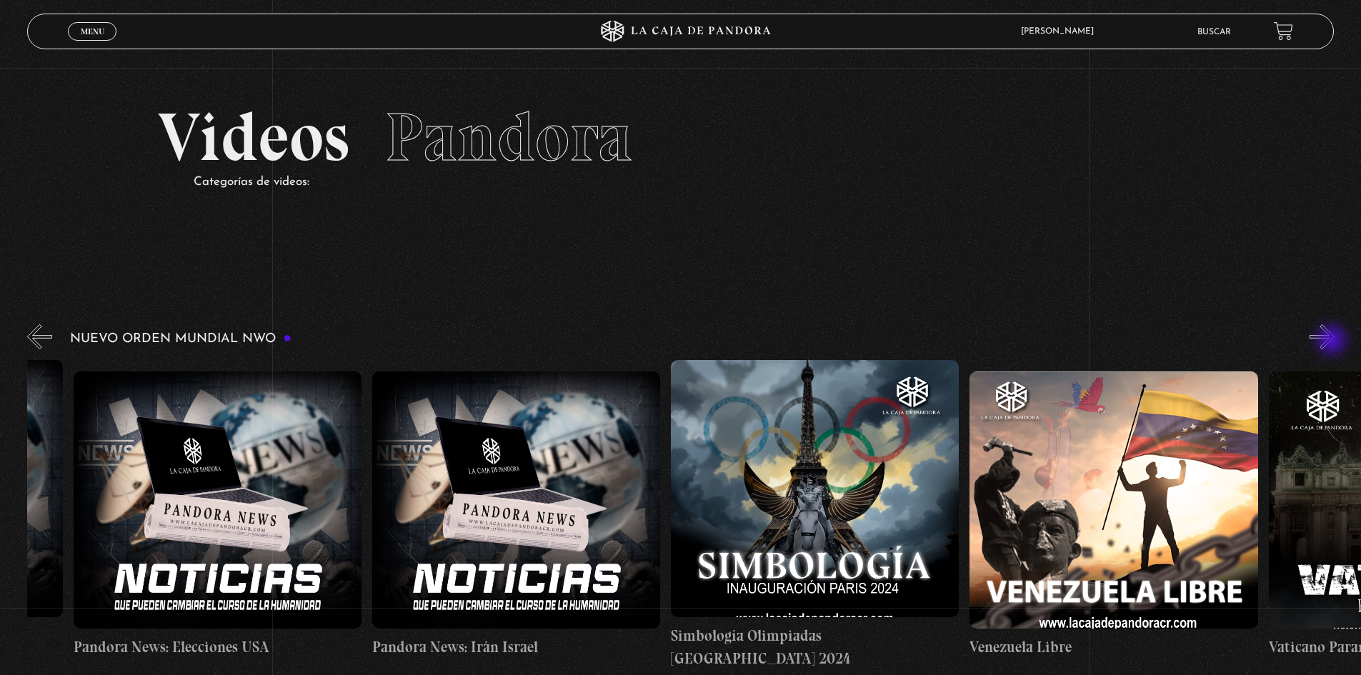
click at [1333, 341] on button "»" at bounding box center [1321, 336] width 25 height 25
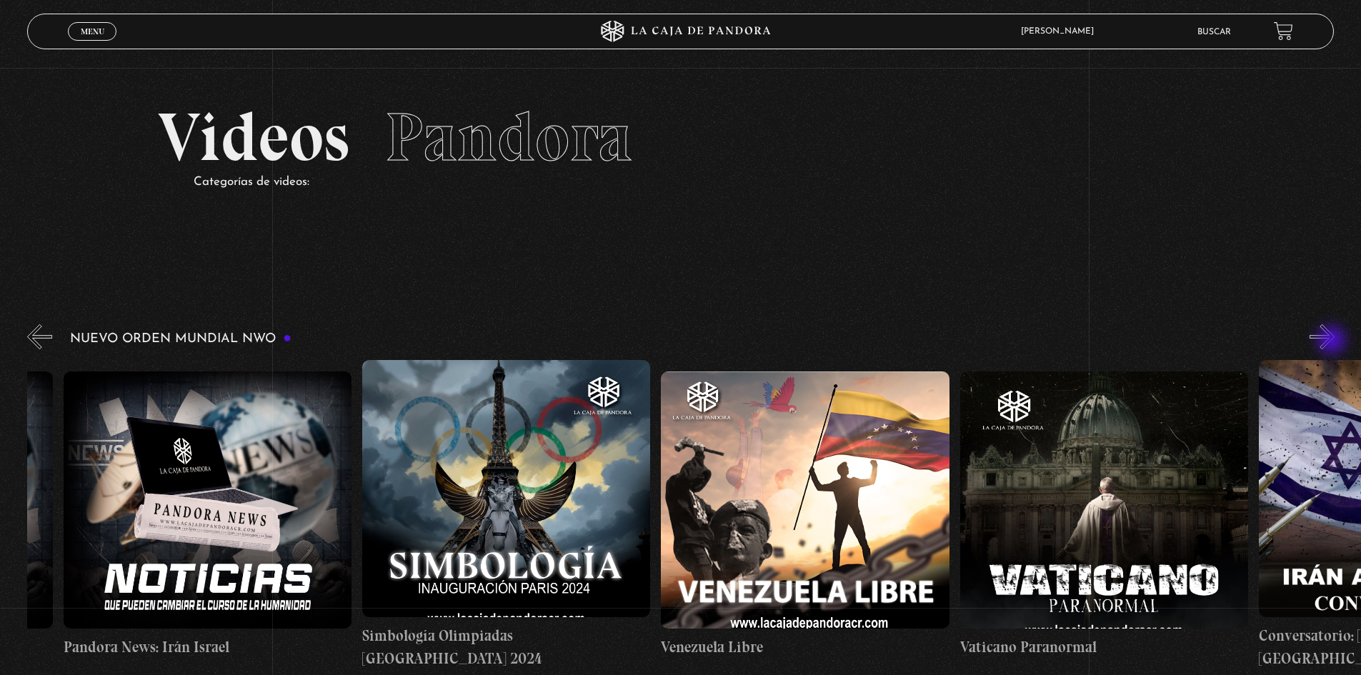
click at [1333, 341] on button "»" at bounding box center [1321, 336] width 25 height 25
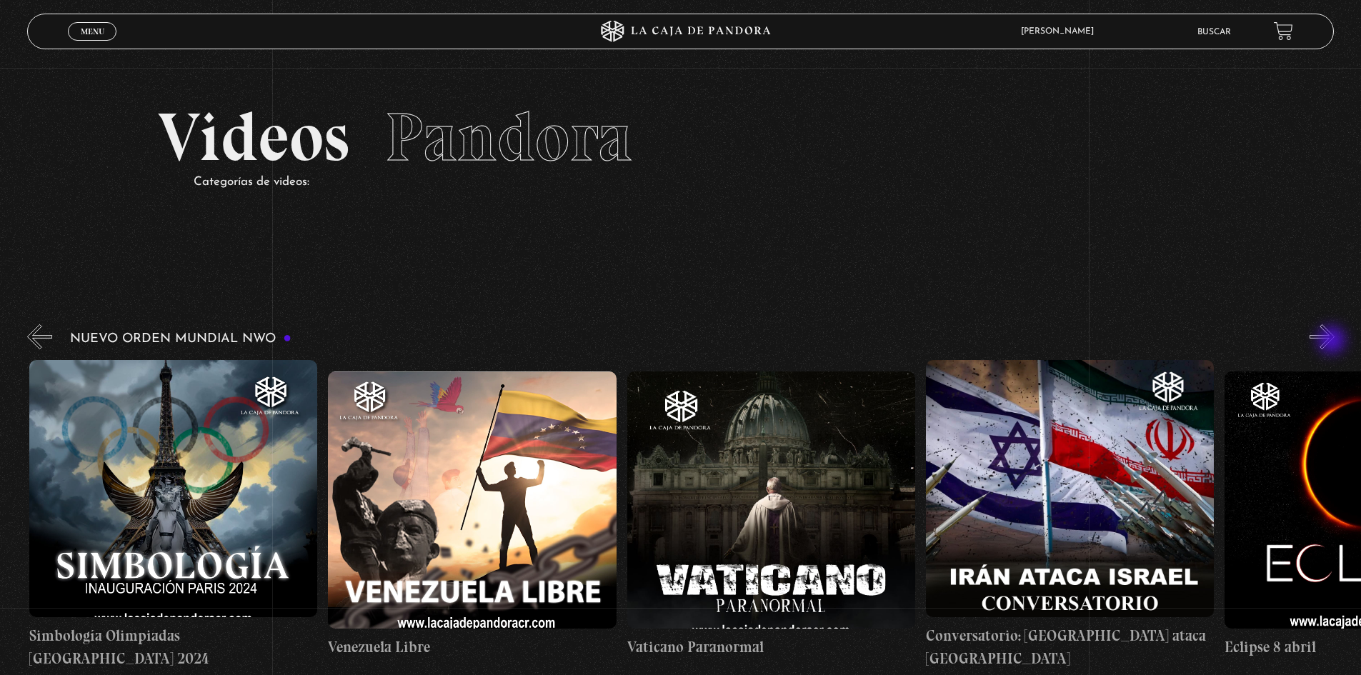
click at [1333, 341] on button "»" at bounding box center [1321, 336] width 25 height 25
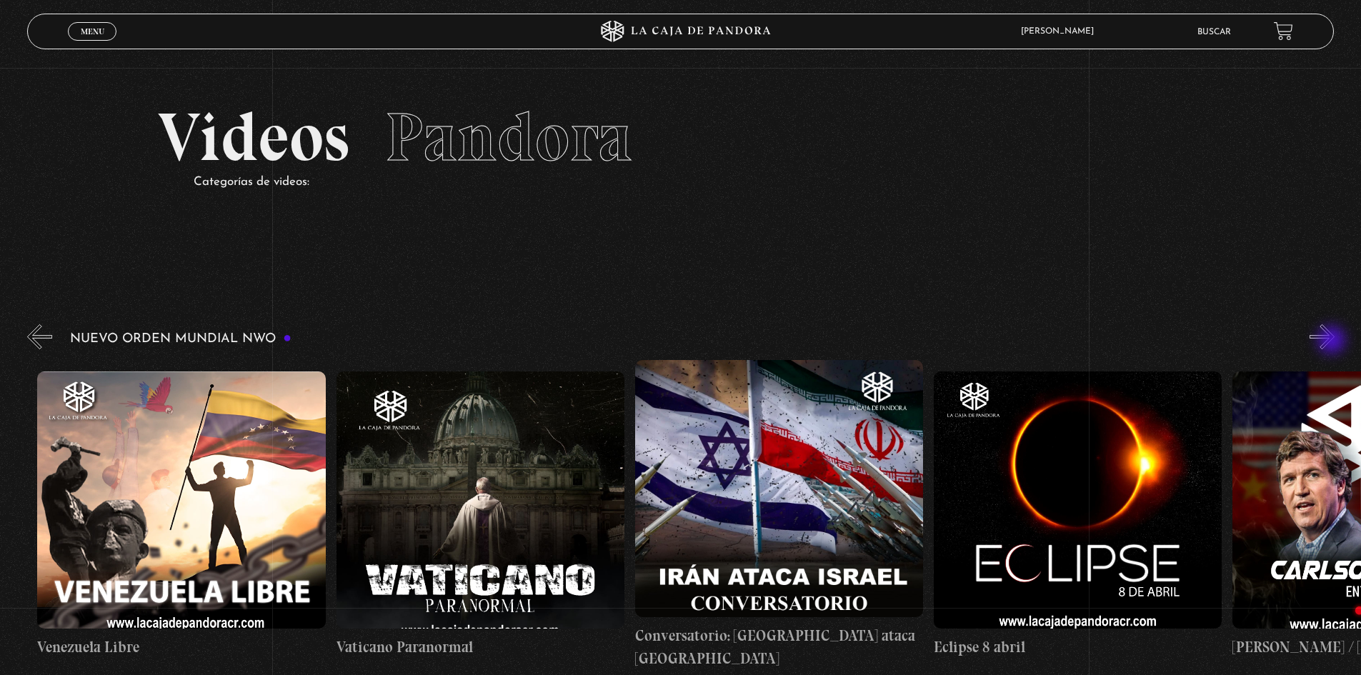
click at [1333, 341] on button "»" at bounding box center [1321, 336] width 25 height 25
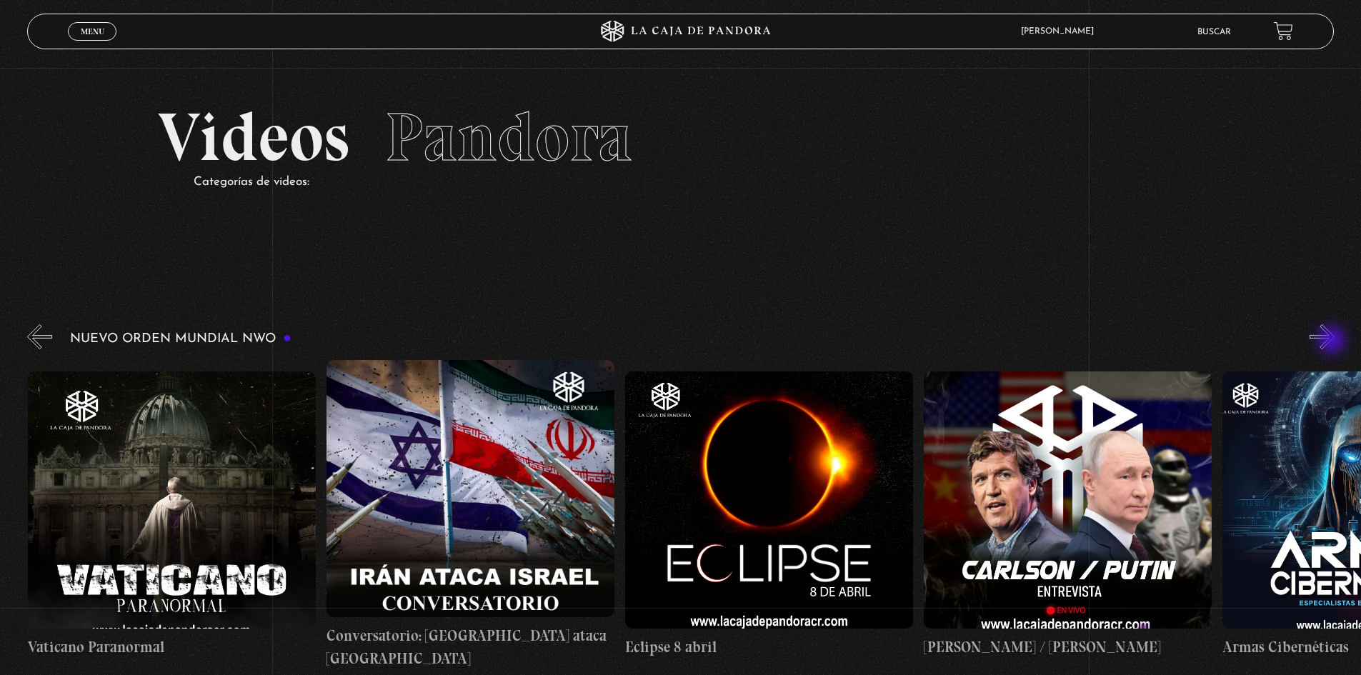
click at [1333, 341] on button "»" at bounding box center [1321, 336] width 25 height 25
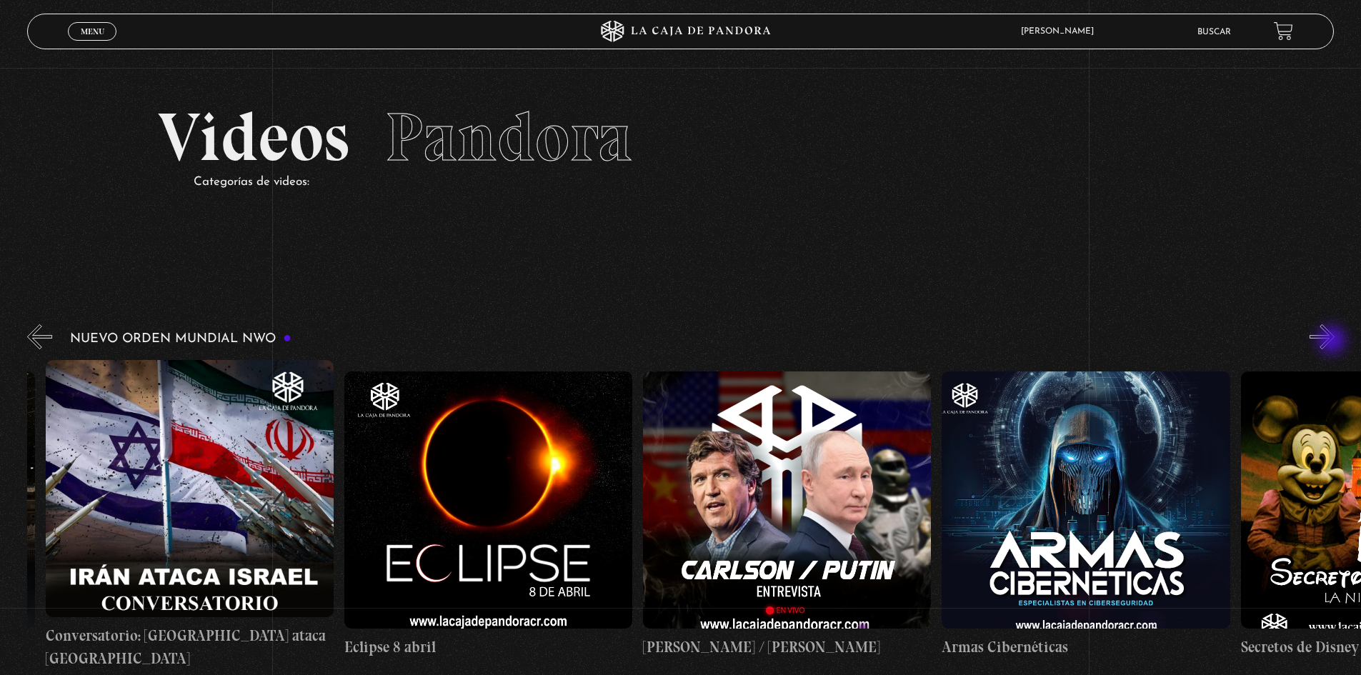
click at [1333, 341] on button "»" at bounding box center [1321, 336] width 25 height 25
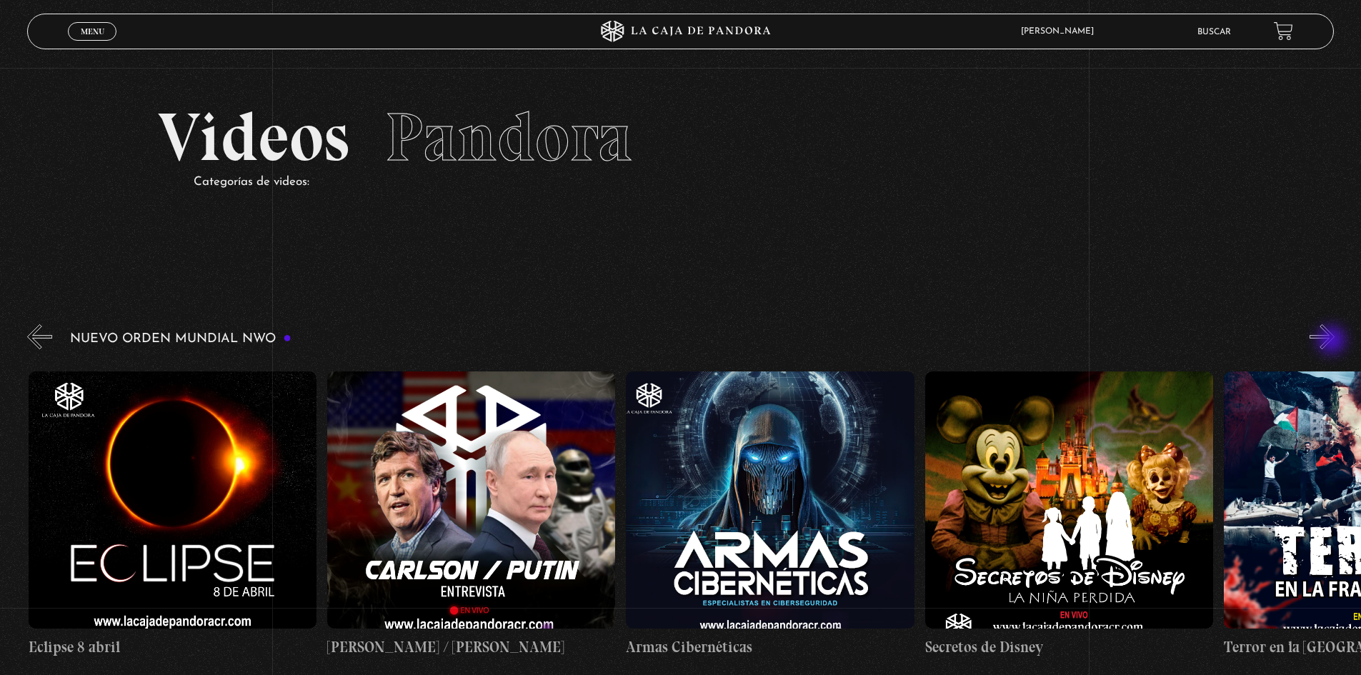
click at [1333, 341] on button "»" at bounding box center [1321, 336] width 25 height 25
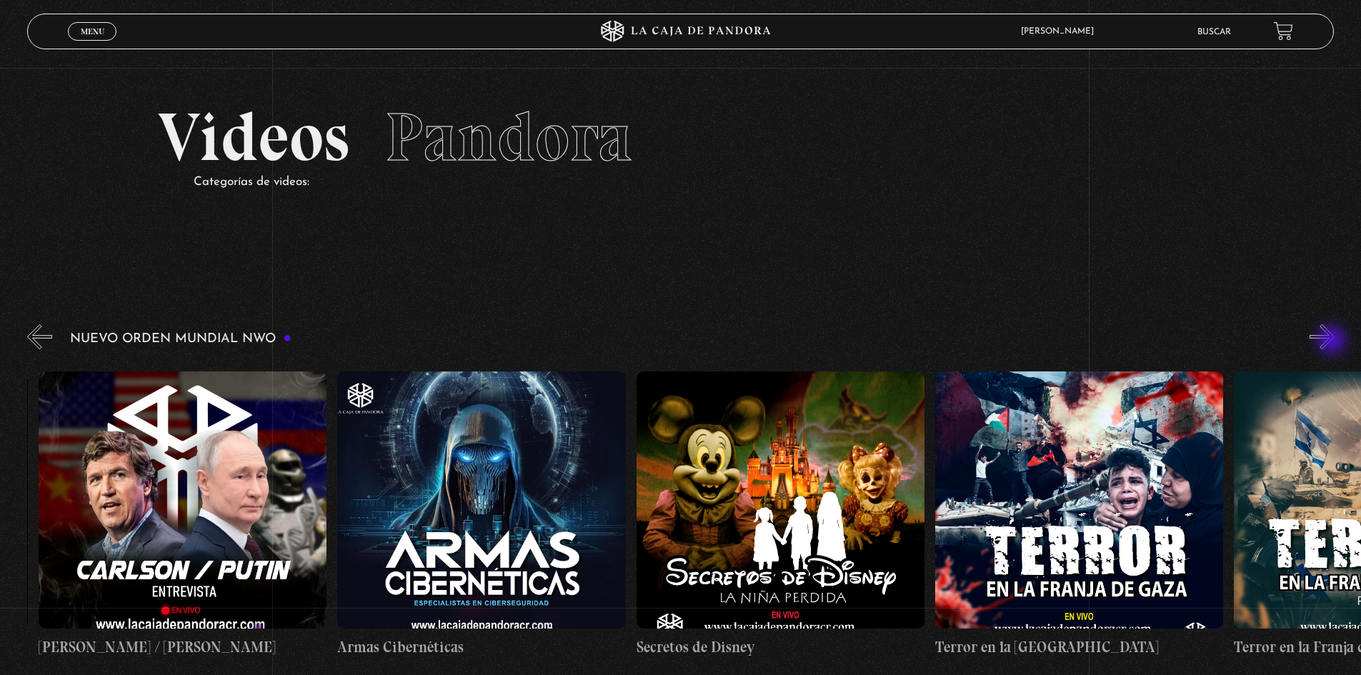
click at [1333, 341] on button "»" at bounding box center [1321, 336] width 25 height 25
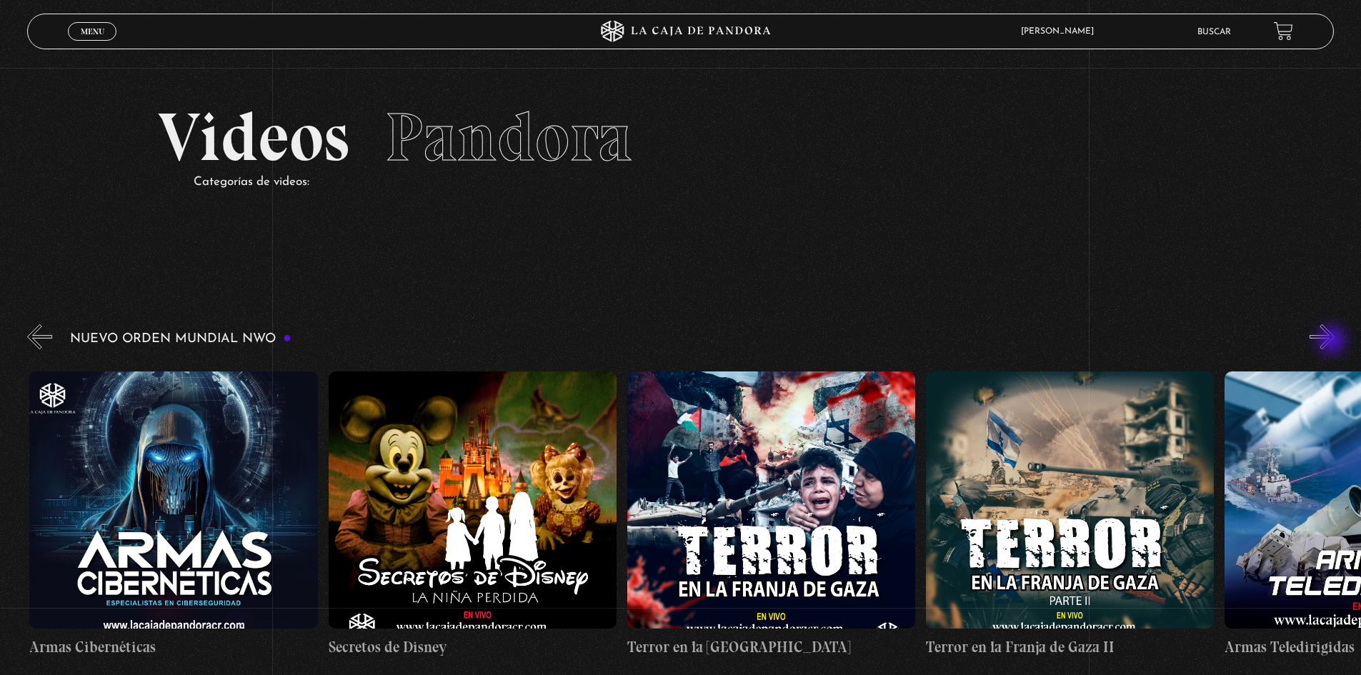
click at [1333, 341] on button "»" at bounding box center [1321, 336] width 25 height 25
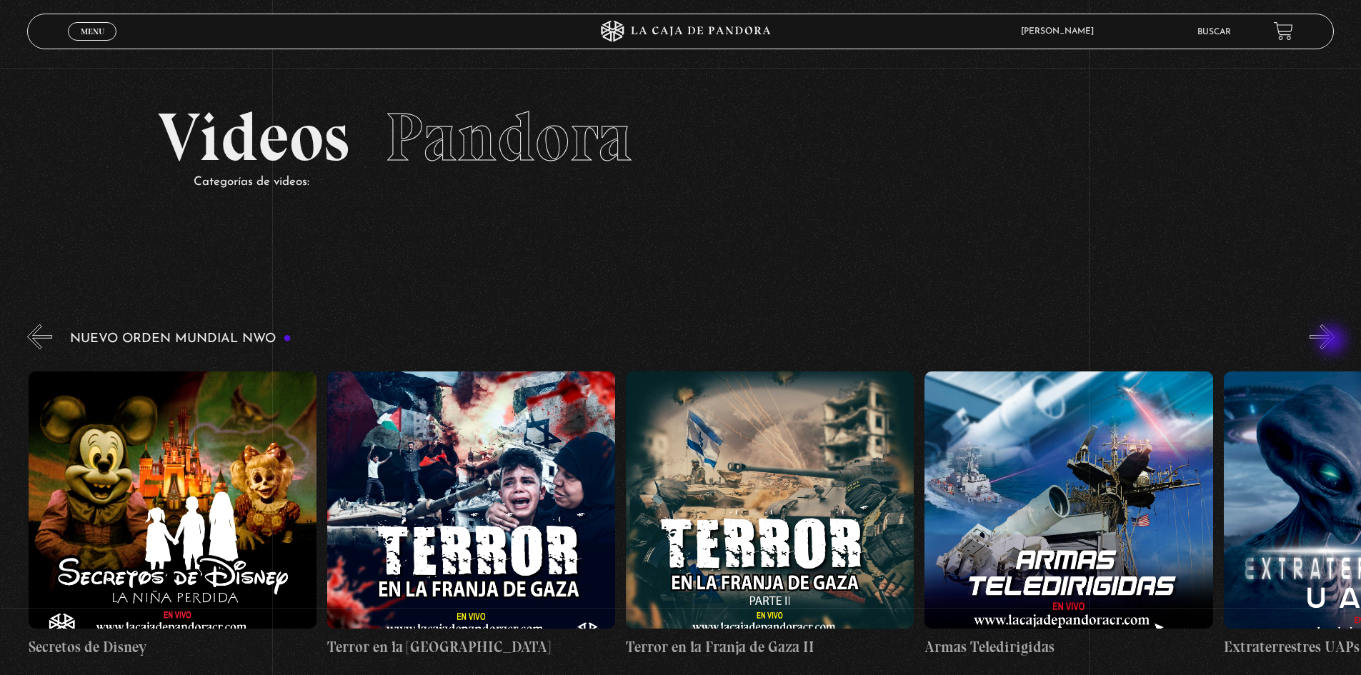
click at [1333, 341] on button "»" at bounding box center [1321, 336] width 25 height 25
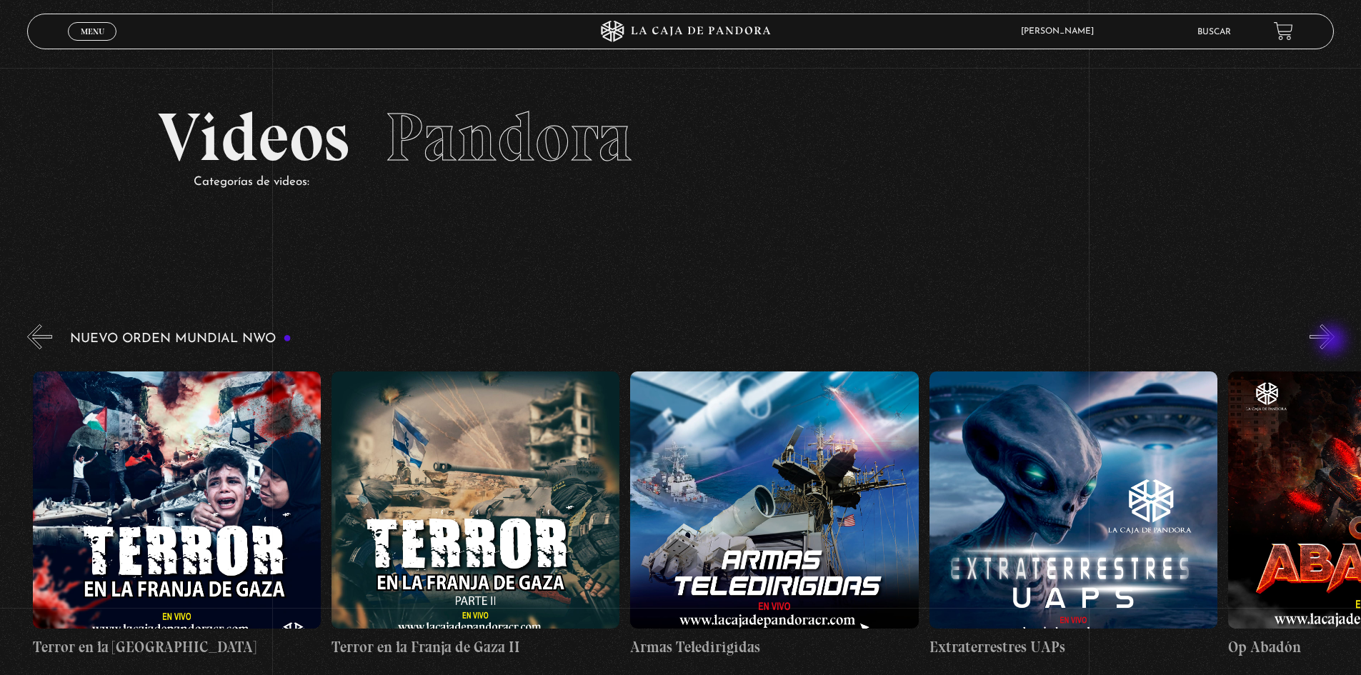
click at [1333, 341] on button "»" at bounding box center [1321, 336] width 25 height 25
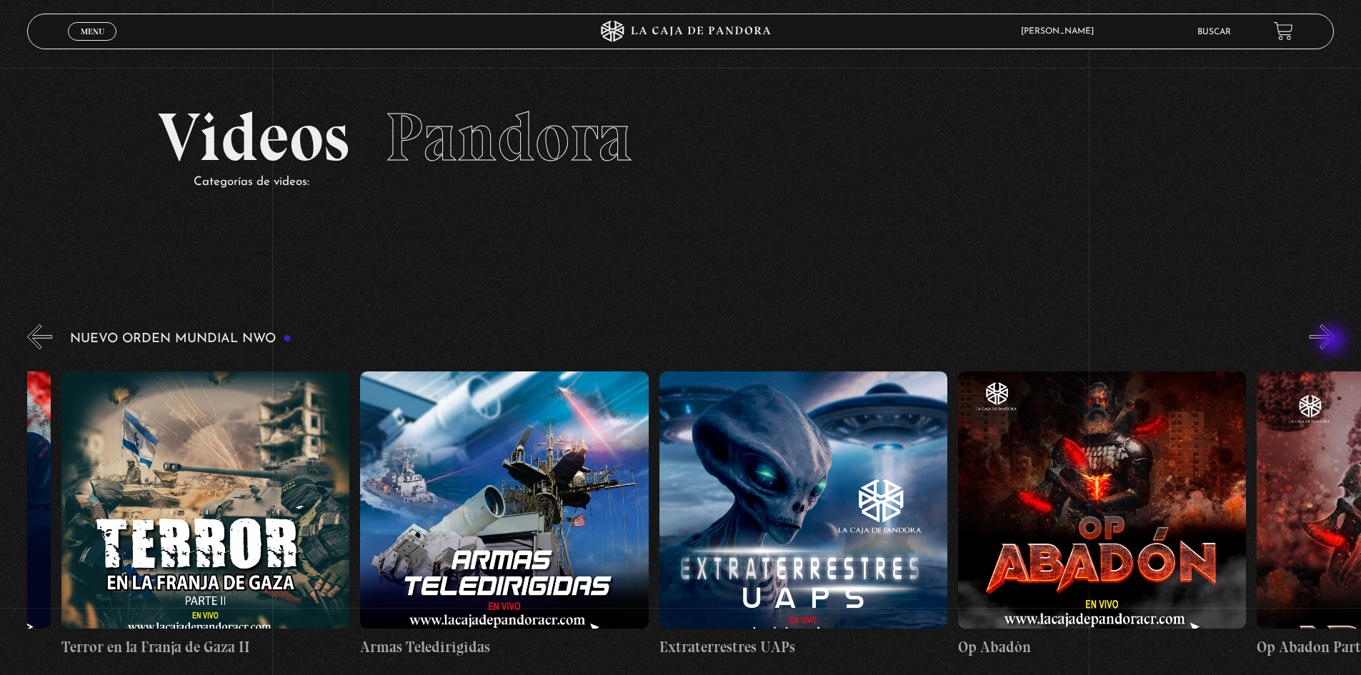
click at [1333, 341] on button "»" at bounding box center [1321, 336] width 25 height 25
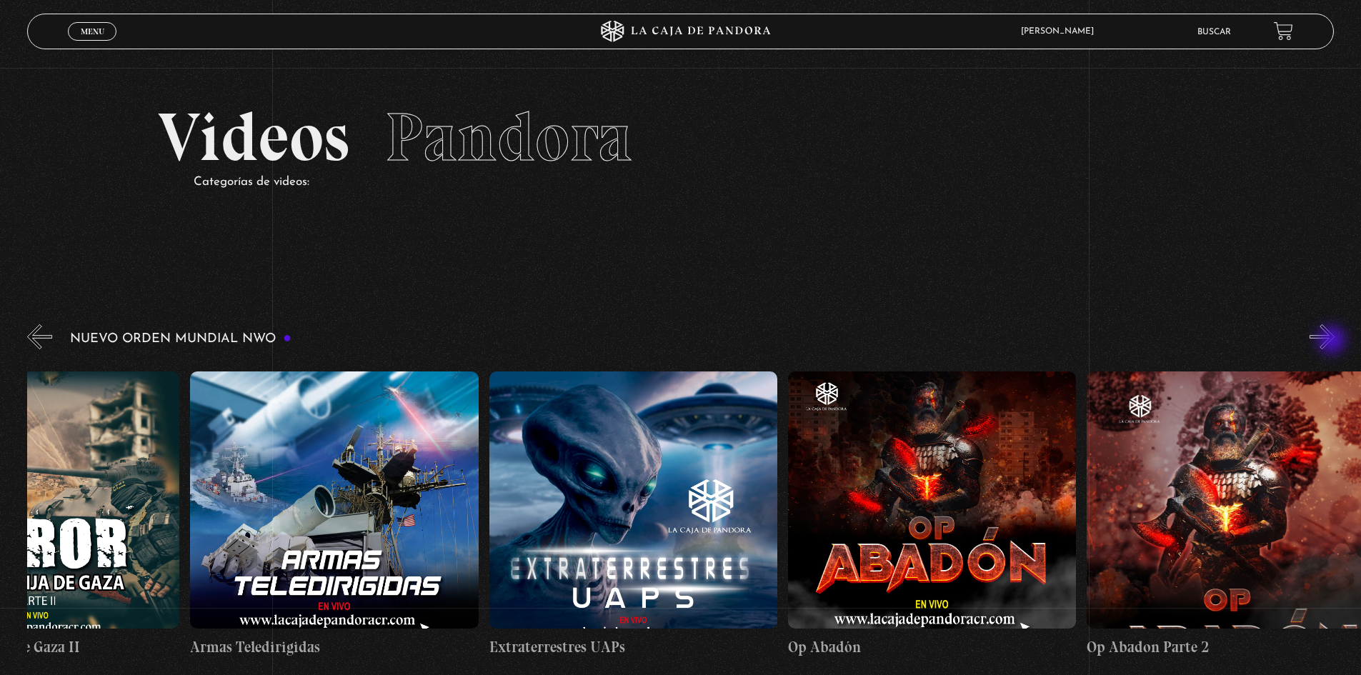
click at [1333, 341] on button "»" at bounding box center [1321, 336] width 25 height 25
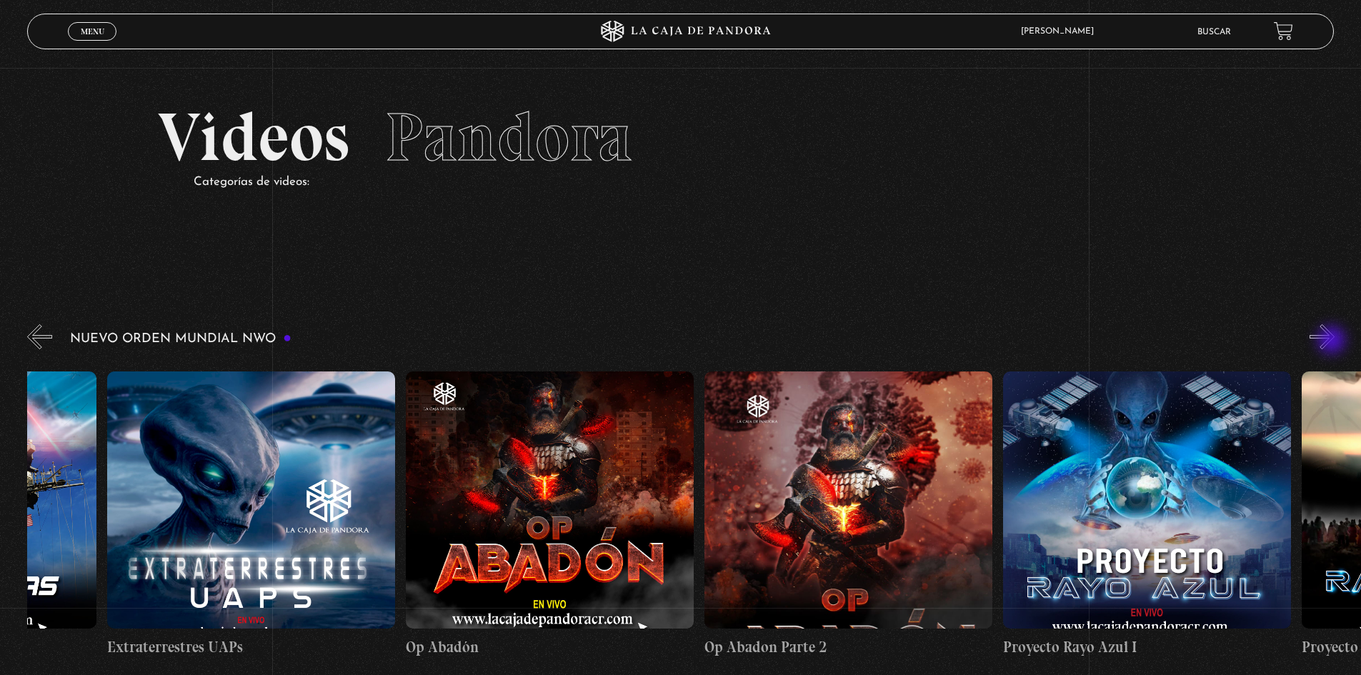
click at [1333, 341] on button "»" at bounding box center [1321, 336] width 25 height 25
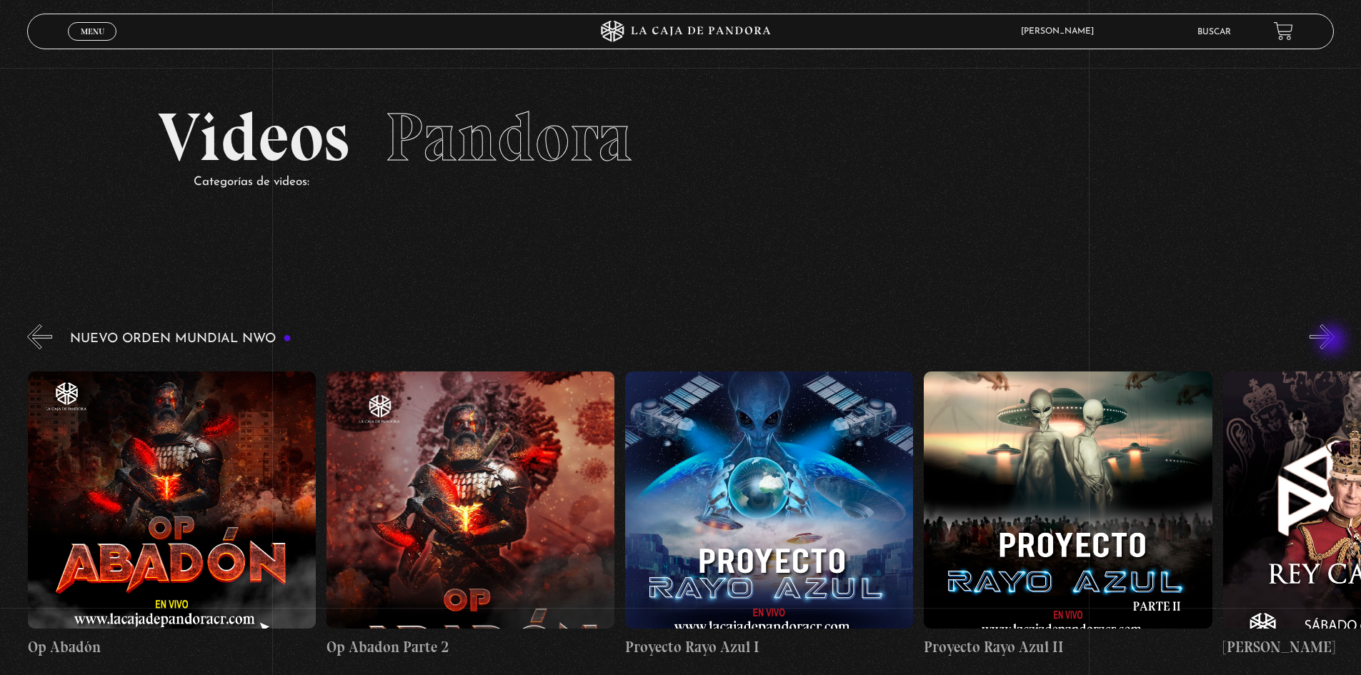
click at [1333, 341] on button "»" at bounding box center [1321, 336] width 25 height 25
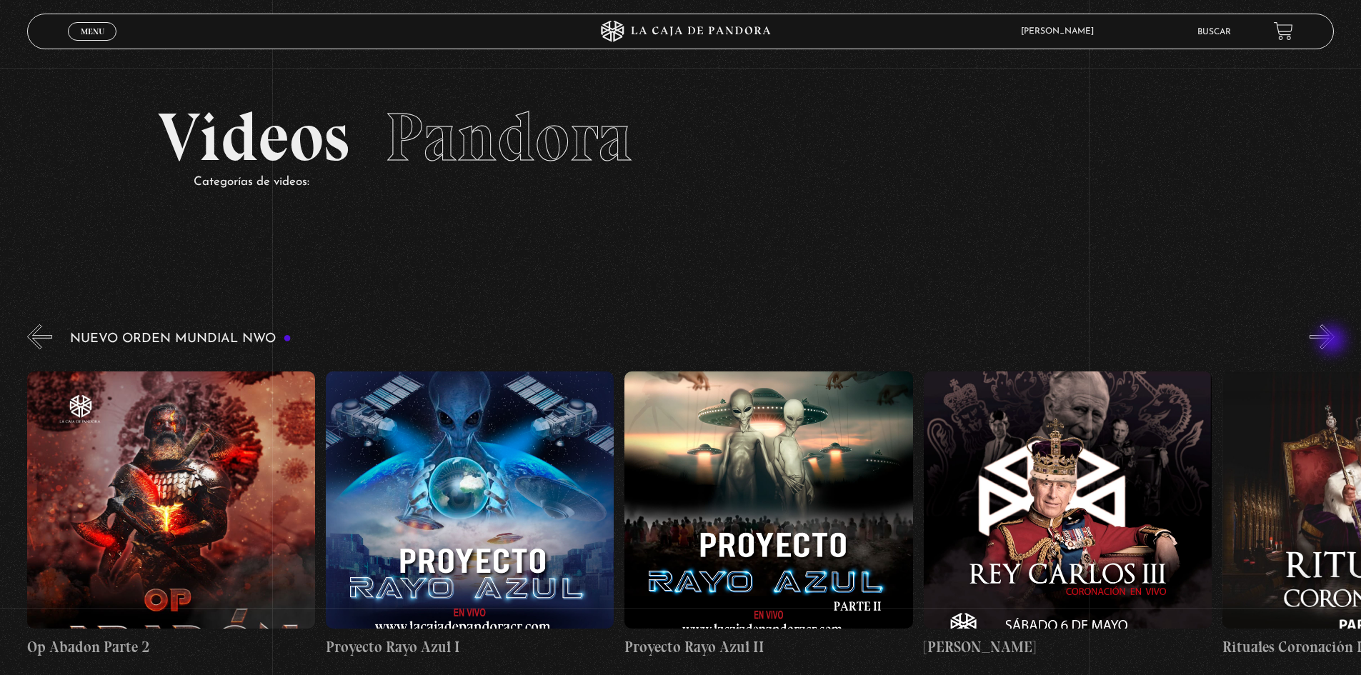
click at [1333, 341] on button "»" at bounding box center [1321, 336] width 25 height 25
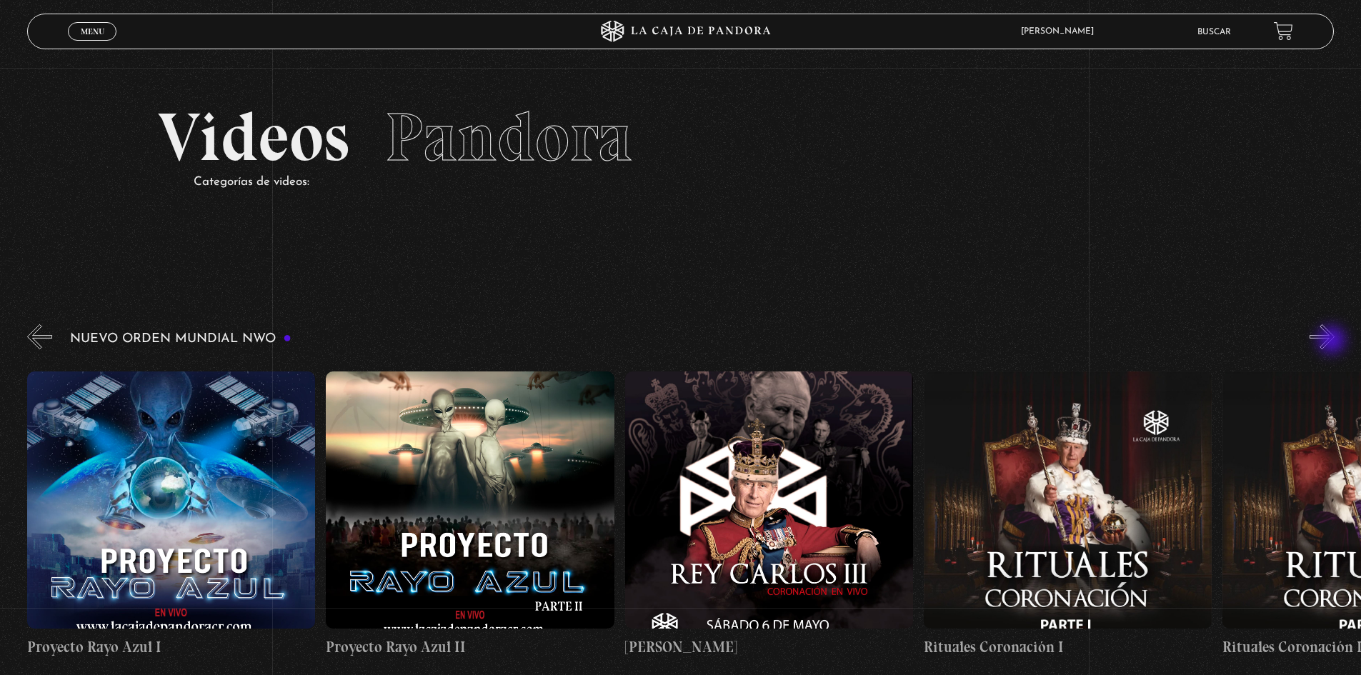
click at [1333, 341] on button "»" at bounding box center [1321, 336] width 25 height 25
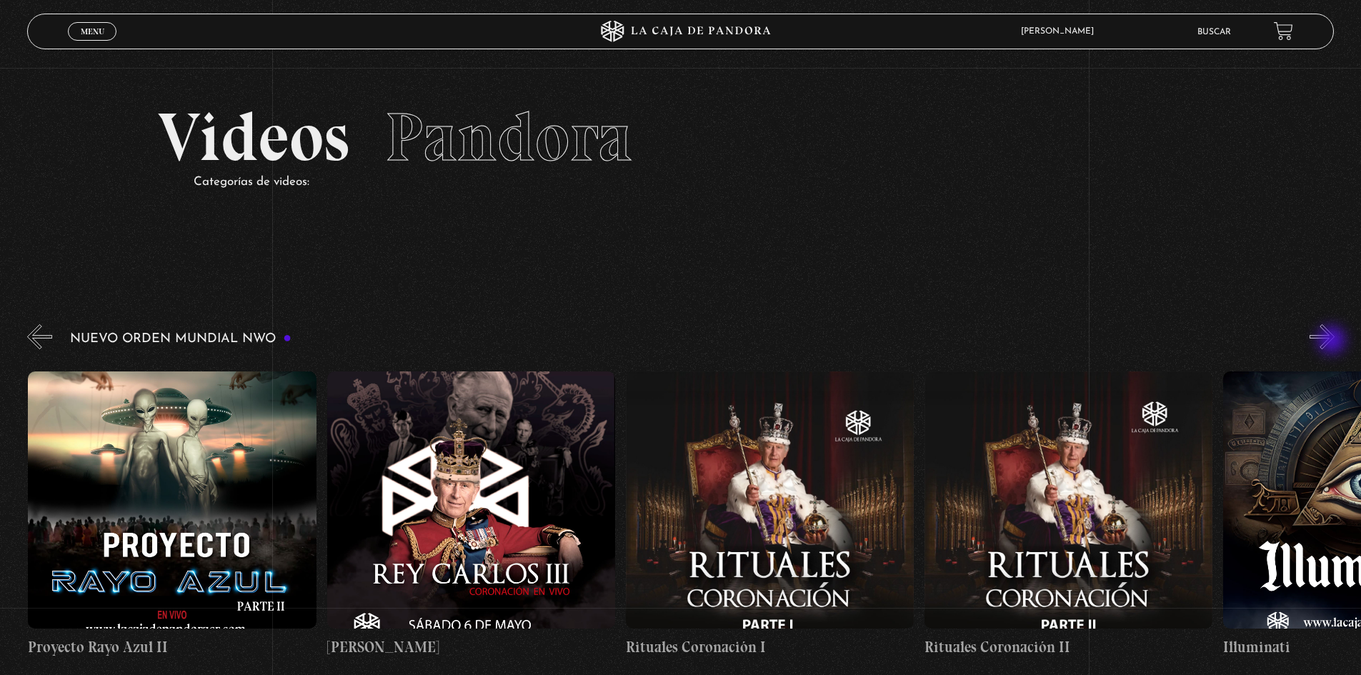
click at [1333, 341] on button "»" at bounding box center [1321, 336] width 25 height 25
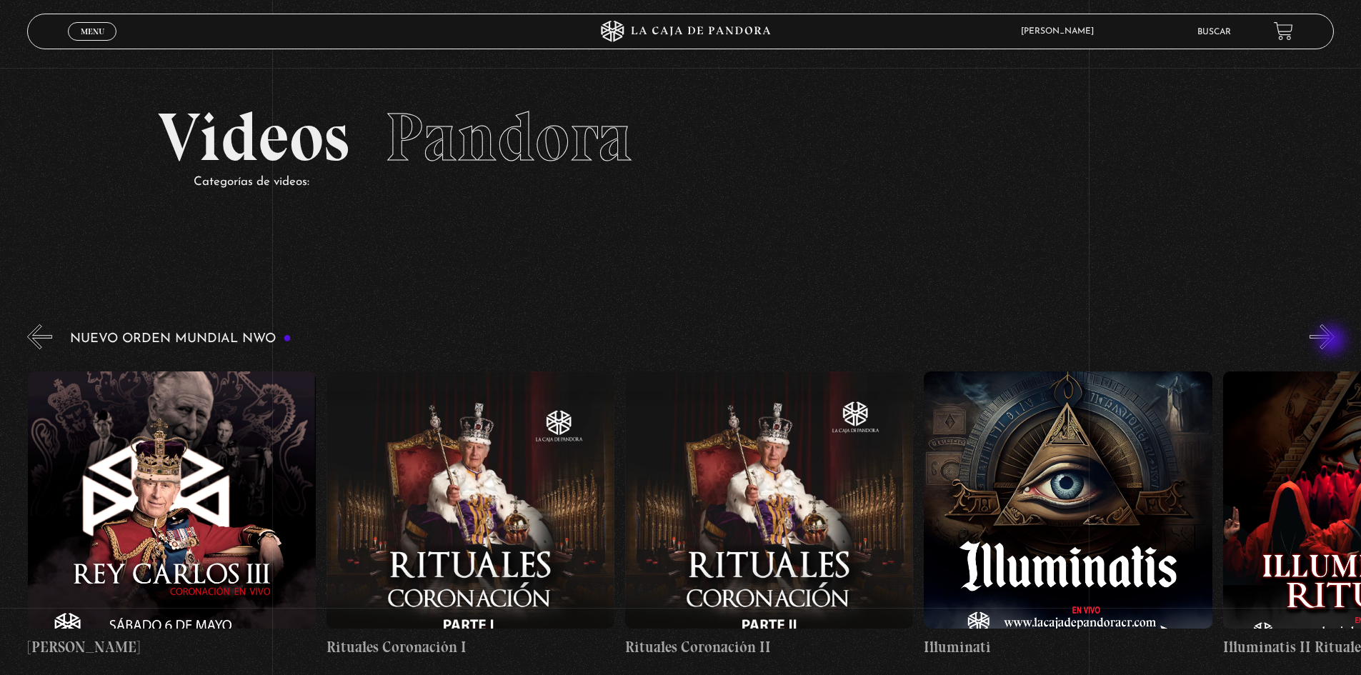
click at [1333, 341] on button "»" at bounding box center [1321, 336] width 25 height 25
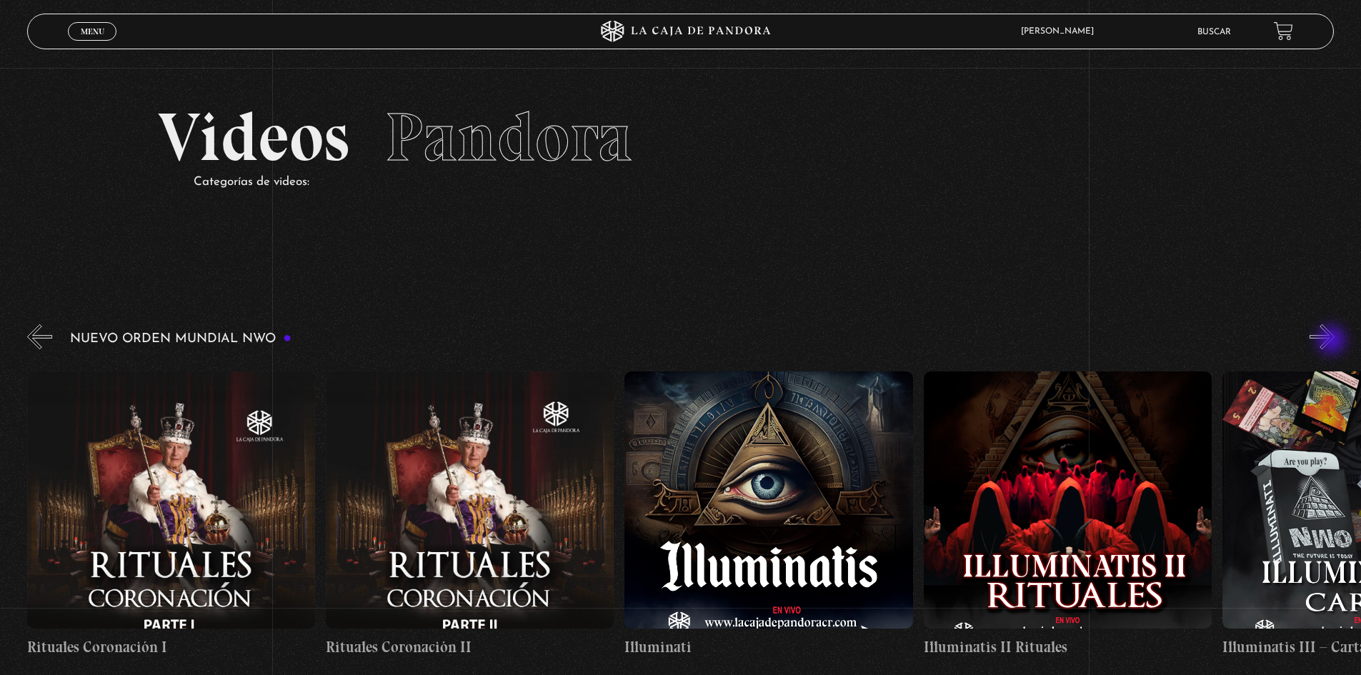
click at [1333, 341] on button "»" at bounding box center [1321, 336] width 25 height 25
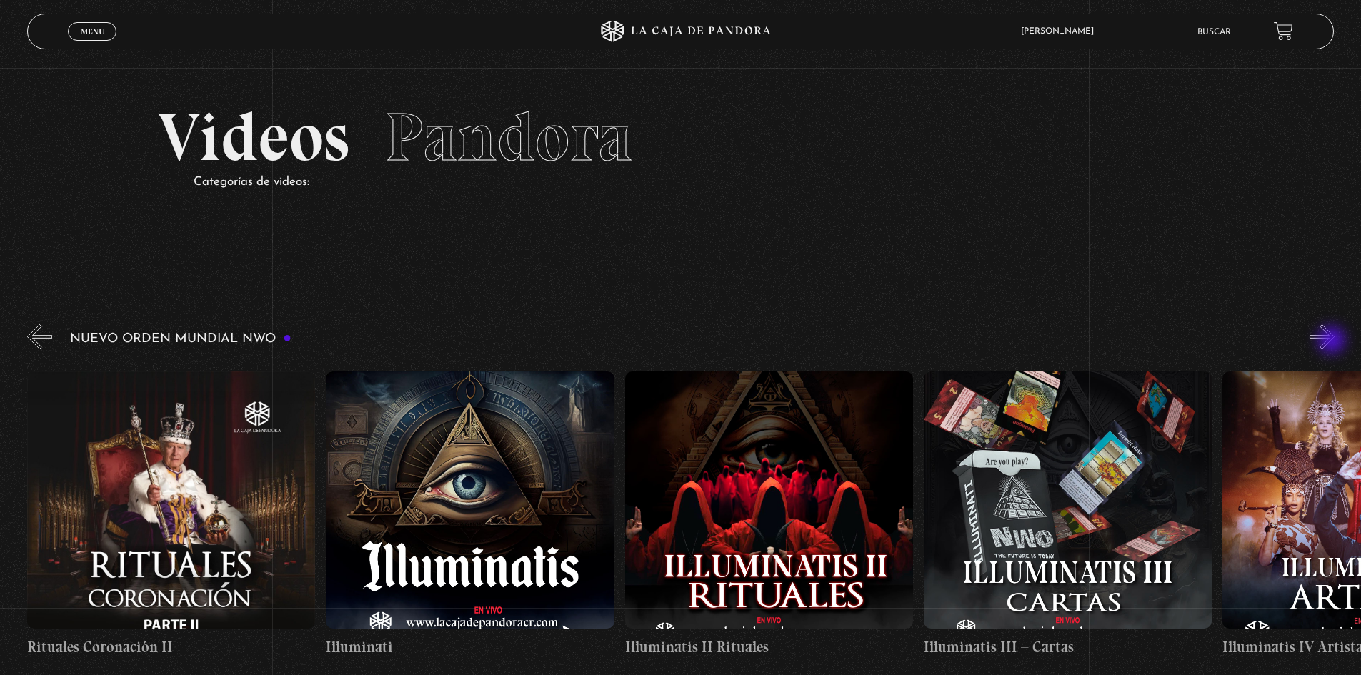
click at [1333, 341] on button "»" at bounding box center [1321, 336] width 25 height 25
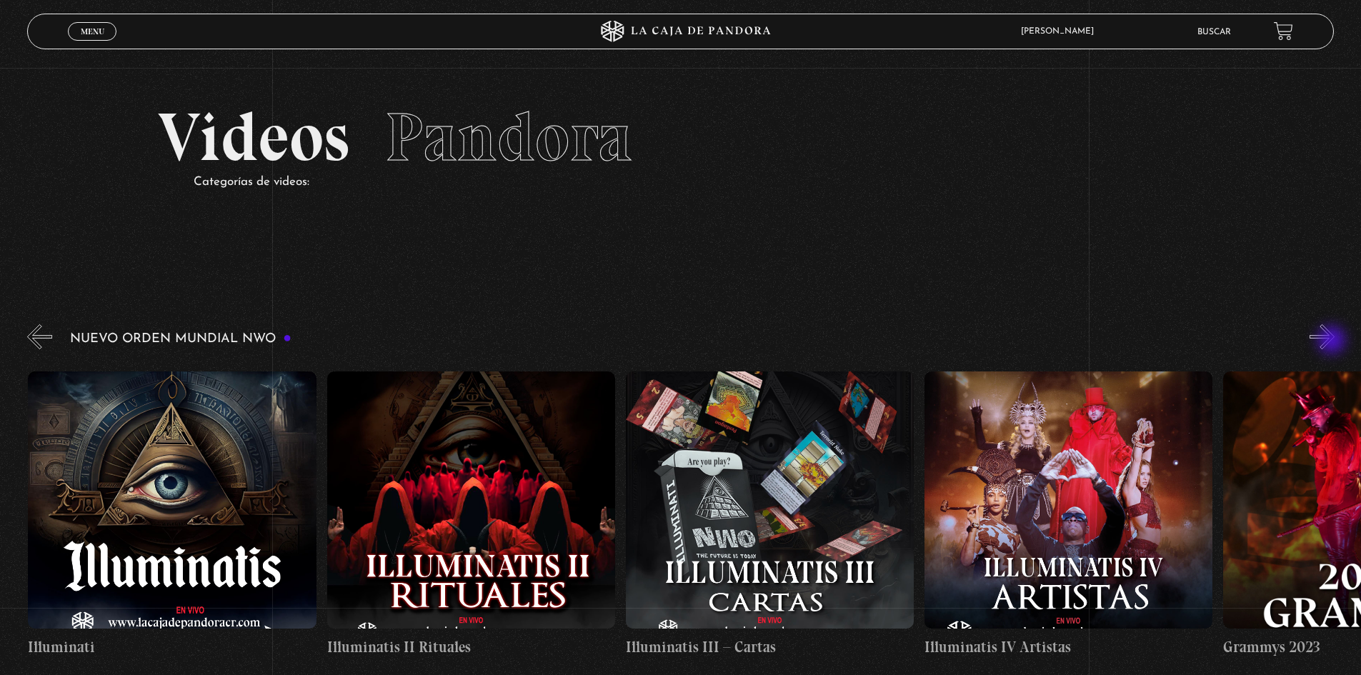
scroll to position [0, 9859]
click at [1333, 341] on button "»" at bounding box center [1321, 336] width 25 height 25
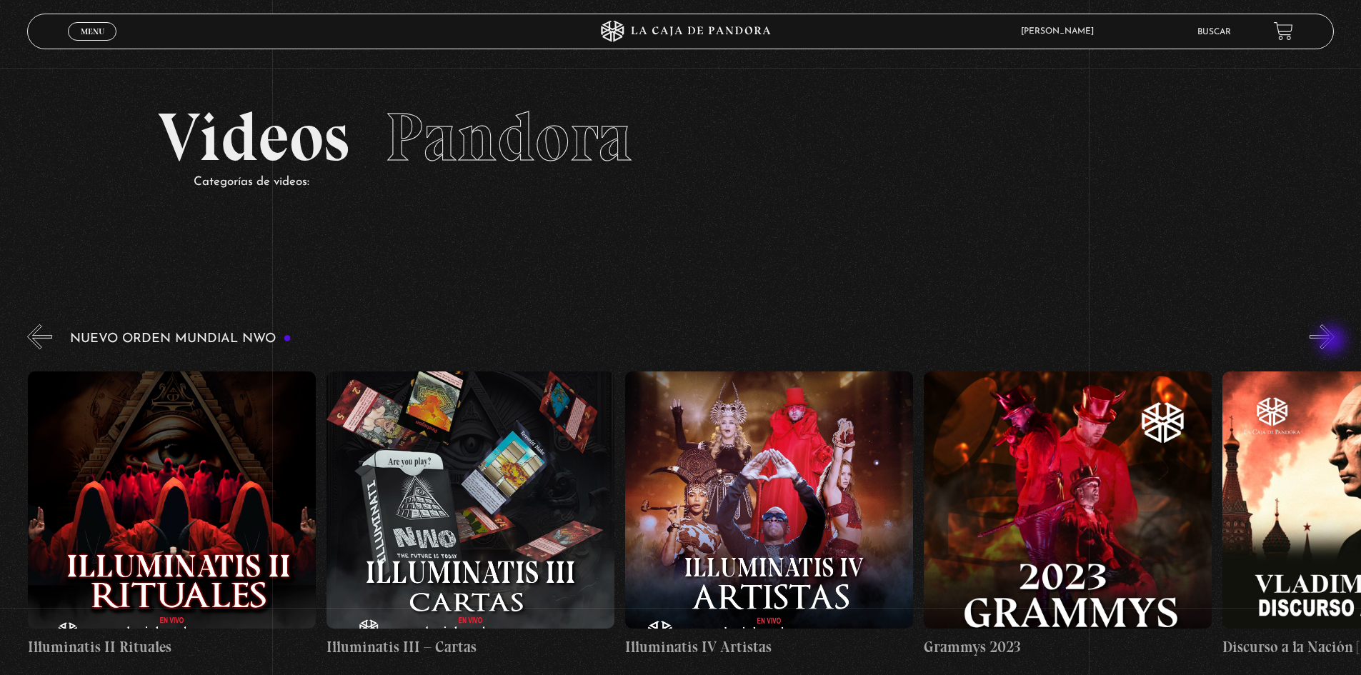
scroll to position [0, 10158]
click at [44, 336] on button "«" at bounding box center [39, 336] width 25 height 25
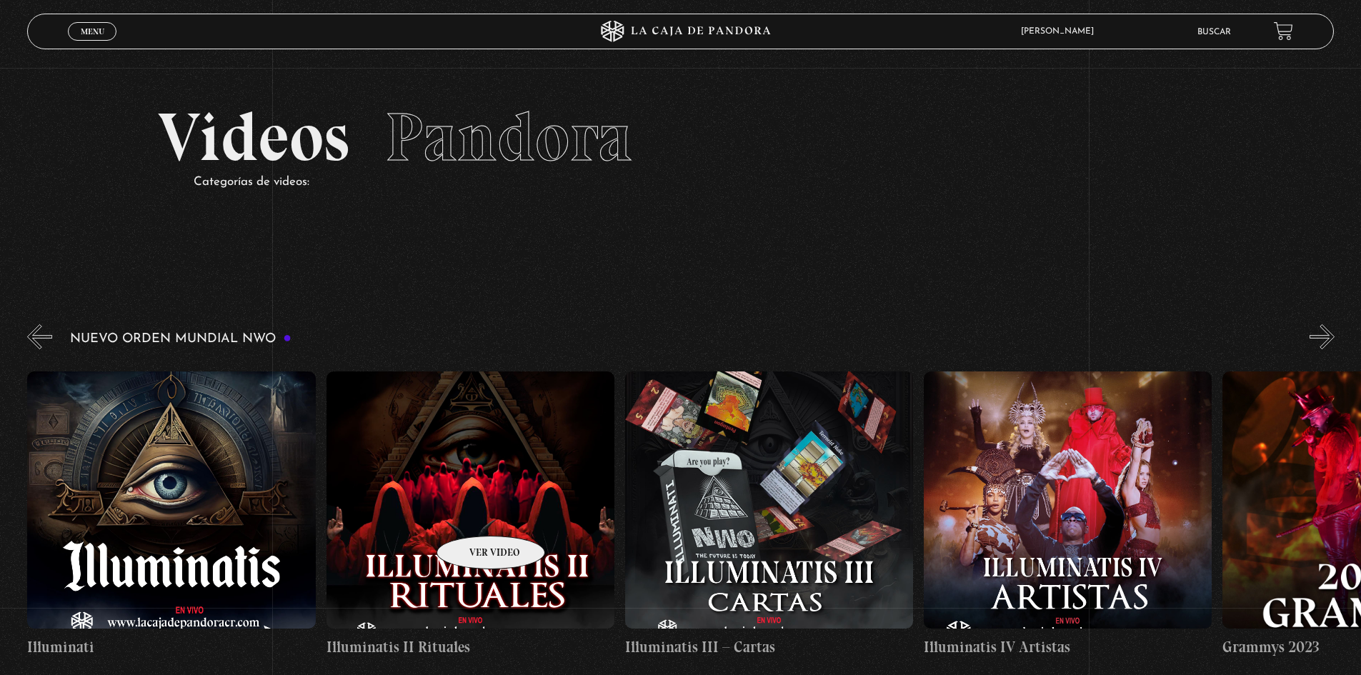
scroll to position [71, 0]
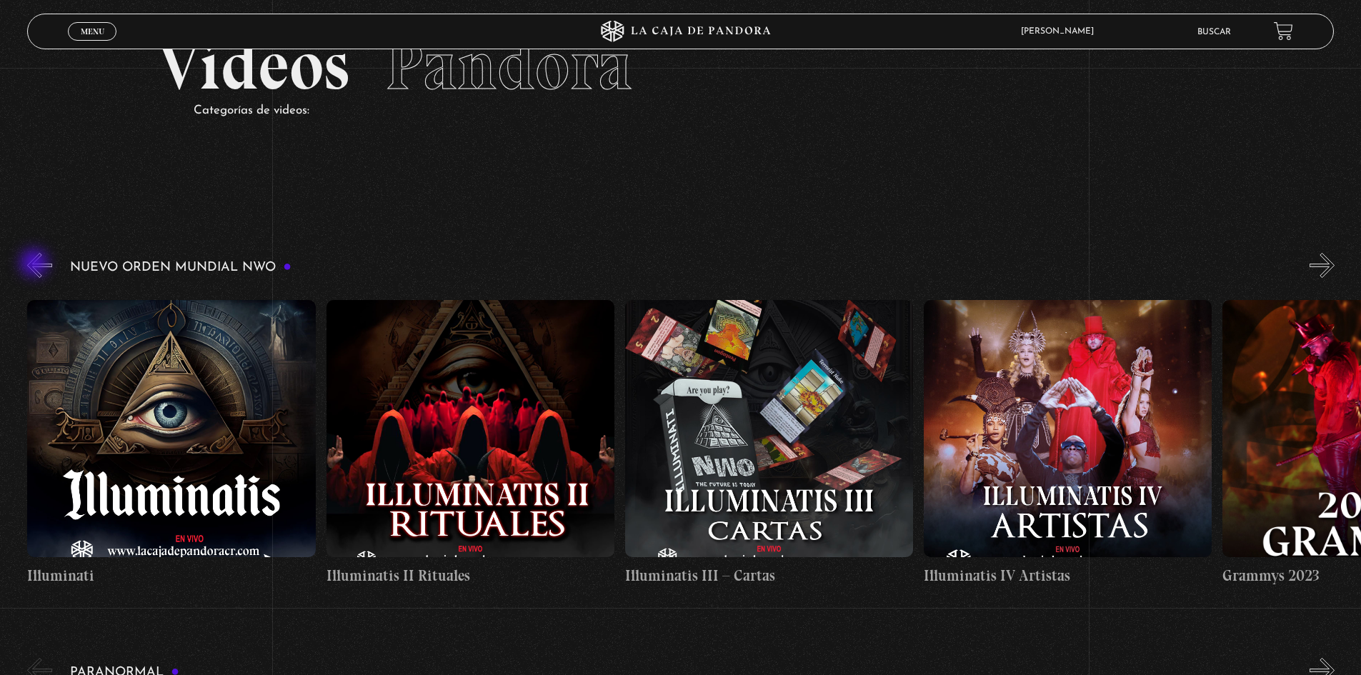
click at [36, 266] on button "«" at bounding box center [39, 265] width 25 height 25
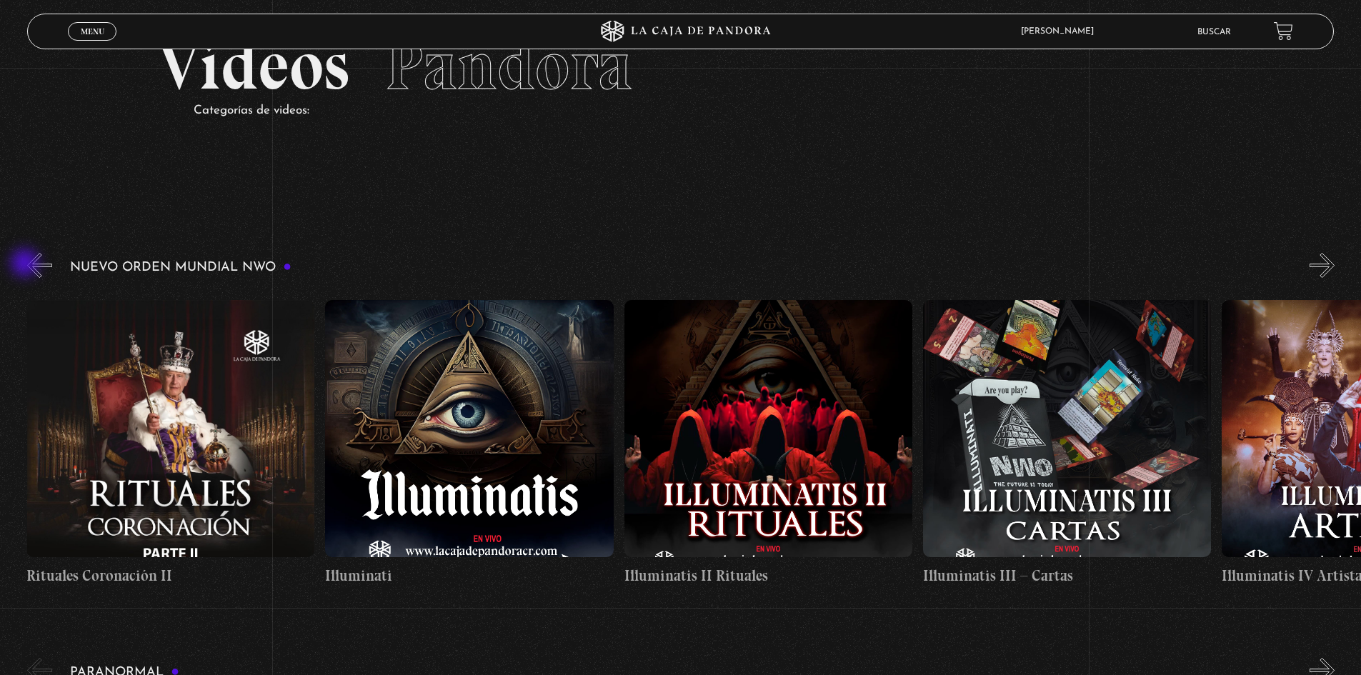
scroll to position [0, 9560]
click at [91, 33] on span "Menu" at bounding box center [93, 31] width 24 height 9
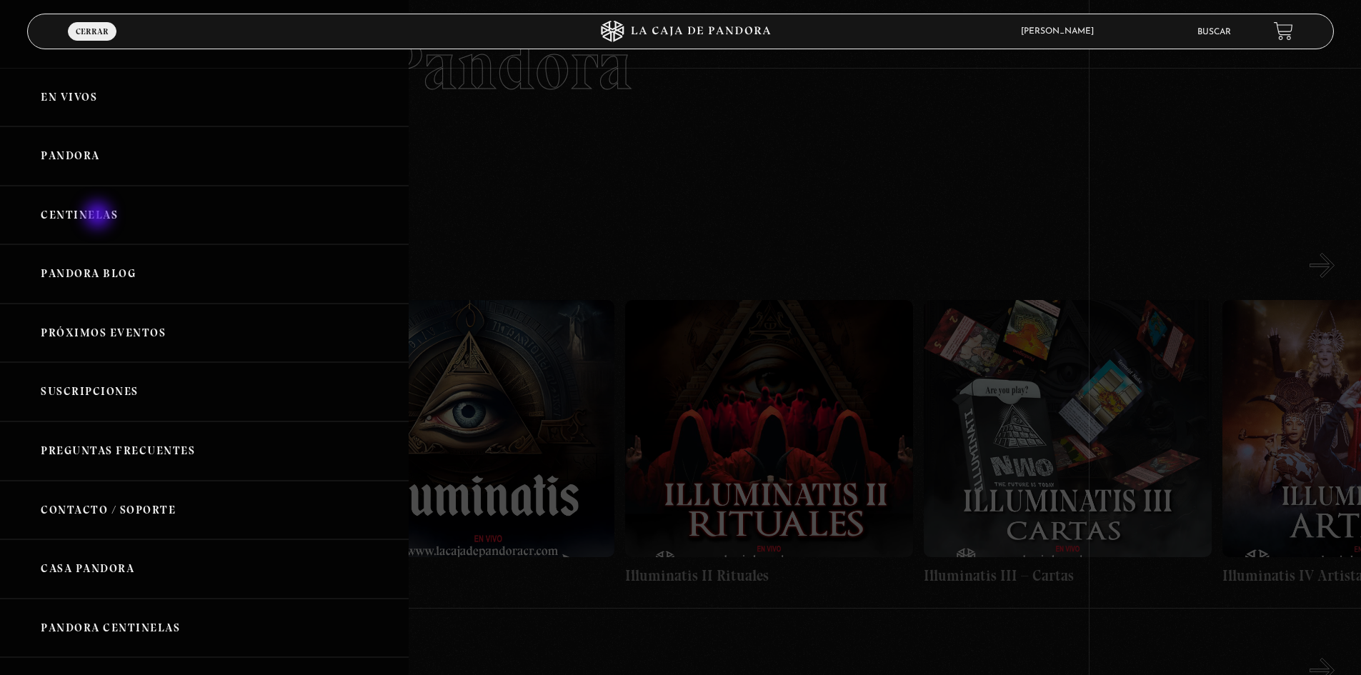
click at [99, 216] on link "Centinelas" at bounding box center [204, 215] width 409 height 59
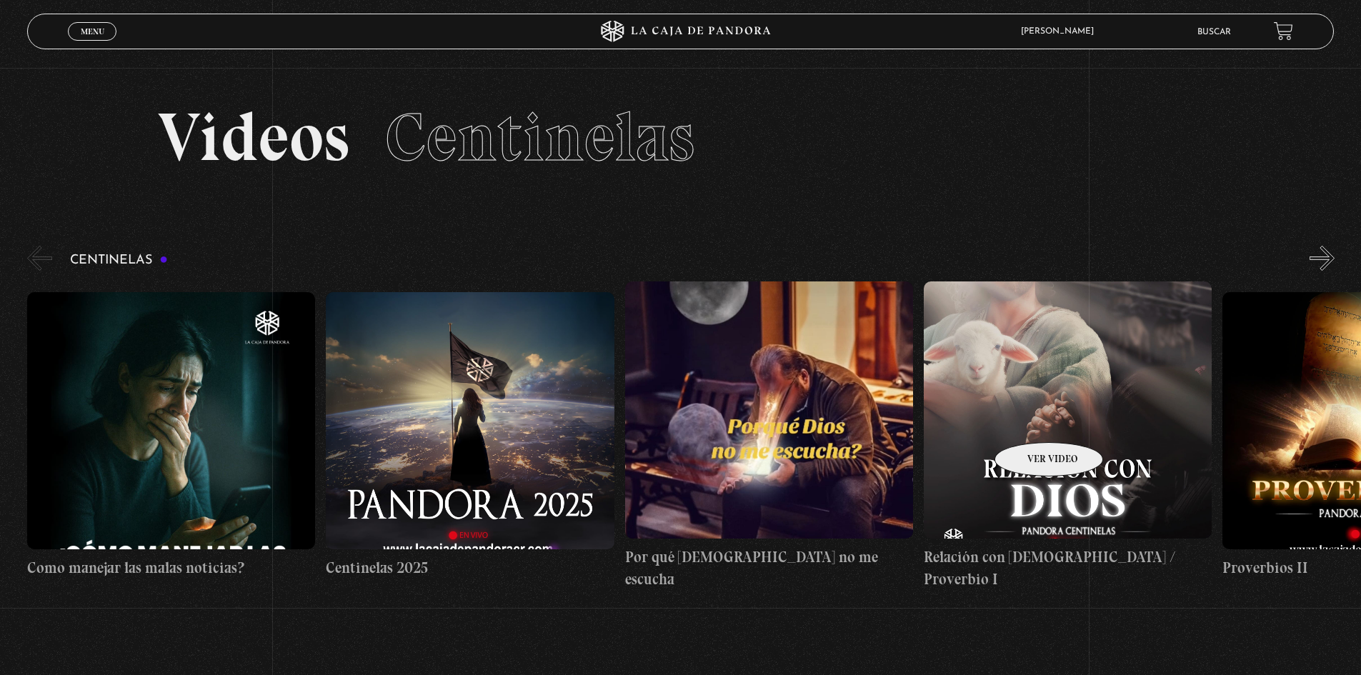
click at [1031, 421] on figure at bounding box center [1068, 409] width 288 height 257
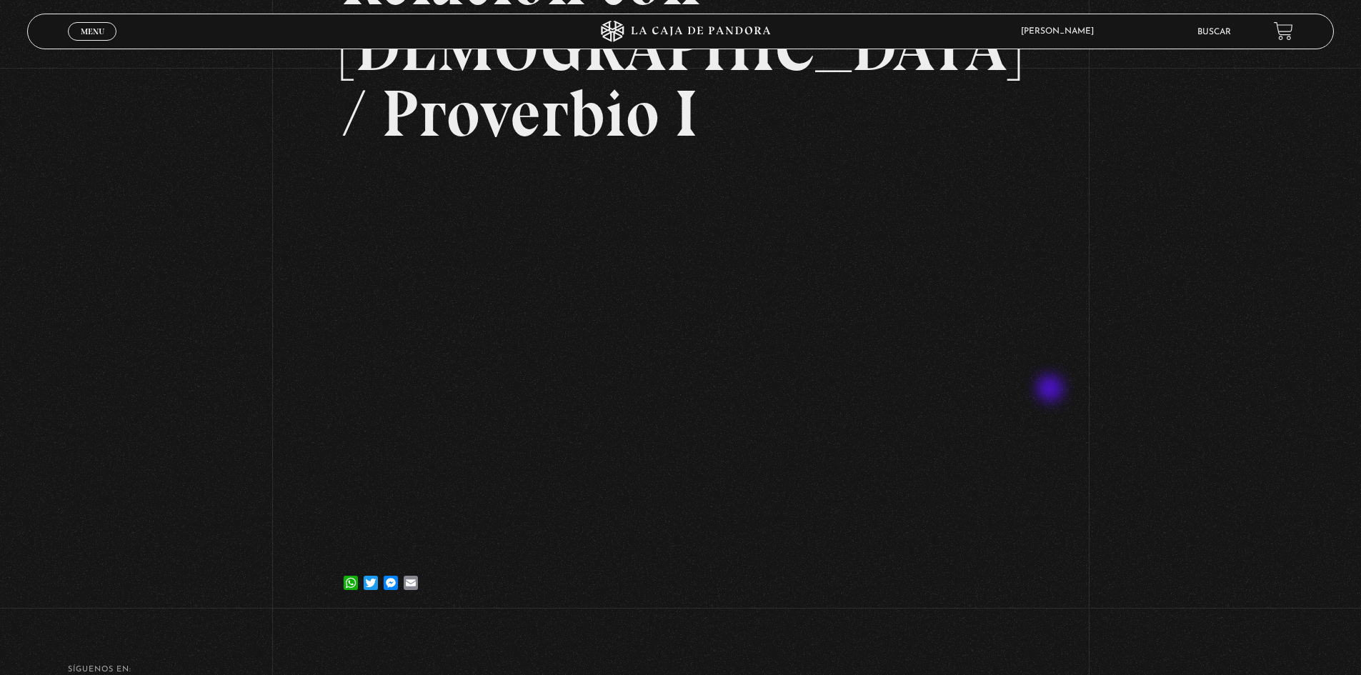
scroll to position [143, 0]
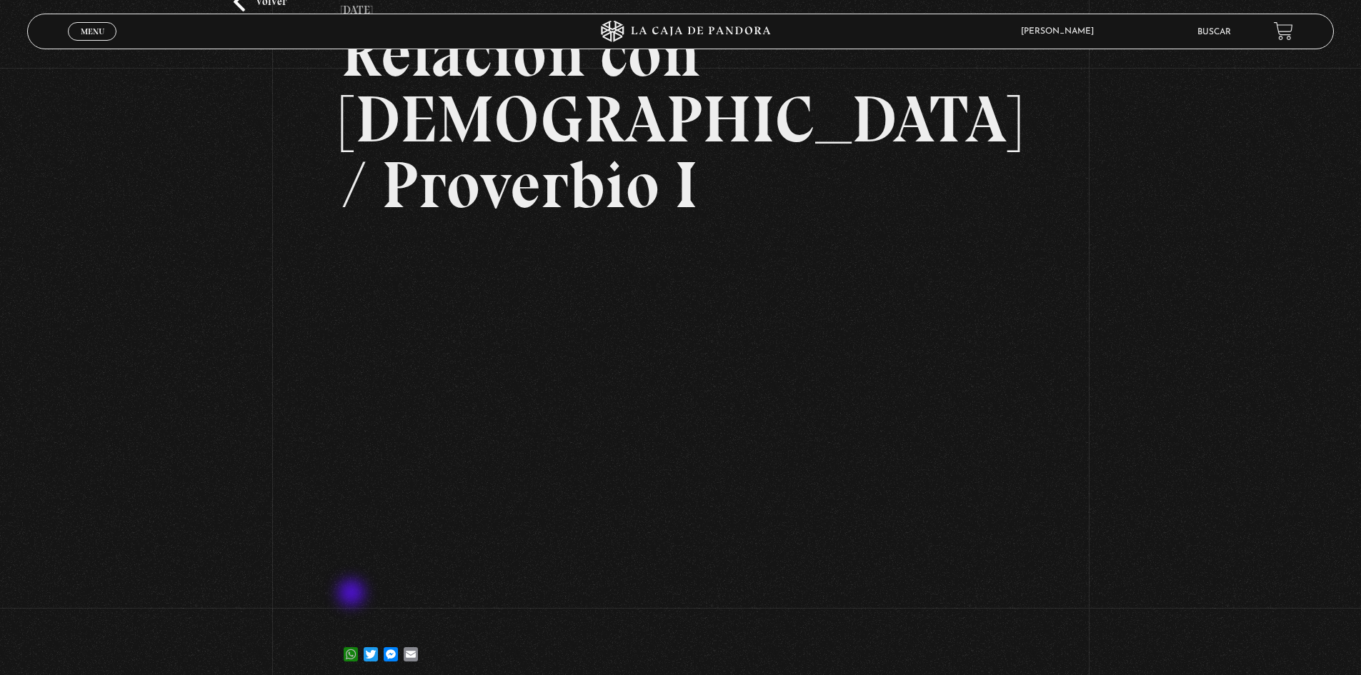
click at [353, 633] on link "WhatsApp" at bounding box center [351, 647] width 20 height 29
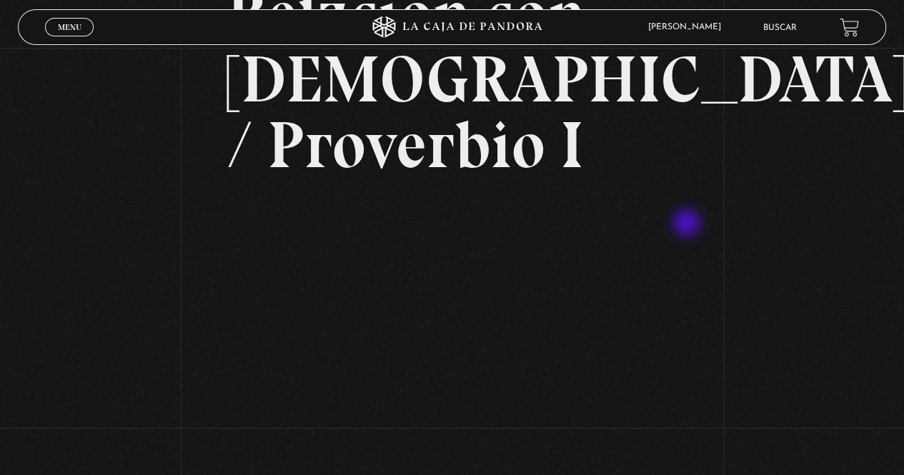
scroll to position [214, 0]
